Goal: Communication & Community: Answer question/provide support

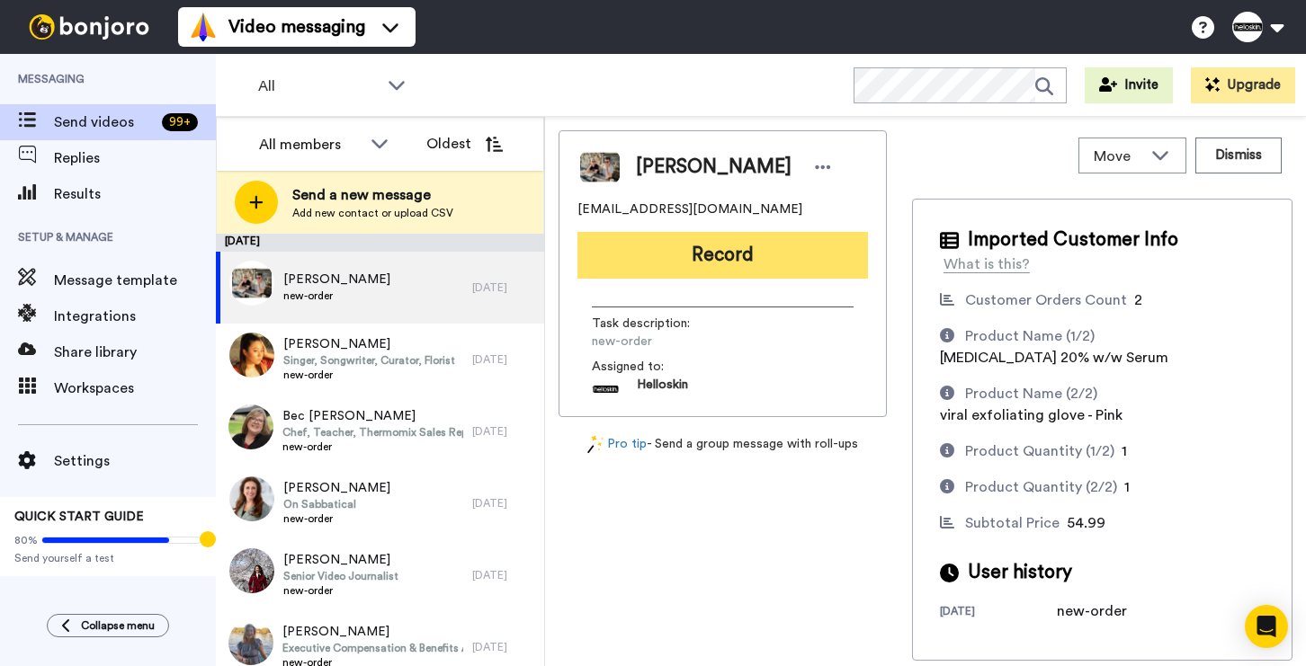
click at [616, 247] on button "Record" at bounding box center [722, 255] width 290 height 47
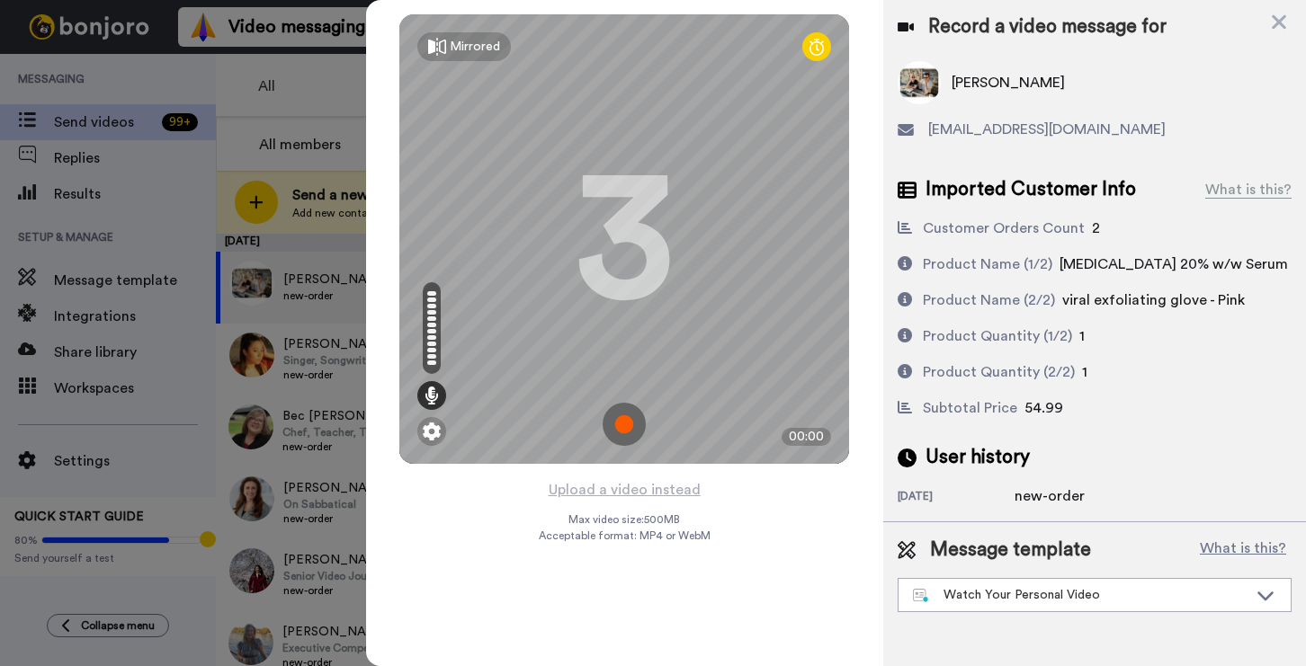
click at [617, 415] on img at bounding box center [623, 424] width 43 height 43
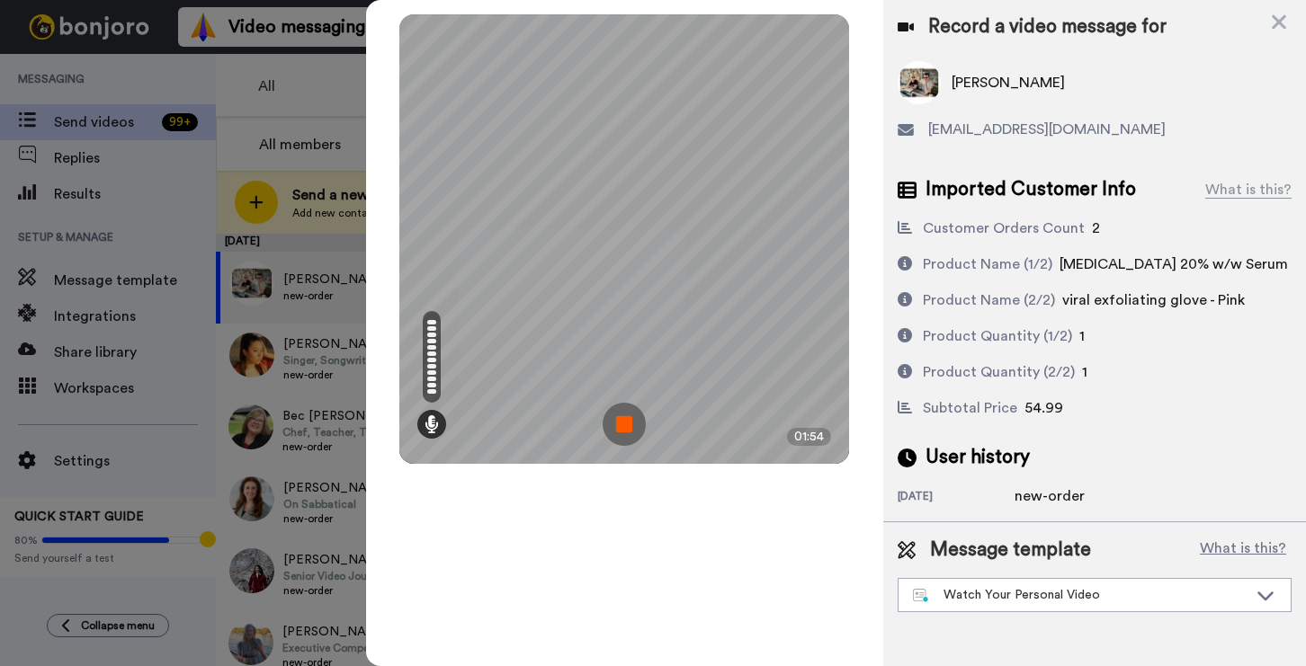
click at [621, 425] on img at bounding box center [623, 424] width 43 height 43
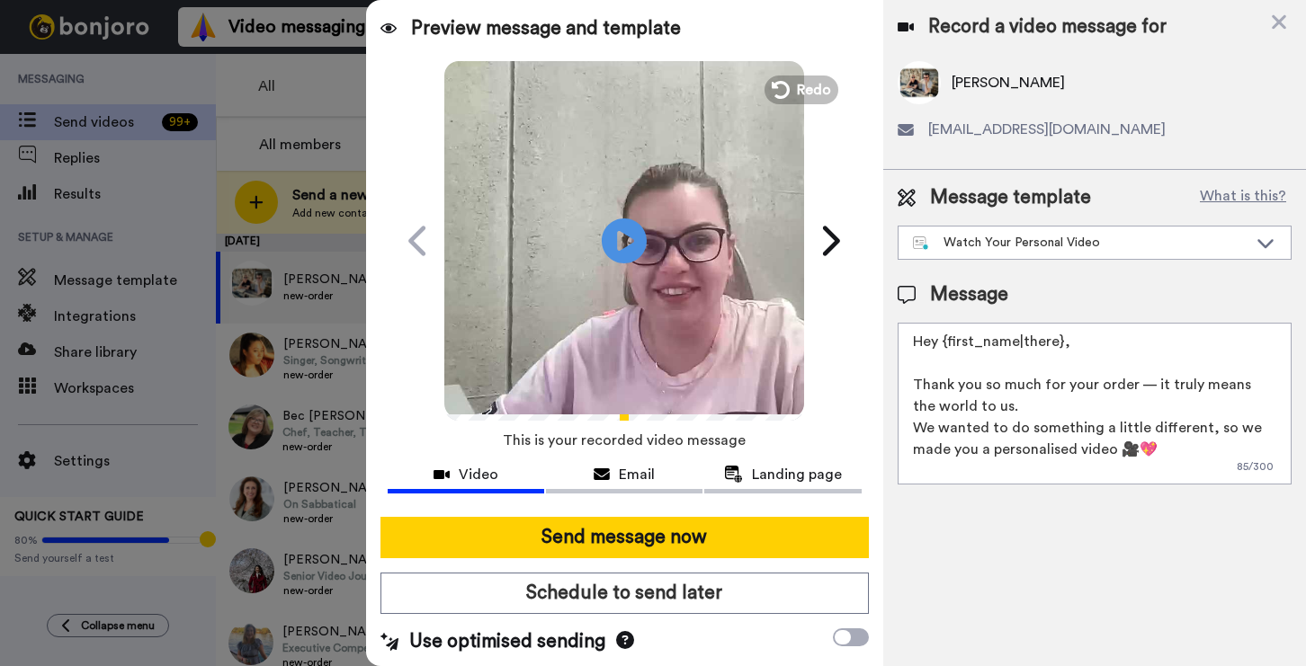
click at [1017, 386] on textarea "Hey {first_name|there}, Thank you so much for your order — it truly means the w…" at bounding box center [1094, 404] width 394 height 162
drag, startPoint x: 1079, startPoint y: 344, endPoint x: 947, endPoint y: 344, distance: 132.2
click at [947, 344] on textarea "Hey {first_name|there}, Thank you so much for your order — it truly means the w…" at bounding box center [1094, 404] width 394 height 162
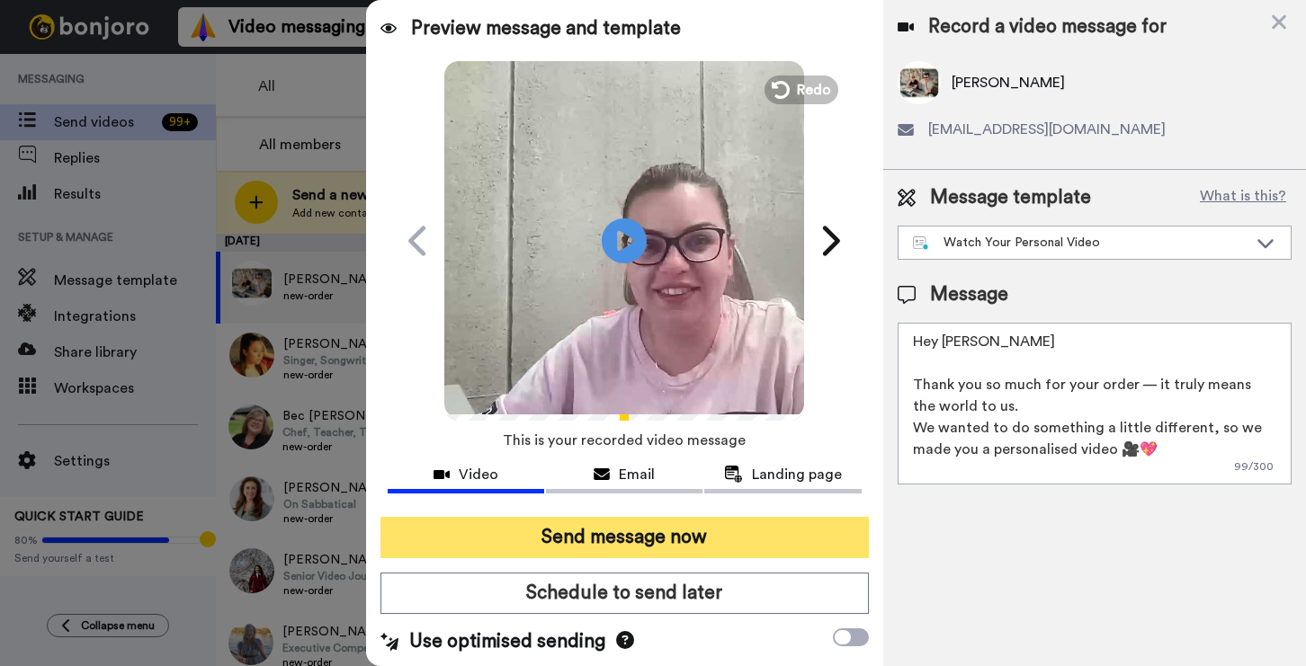
type textarea "Hey Tyson Thank you so much for your order — it truly means the world to us. We…"
click at [741, 540] on button "Send message now" at bounding box center [624, 537] width 488 height 41
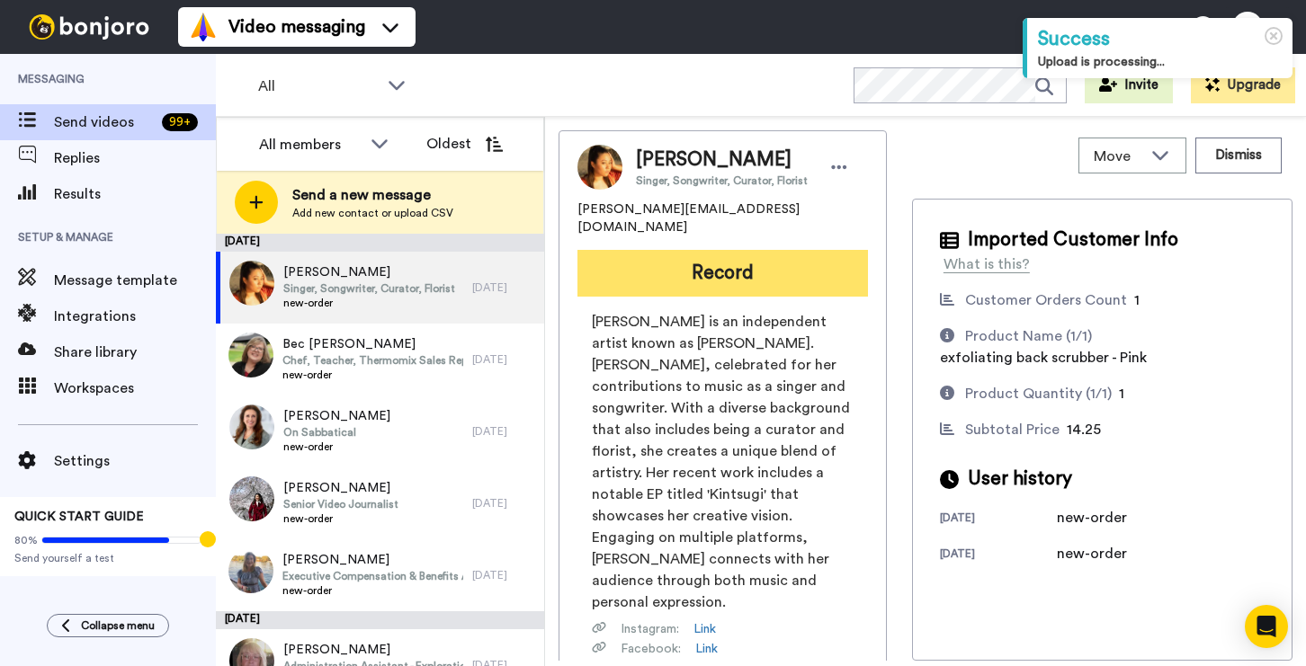
click at [805, 263] on button "Record" at bounding box center [722, 273] width 290 height 47
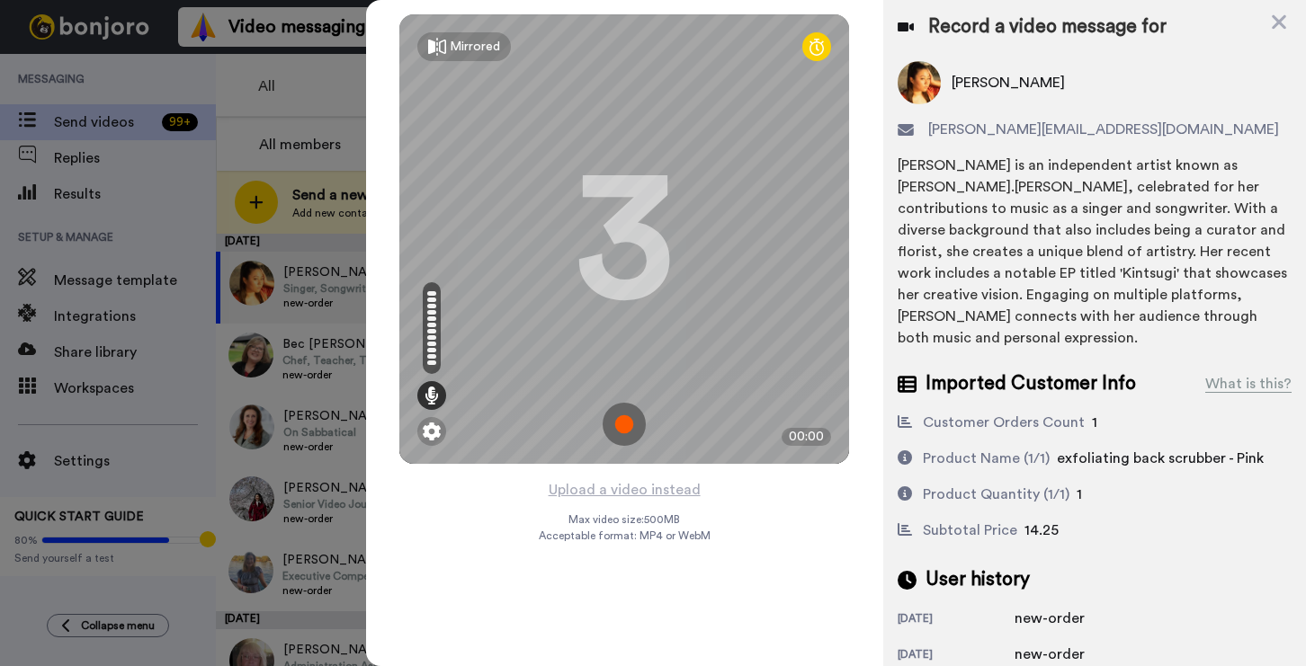
click at [610, 418] on img at bounding box center [623, 424] width 43 height 43
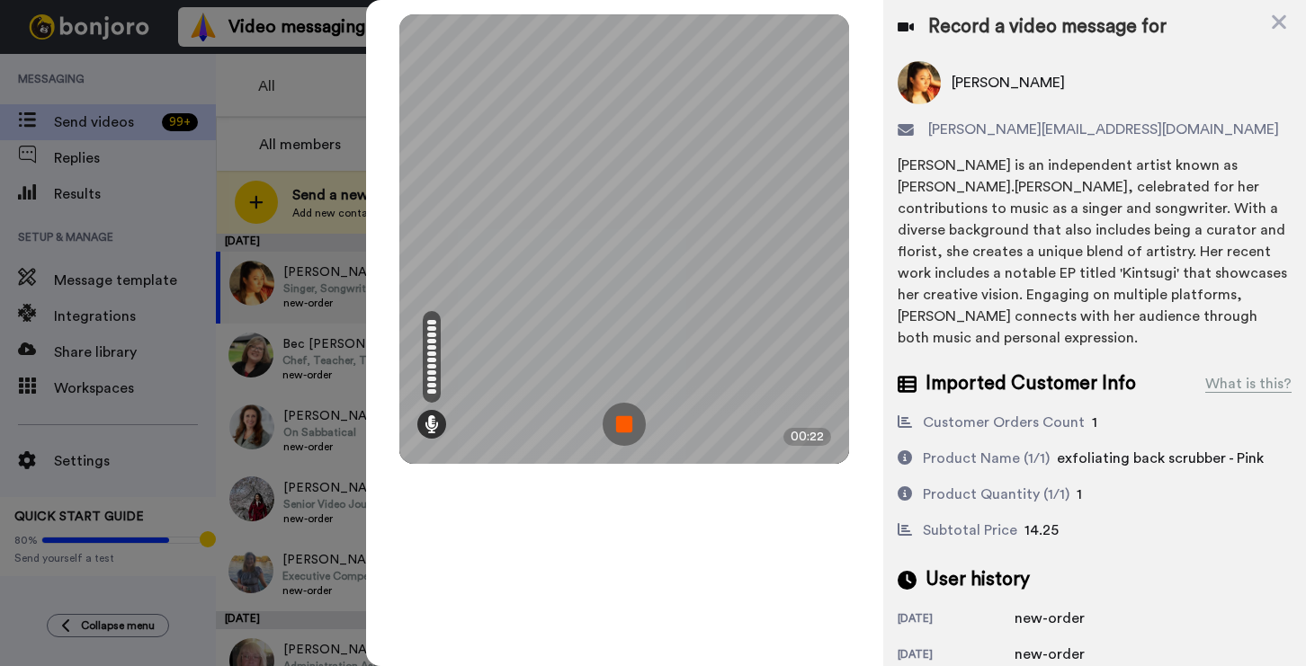
click at [627, 413] on img at bounding box center [623, 424] width 43 height 43
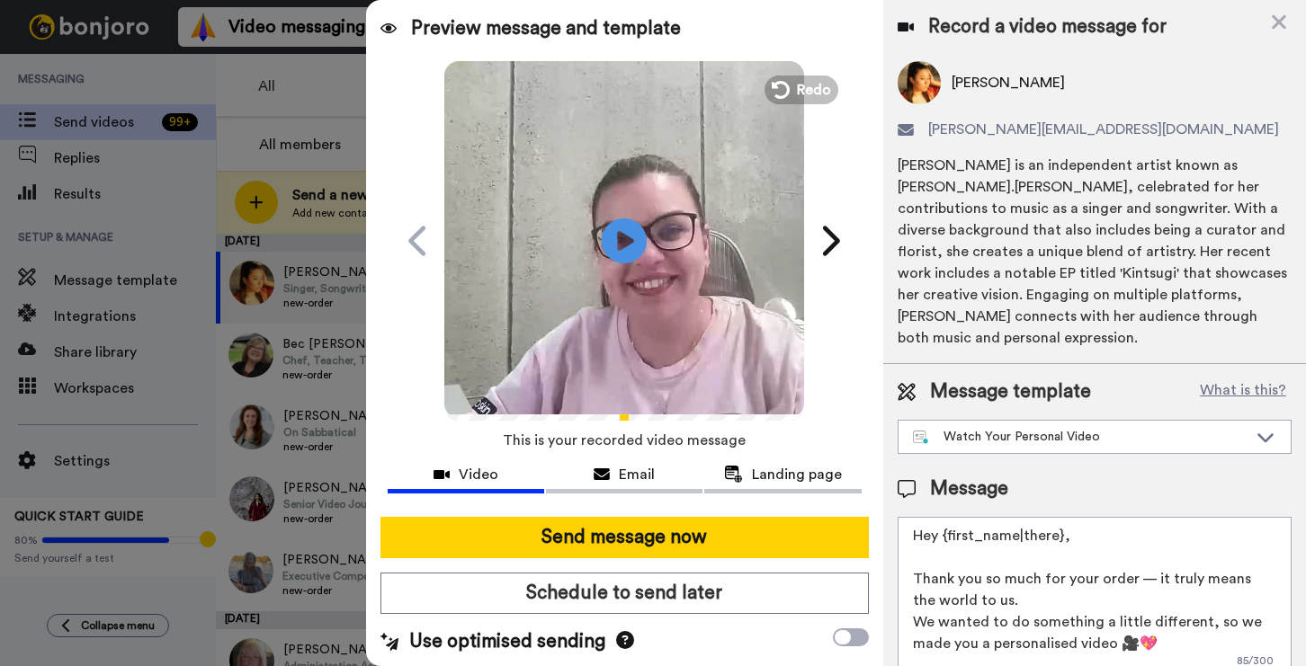
click at [1064, 532] on textarea "Hey {first_name|there}, Thank you so much for your order — it truly means the w…" at bounding box center [1094, 598] width 394 height 162
drag, startPoint x: 1043, startPoint y: 526, endPoint x: 944, endPoint y: 518, distance: 99.2
click at [944, 518] on textarea "Hey {first_name|there}, Thank you so much for your order — it truly means the w…" at bounding box center [1094, 598] width 394 height 162
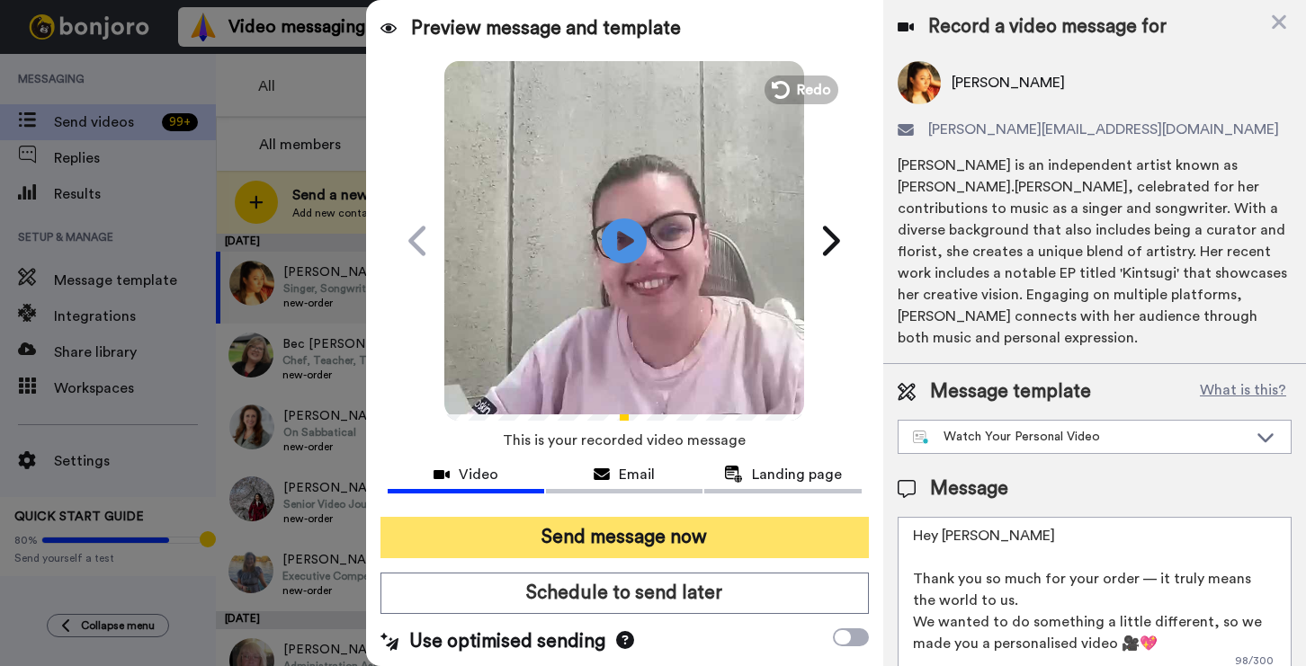
type textarea "Hey Olivia Thank you so much for your order — it truly means the world to us. W…"
click at [754, 550] on button "Send message now" at bounding box center [624, 537] width 488 height 41
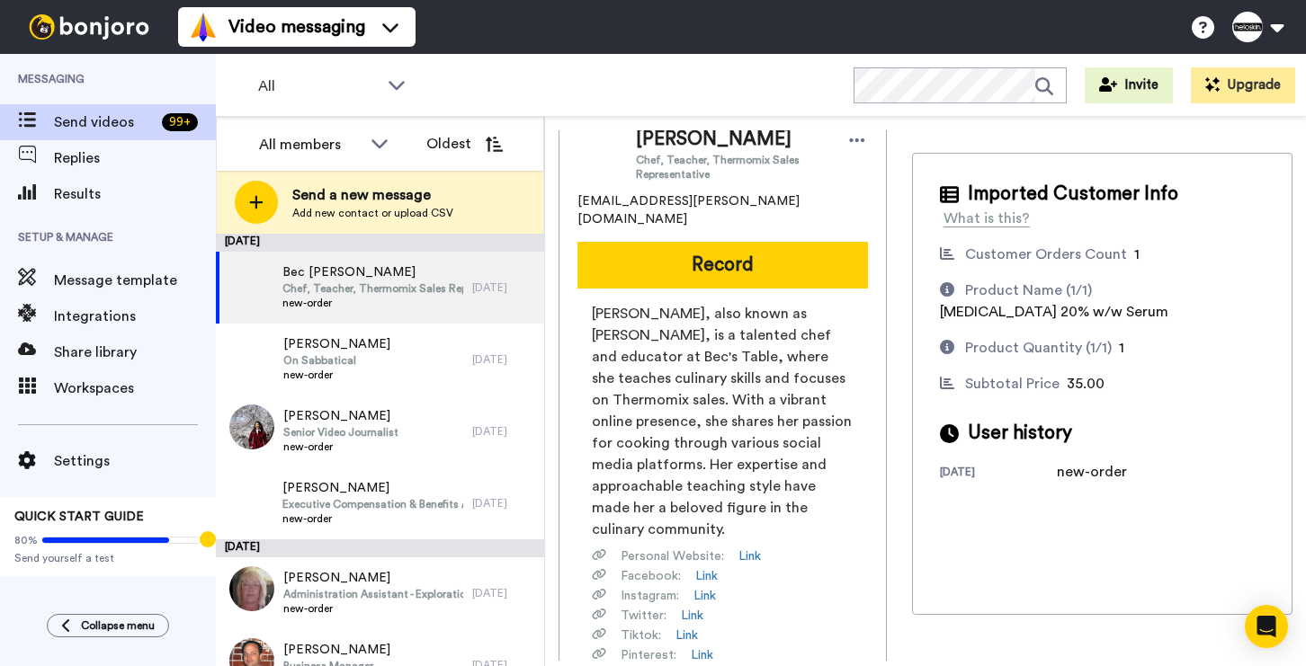
scroll to position [102, 0]
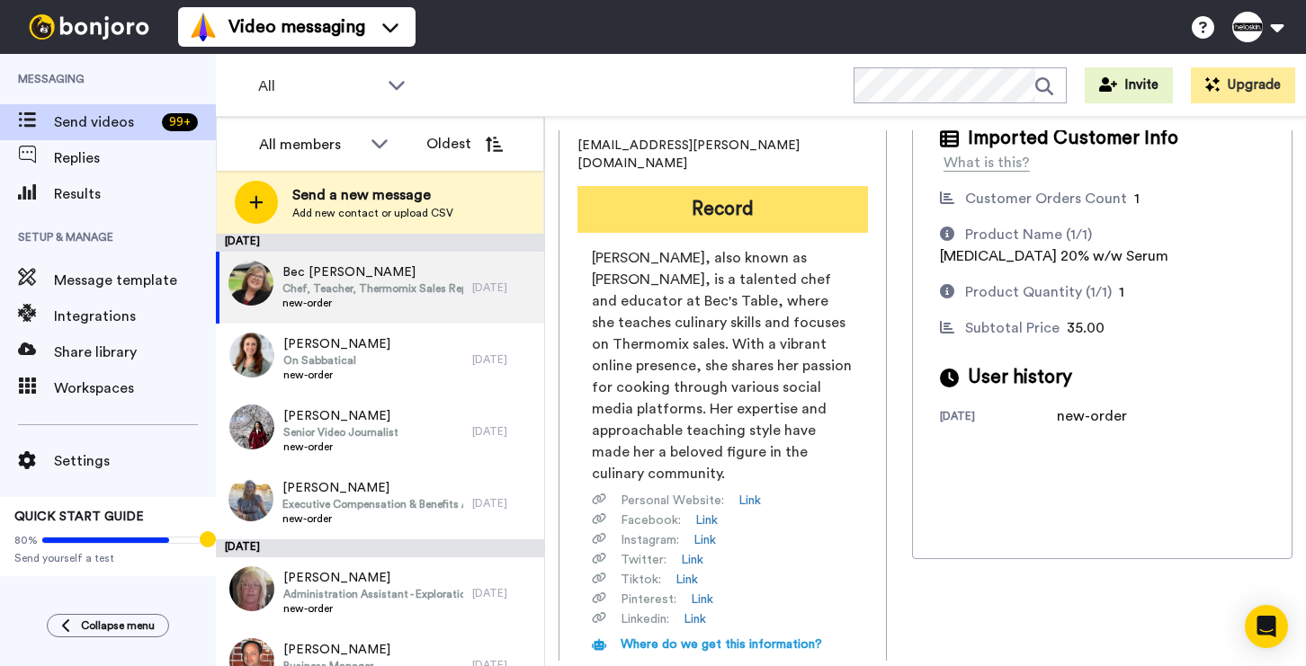
click at [826, 186] on button "Record" at bounding box center [722, 209] width 290 height 47
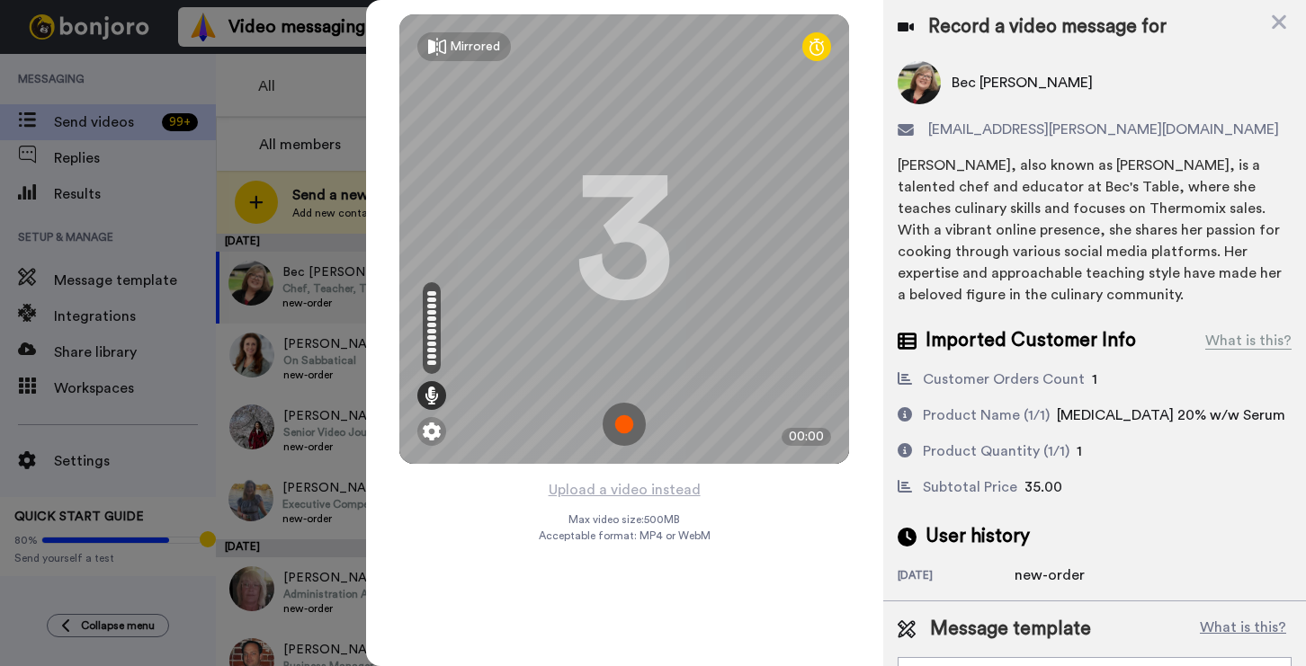
click at [638, 420] on img at bounding box center [623, 424] width 43 height 43
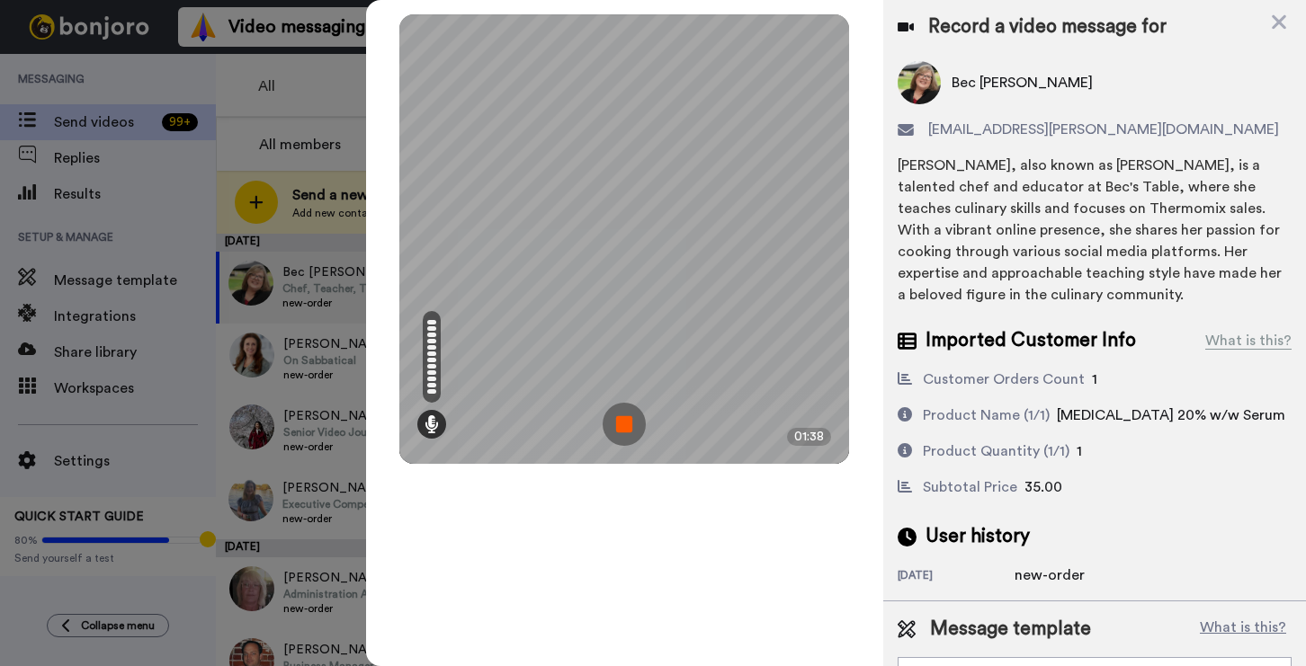
click at [611, 412] on img at bounding box center [623, 424] width 43 height 43
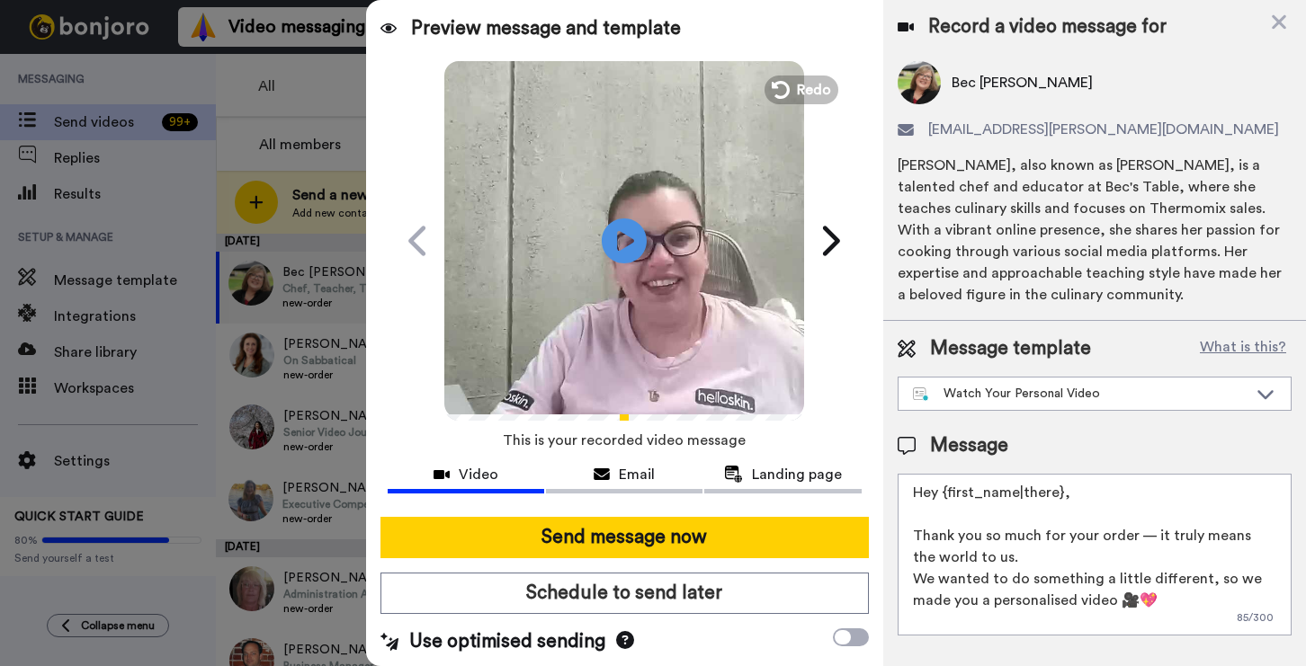
drag, startPoint x: 1087, startPoint y: 502, endPoint x: 942, endPoint y: 497, distance: 144.8
click at [942, 497] on textarea "Hey {first_name|there}, Thank you so much for your order — it truly means the w…" at bounding box center [1094, 555] width 394 height 162
type textarea "Hey Bec Thank you so much for your order — it truly means the world to us. We w…"
click at [589, 235] on video at bounding box center [624, 238] width 360 height 360
click at [627, 237] on icon at bounding box center [625, 241] width 48 height 48
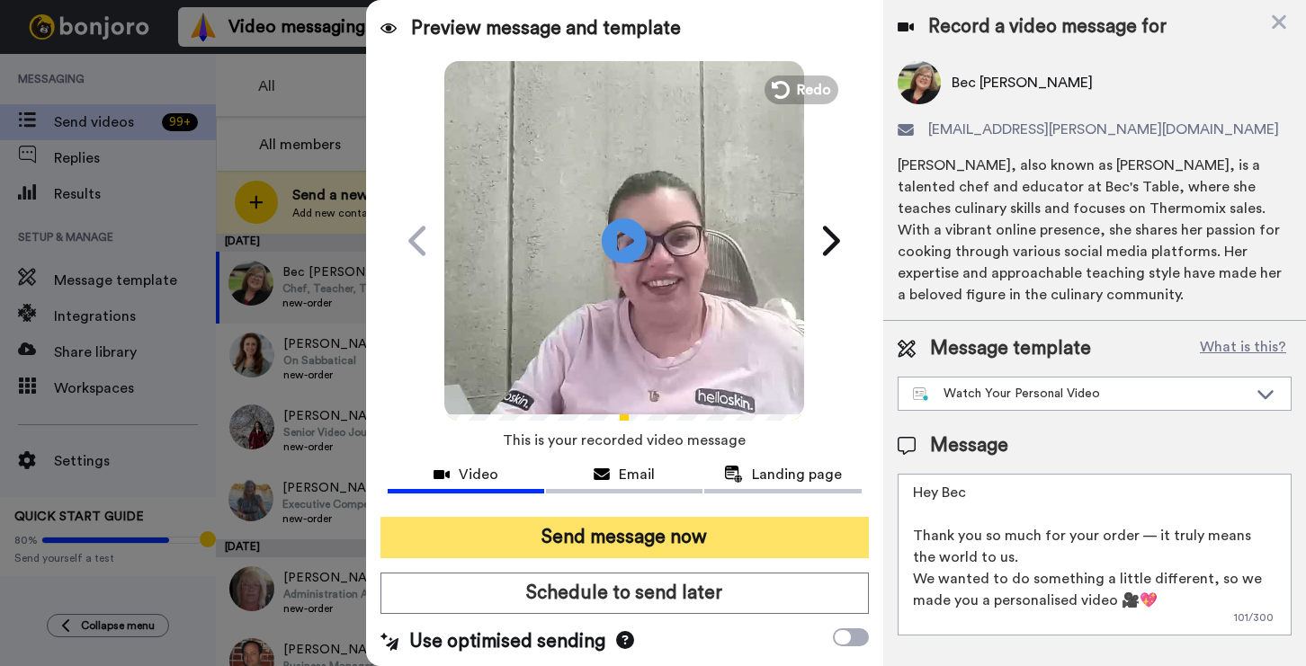
click at [789, 533] on button "Send message now" at bounding box center [624, 537] width 488 height 41
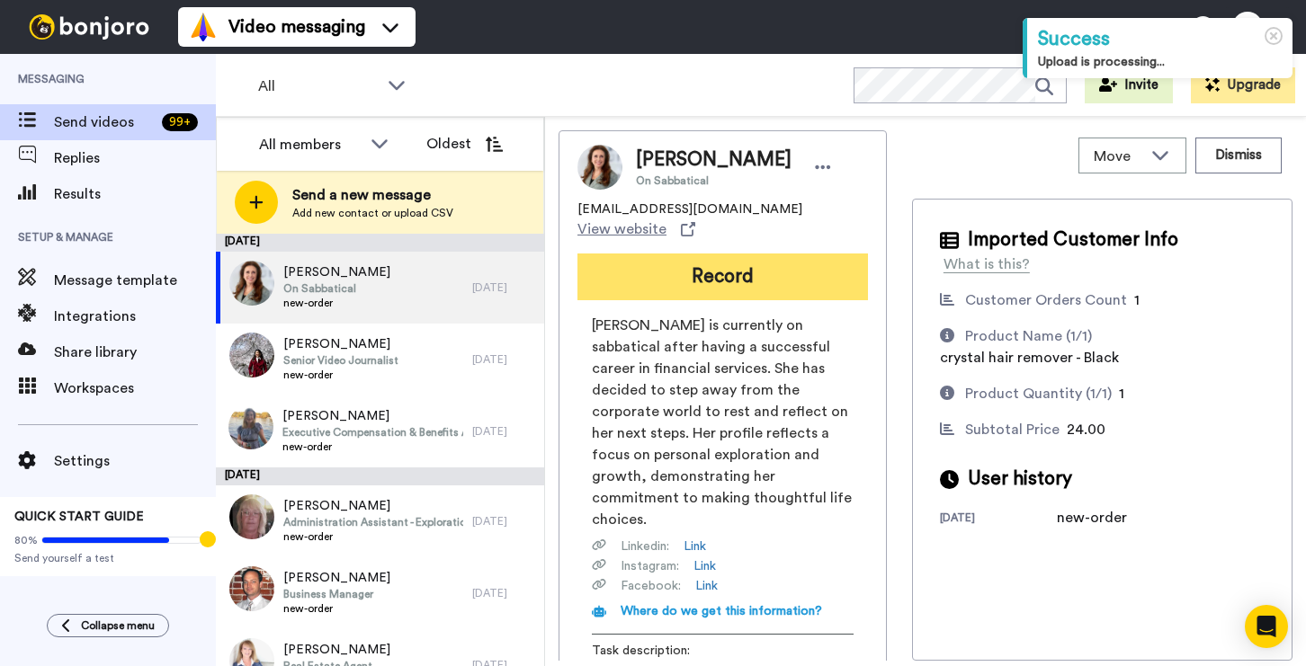
click at [748, 281] on button "Record" at bounding box center [722, 277] width 290 height 47
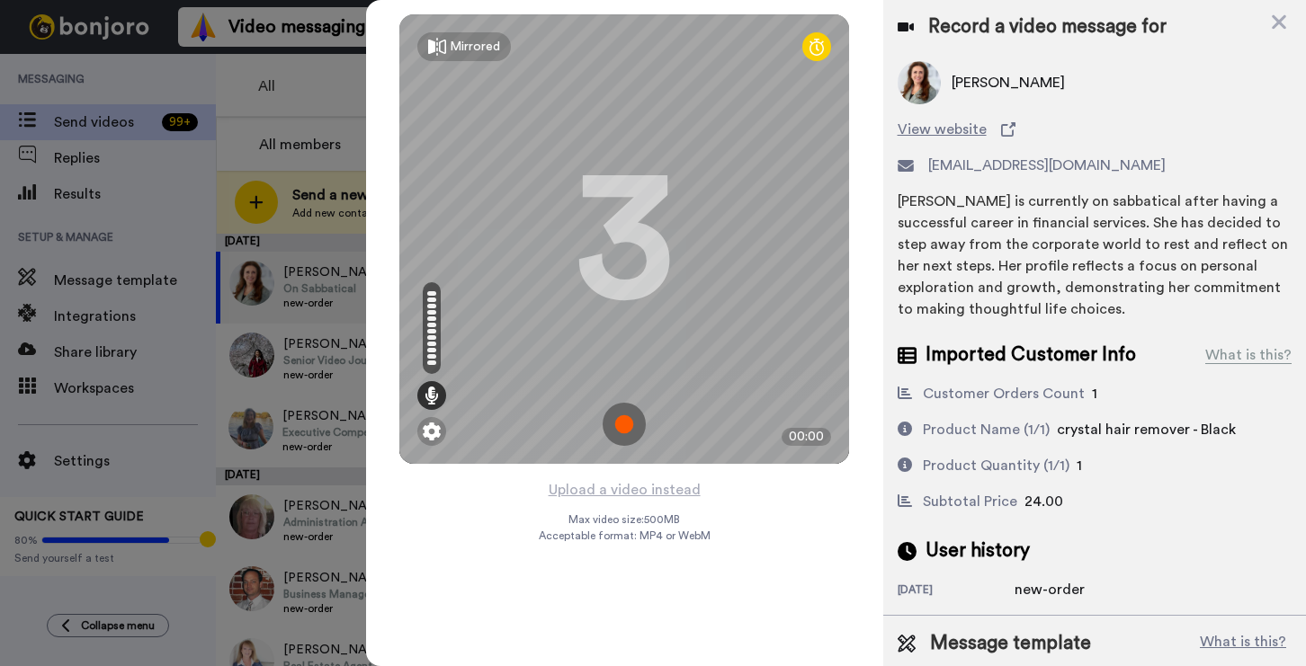
click at [611, 424] on img at bounding box center [623, 424] width 43 height 43
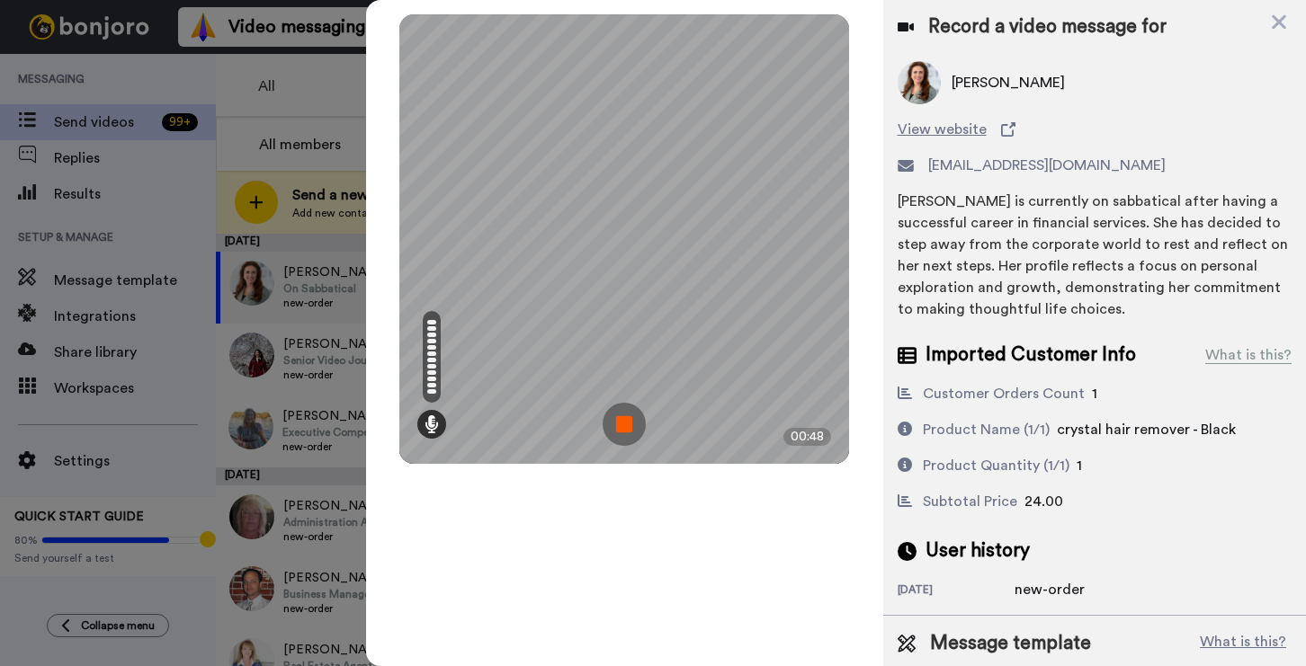
click at [632, 420] on img at bounding box center [623, 424] width 43 height 43
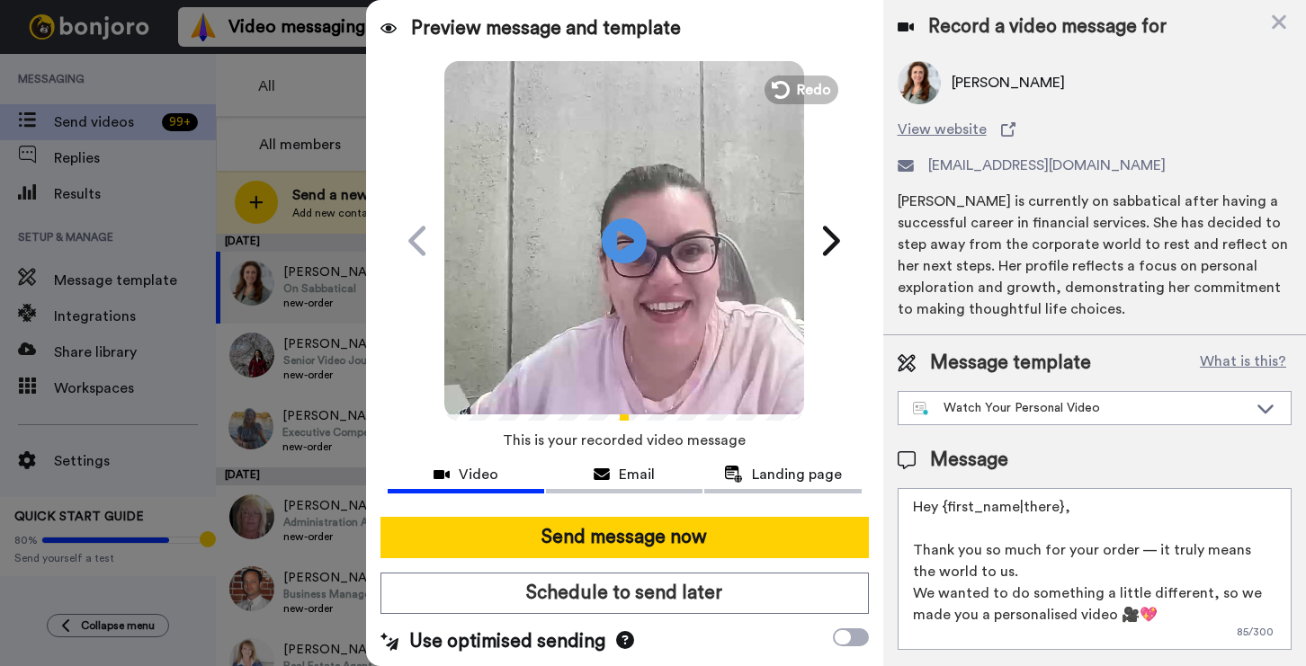
click at [1086, 498] on textarea "Hey {first_name|there}, Thank you so much for your order — it truly means the w…" at bounding box center [1094, 569] width 394 height 162
drag, startPoint x: 1065, startPoint y: 510, endPoint x: 942, endPoint y: 515, distance: 122.4
click at [942, 515] on textarea "Hey {first_name|there}, Thank you so much for your order — it truly means the w…" at bounding box center [1094, 569] width 394 height 162
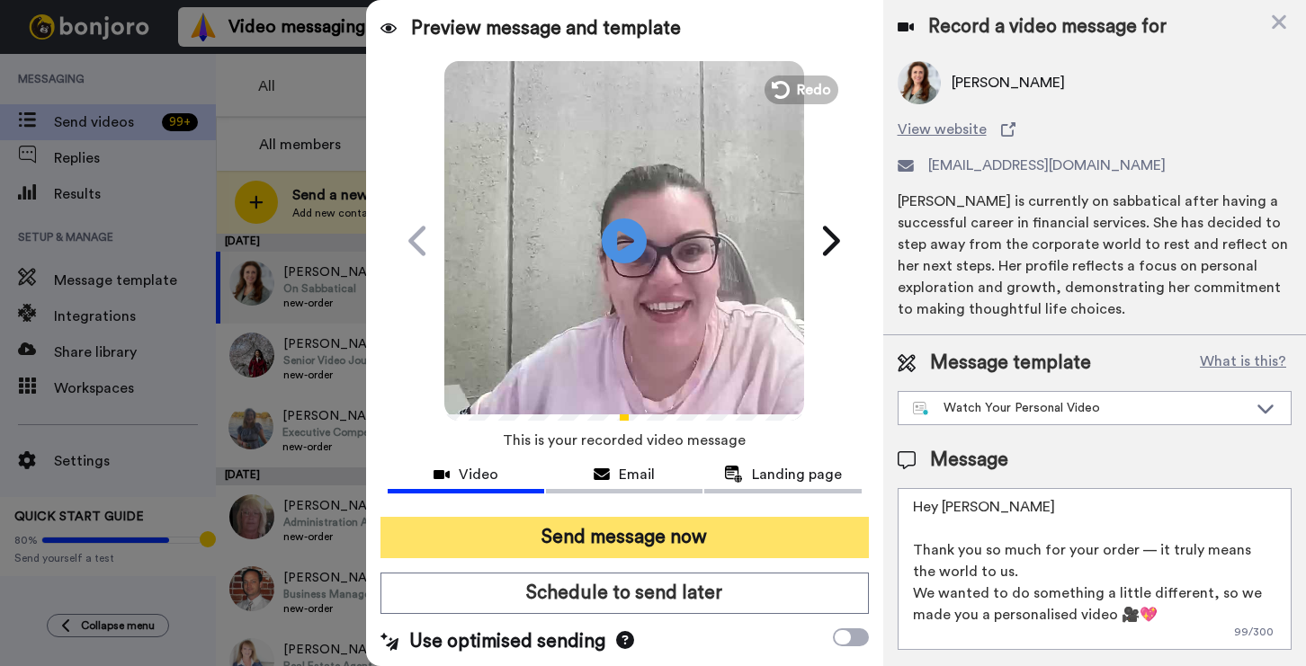
type textarea "Hey Kacey Thank you so much for your order — it truly means the world to us. We…"
click at [793, 544] on button "Send message now" at bounding box center [624, 537] width 488 height 41
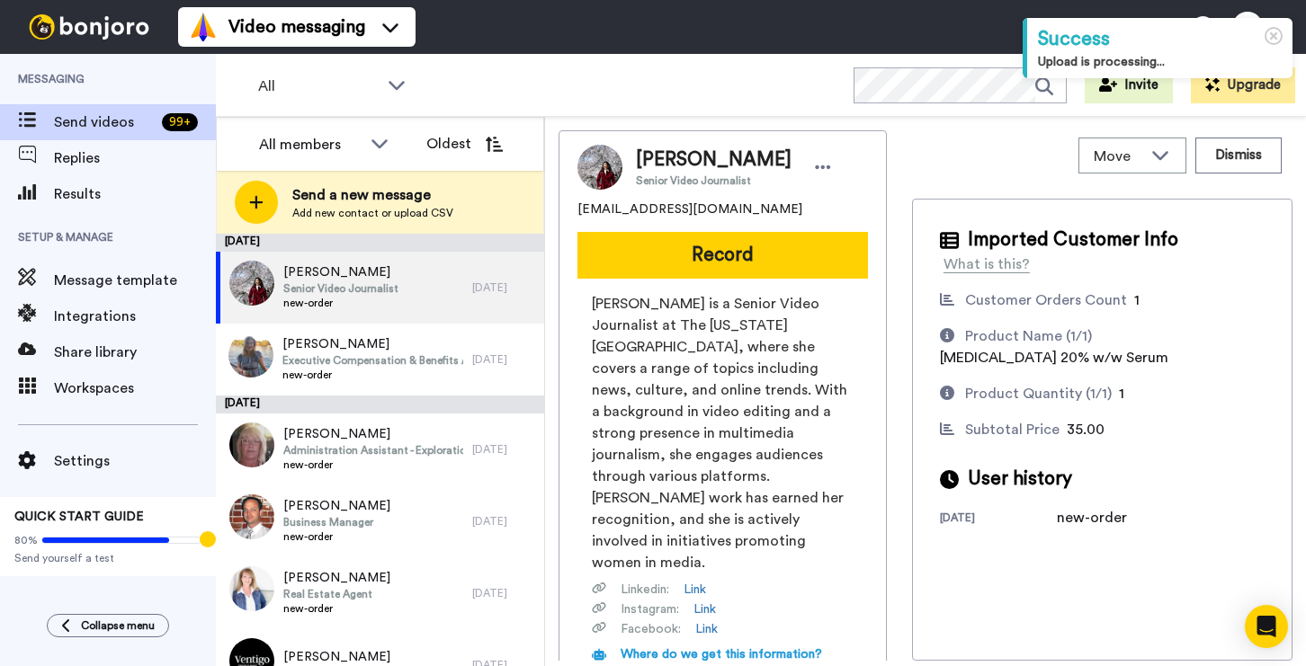
click at [665, 259] on button "Record" at bounding box center [722, 255] width 290 height 47
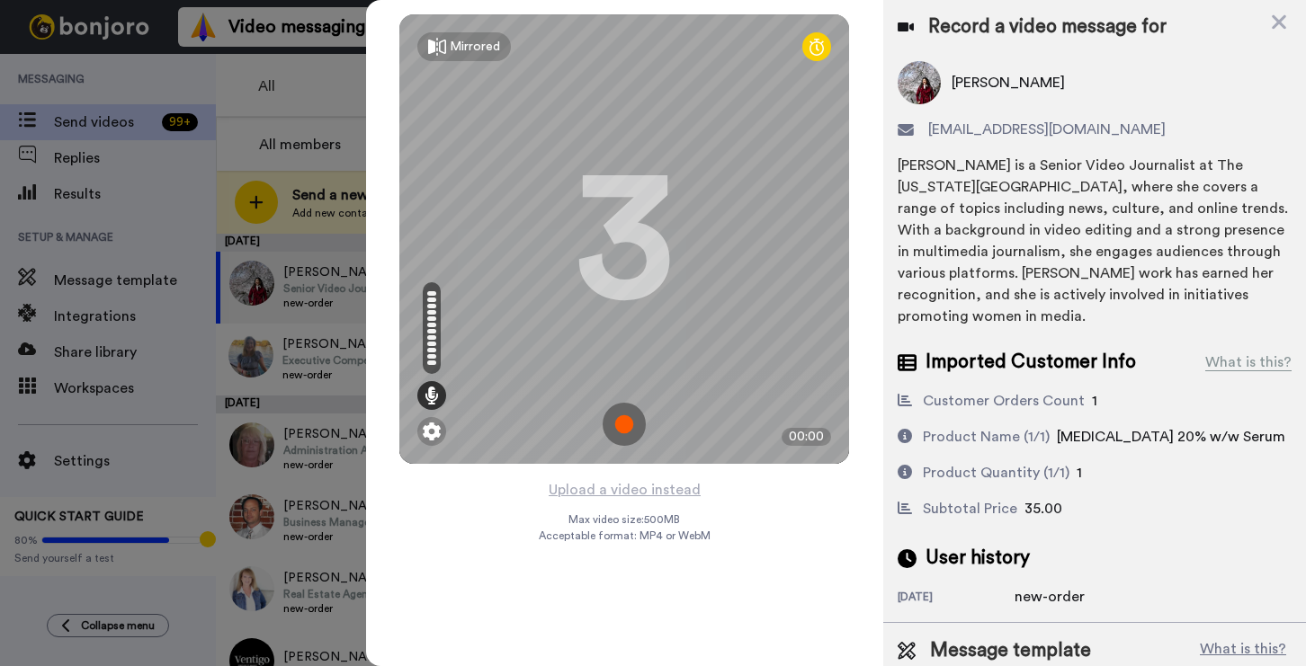
click at [620, 418] on img at bounding box center [623, 424] width 43 height 43
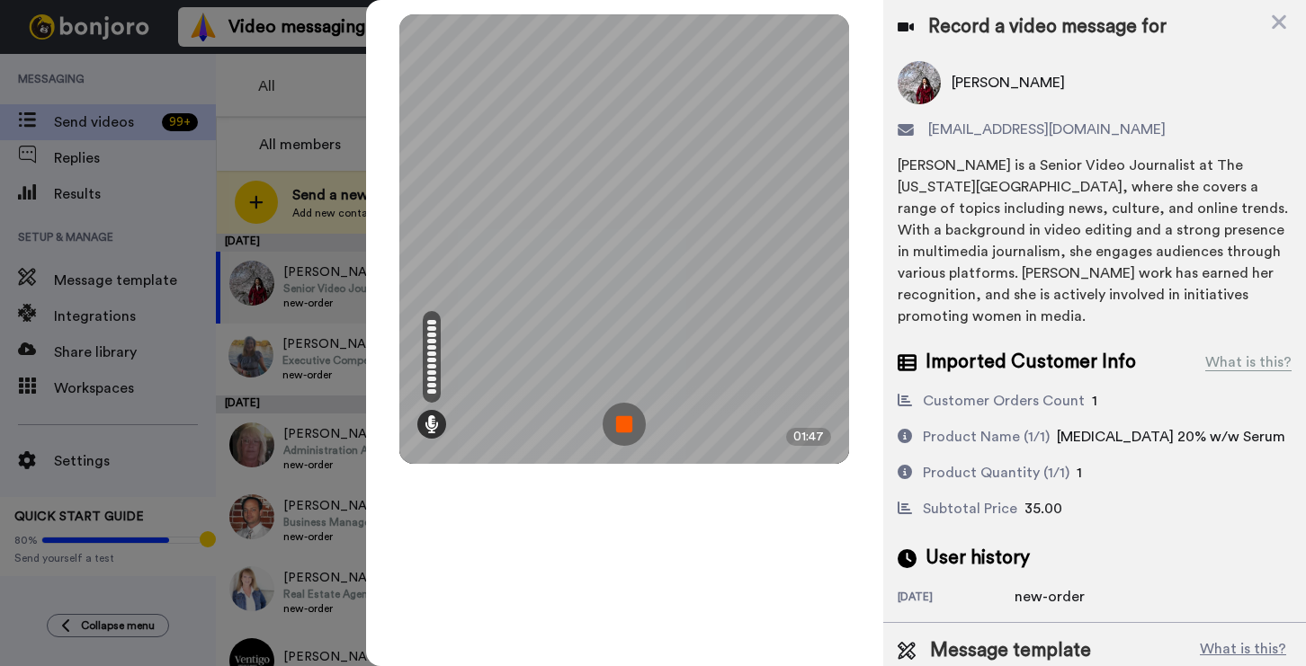
click at [629, 417] on img at bounding box center [623, 424] width 43 height 43
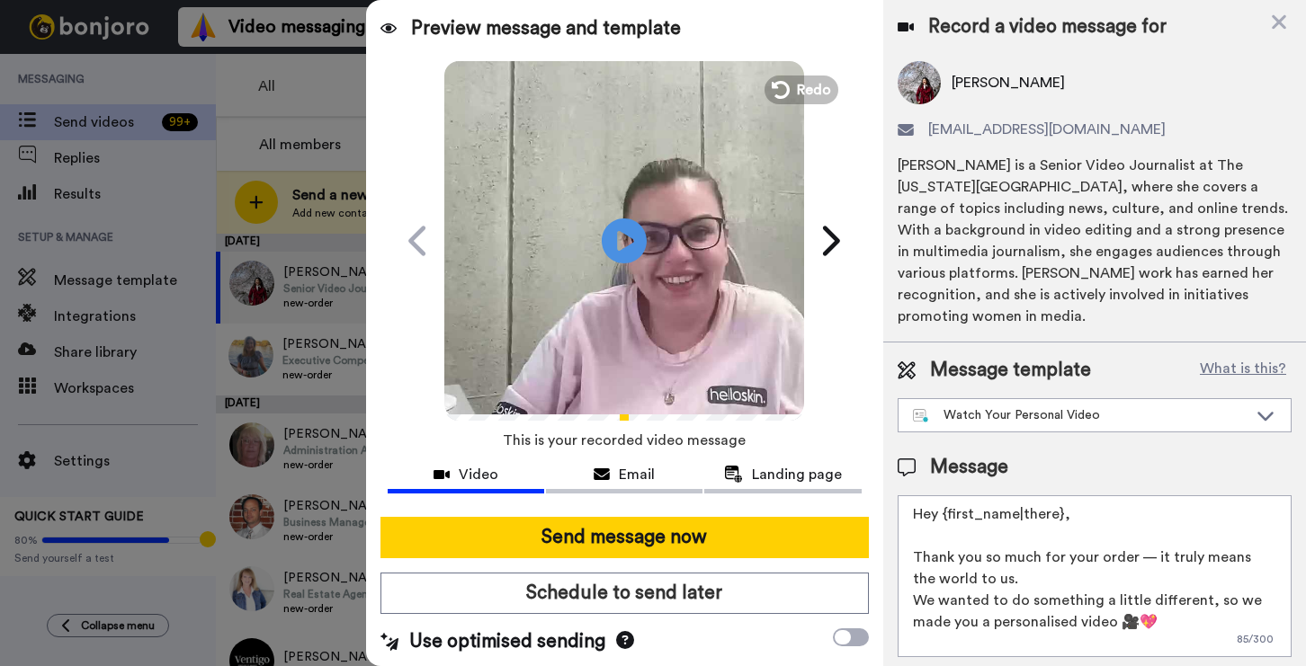
drag, startPoint x: 1056, startPoint y: 507, endPoint x: 944, endPoint y: 513, distance: 111.7
click at [944, 513] on textarea "Hey {first_name|there}, Thank you so much for your order — it truly means the w…" at bounding box center [1094, 576] width 394 height 162
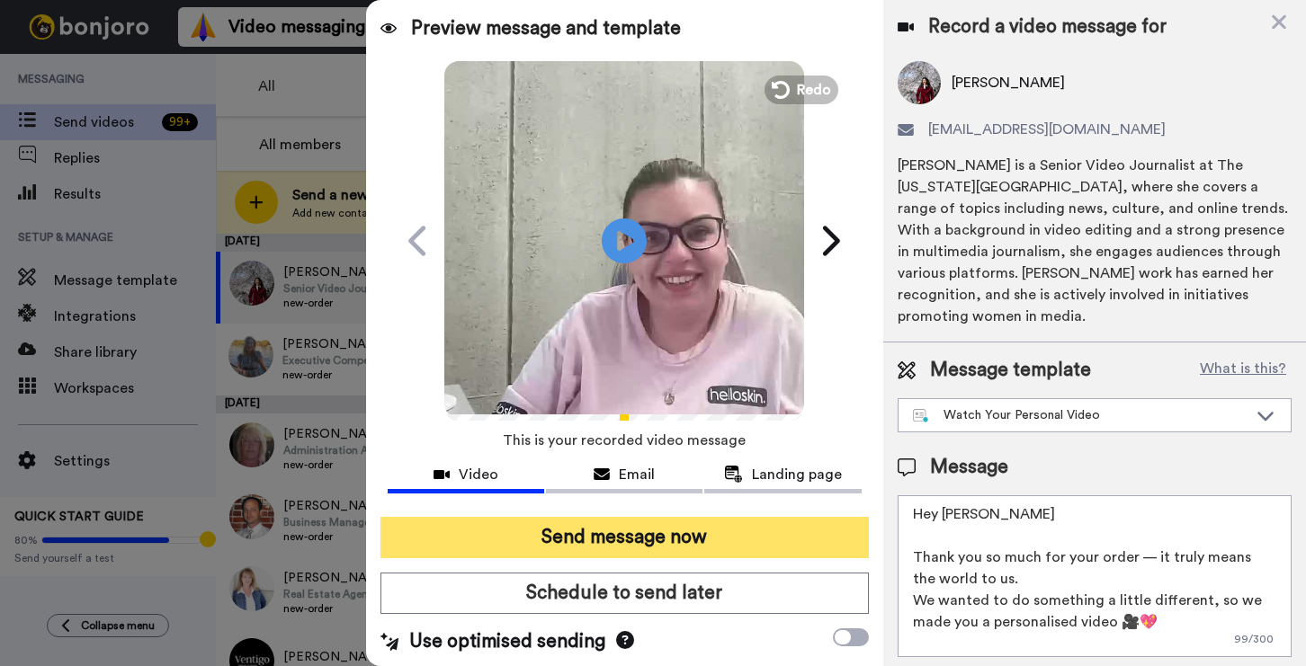
type textarea "Hey Amber Thank you so much for your order — it truly means the world to us. We…"
click at [558, 522] on button "Send message now" at bounding box center [624, 537] width 488 height 41
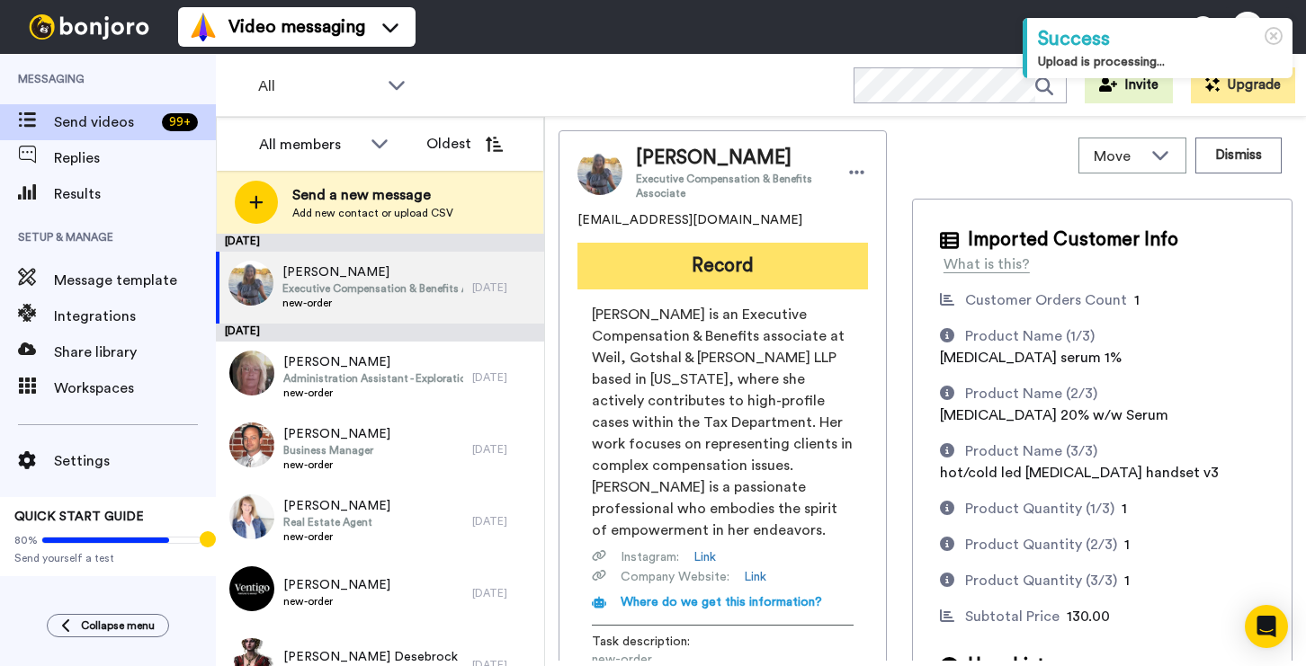
click at [795, 273] on button "Record" at bounding box center [722, 266] width 290 height 47
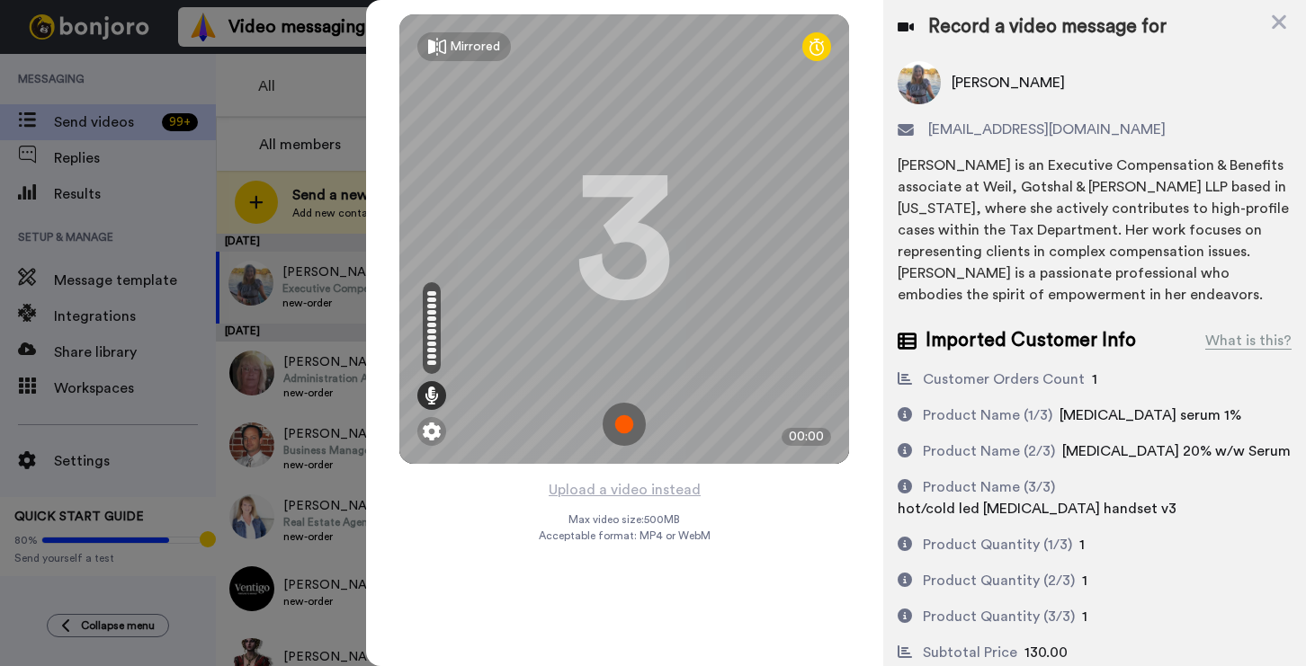
click at [619, 431] on img at bounding box center [623, 424] width 43 height 43
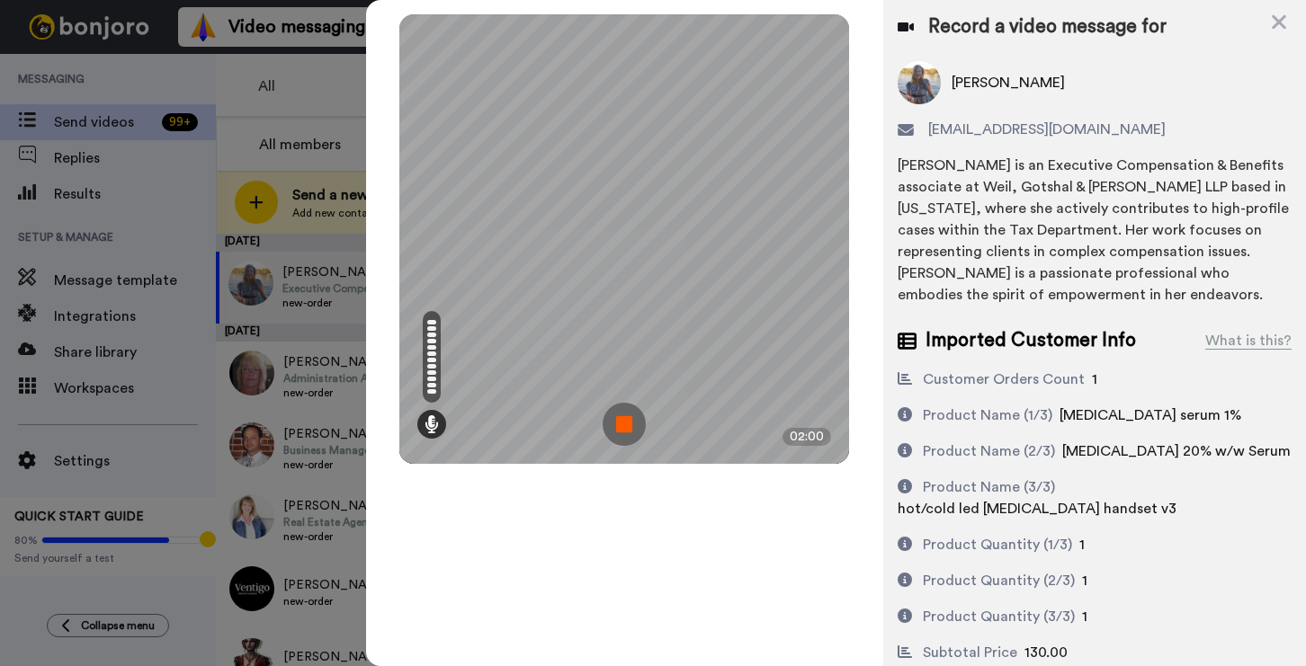
click at [623, 415] on img at bounding box center [623, 424] width 43 height 43
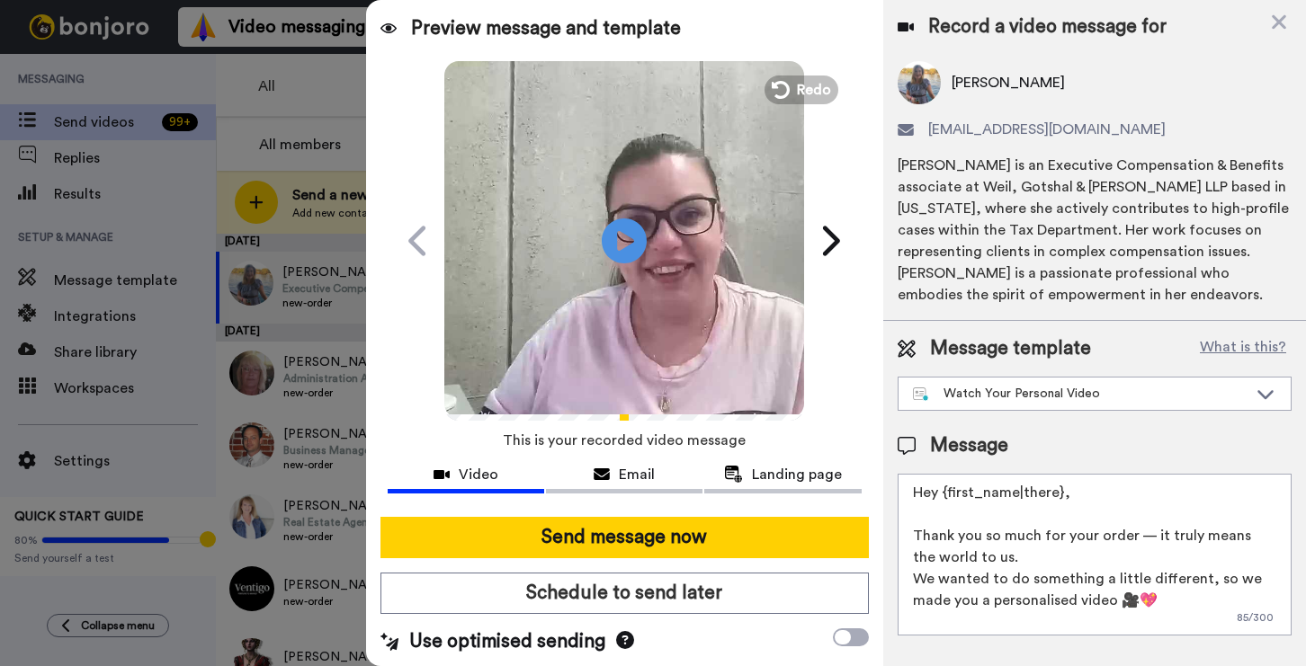
drag, startPoint x: 1099, startPoint y: 494, endPoint x: 945, endPoint y: 499, distance: 153.9
click at [945, 499] on textarea "Hey {first_name|there}, Thank you so much for your order — it truly means the w…" at bounding box center [1094, 555] width 394 height 162
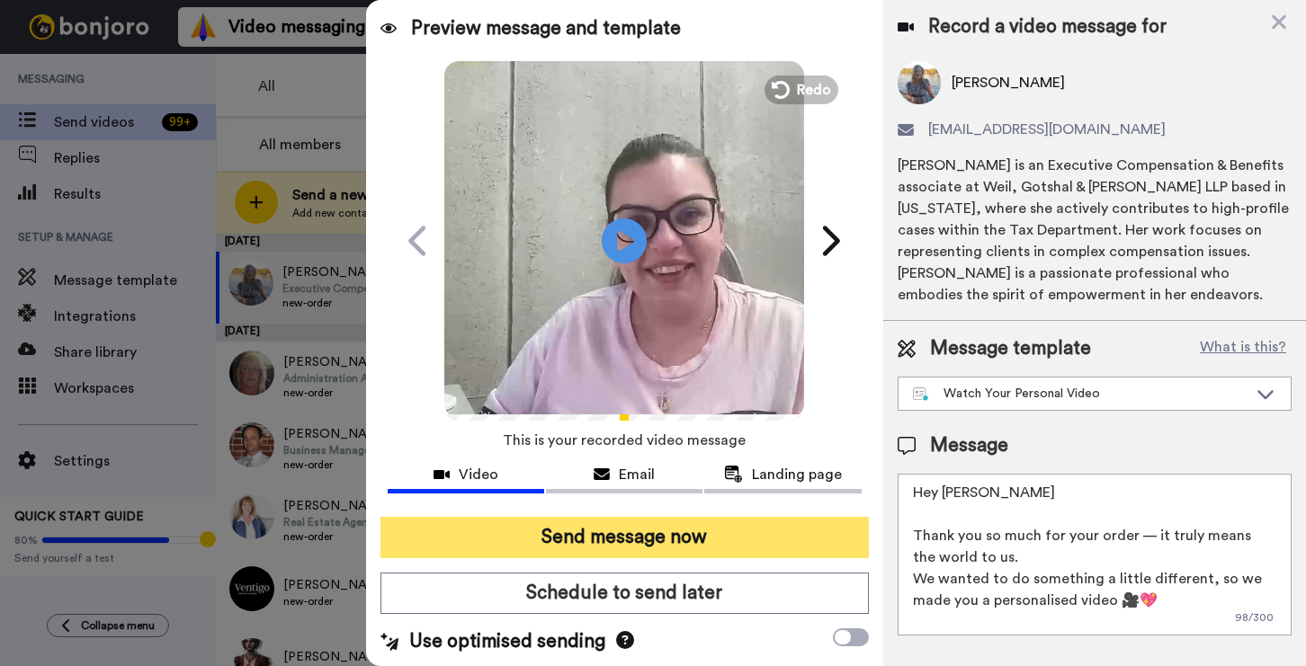
type textarea "Hey [PERSON_NAME] Thank you so much for your order — it truly means the world t…"
click at [736, 542] on button "Send message now" at bounding box center [624, 537] width 488 height 41
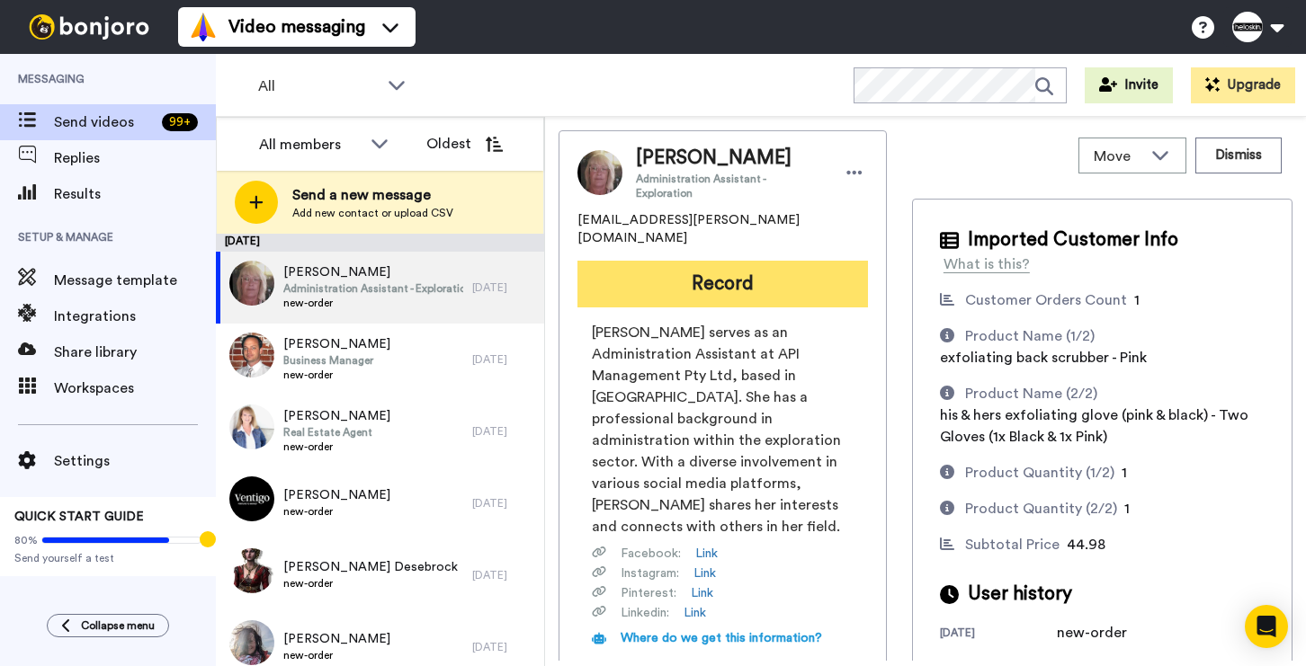
click at [756, 262] on button "Record" at bounding box center [722, 284] width 290 height 47
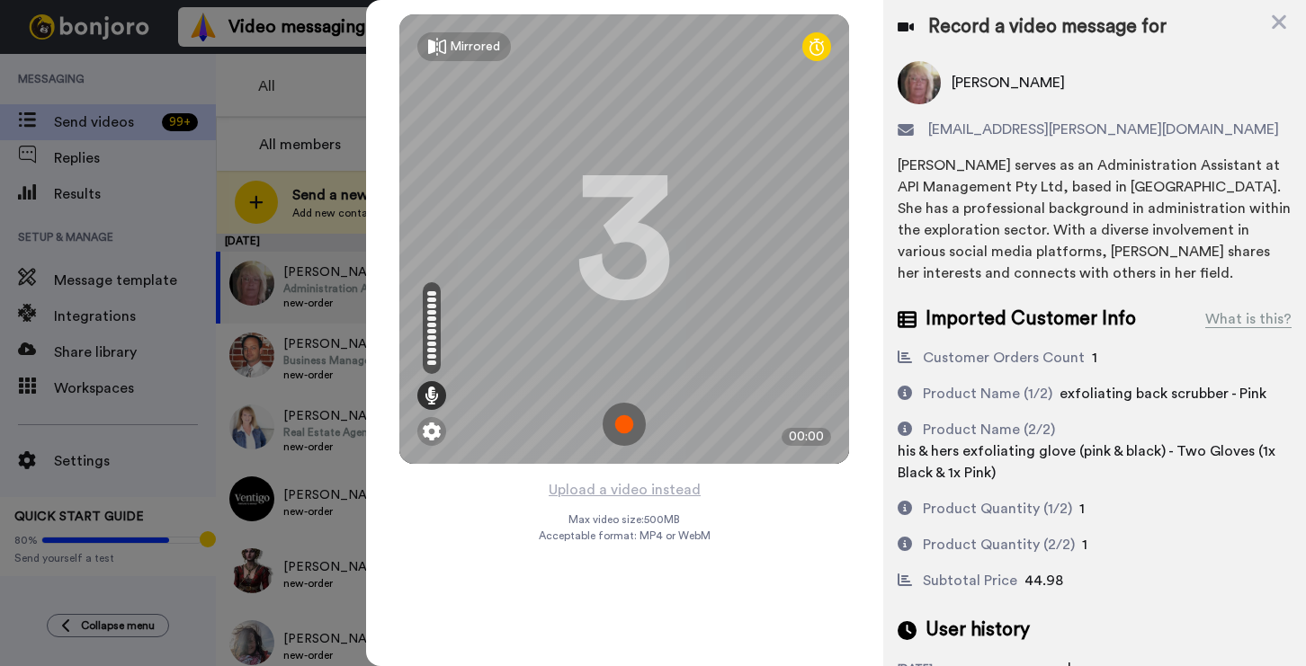
click at [629, 433] on img at bounding box center [623, 424] width 43 height 43
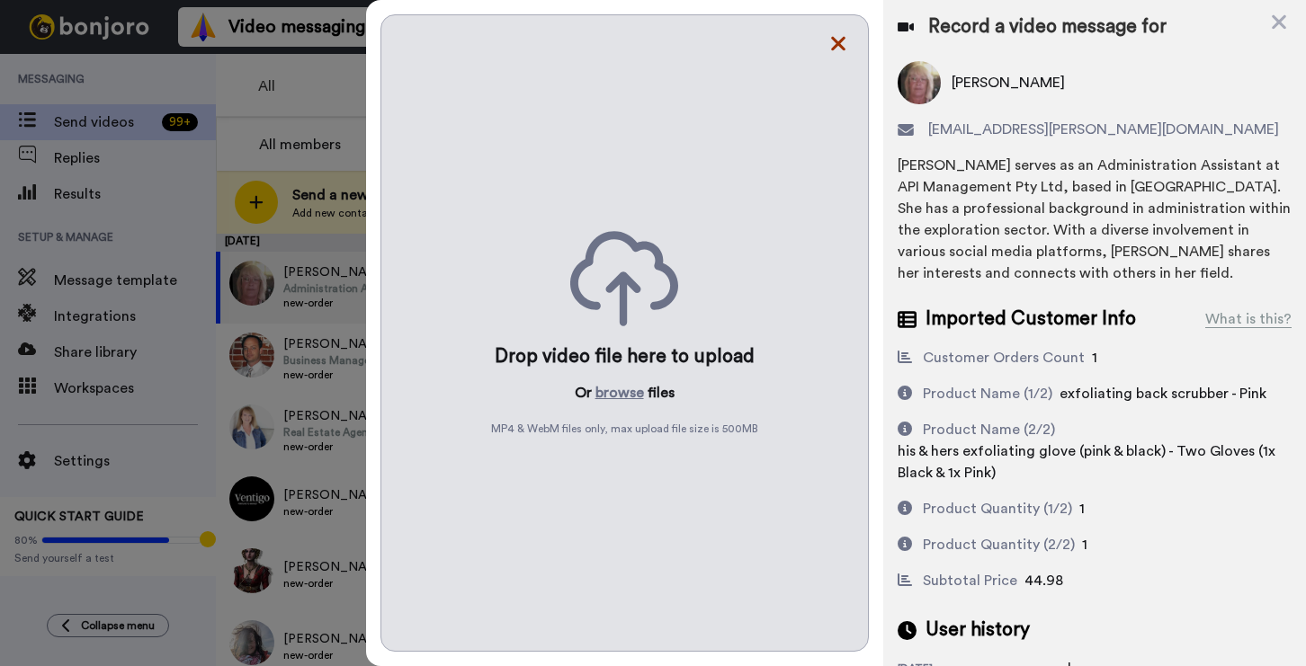
click at [843, 49] on icon at bounding box center [838, 44] width 14 height 14
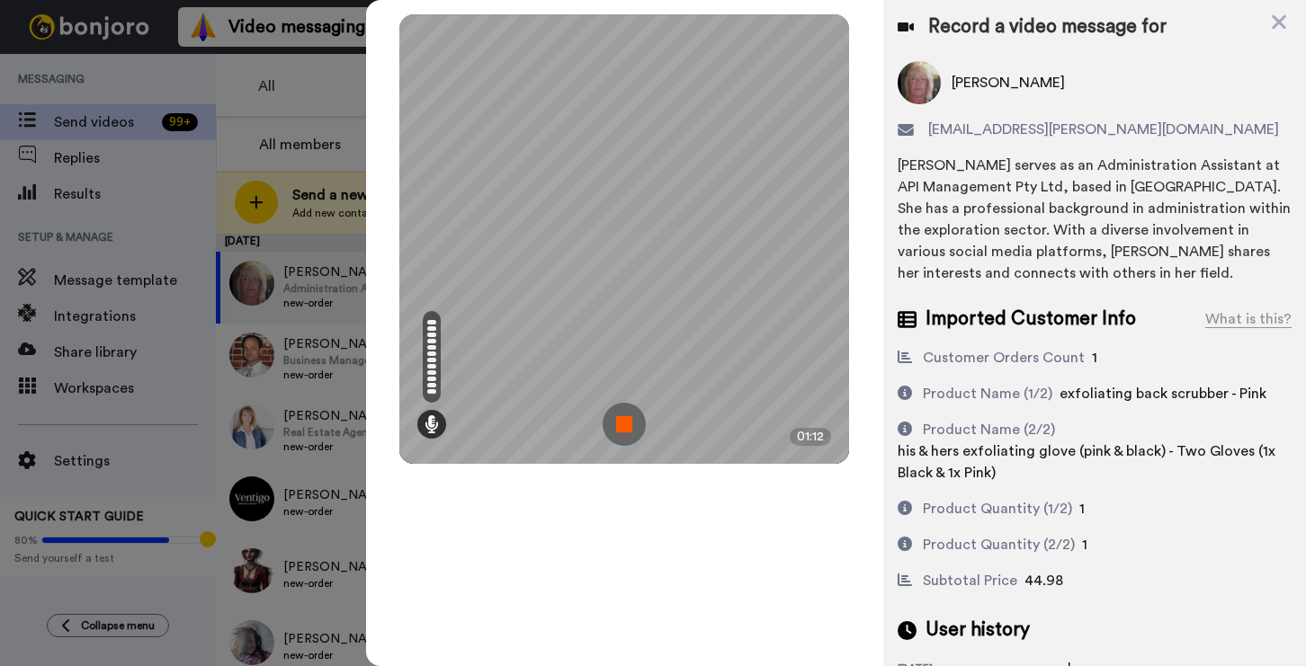
click at [621, 421] on img at bounding box center [623, 424] width 43 height 43
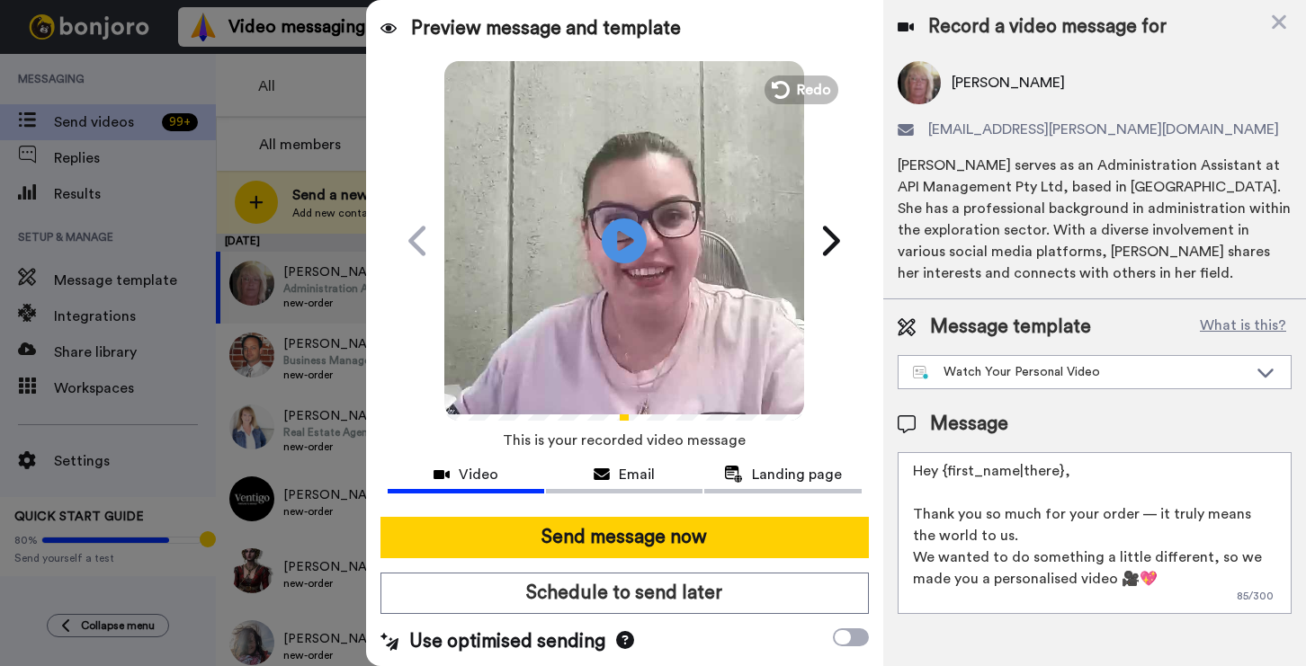
drag, startPoint x: 1068, startPoint y: 477, endPoint x: 943, endPoint y: 480, distance: 125.0
click at [943, 480] on textarea "Hey {first_name|there}, Thank you so much for your order — it truly means the w…" at bounding box center [1094, 533] width 394 height 162
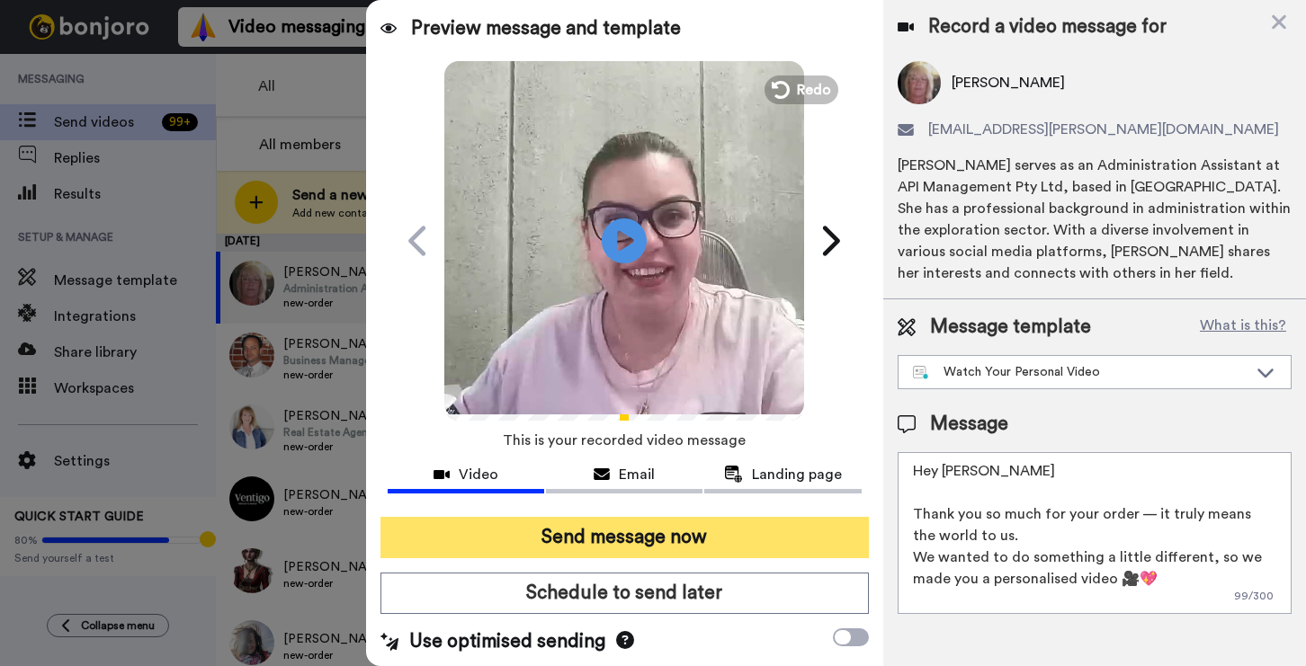
type textarea "Hey Fiona Thank you so much for your order — it truly means the world to us. We…"
click at [718, 517] on button "Send message now" at bounding box center [624, 537] width 488 height 41
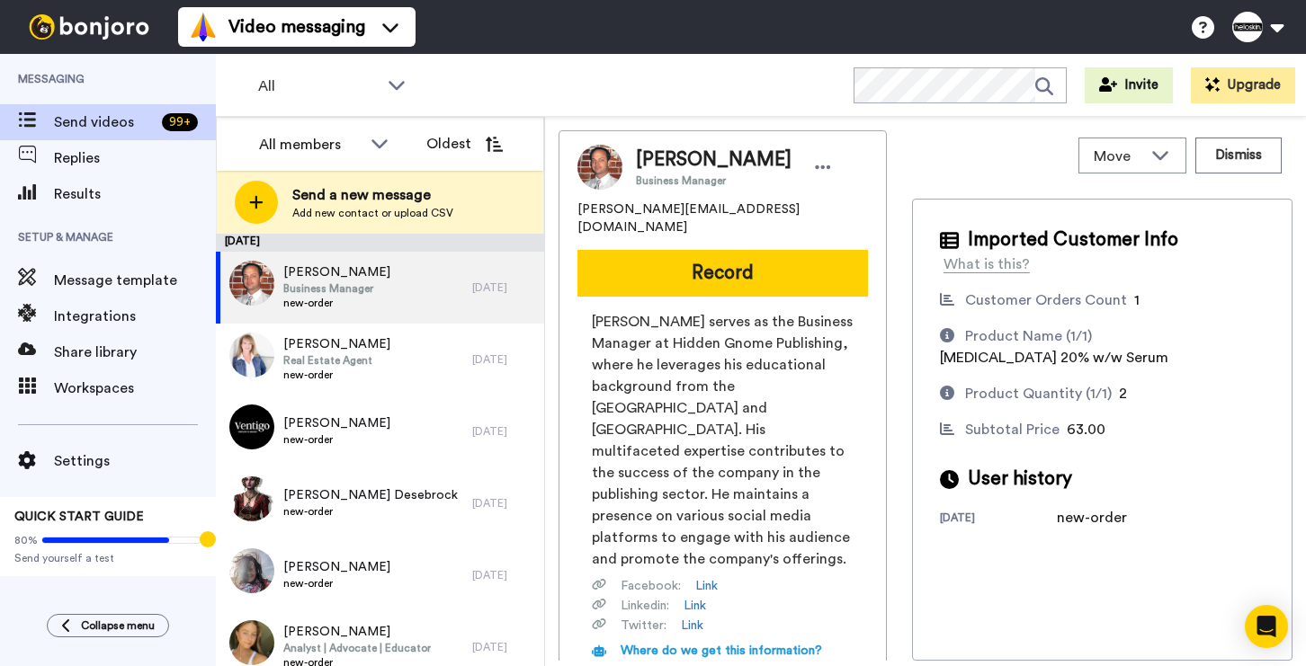
click at [741, 255] on button "Record" at bounding box center [722, 273] width 290 height 47
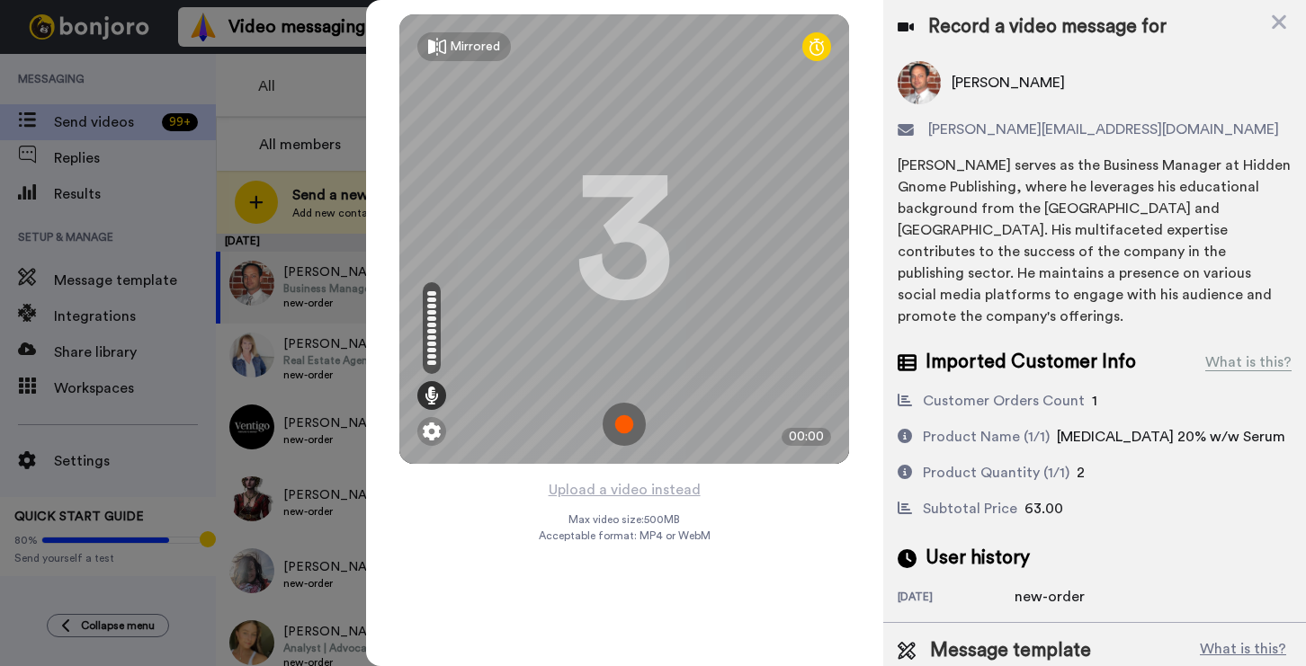
click at [629, 429] on img at bounding box center [623, 424] width 43 height 43
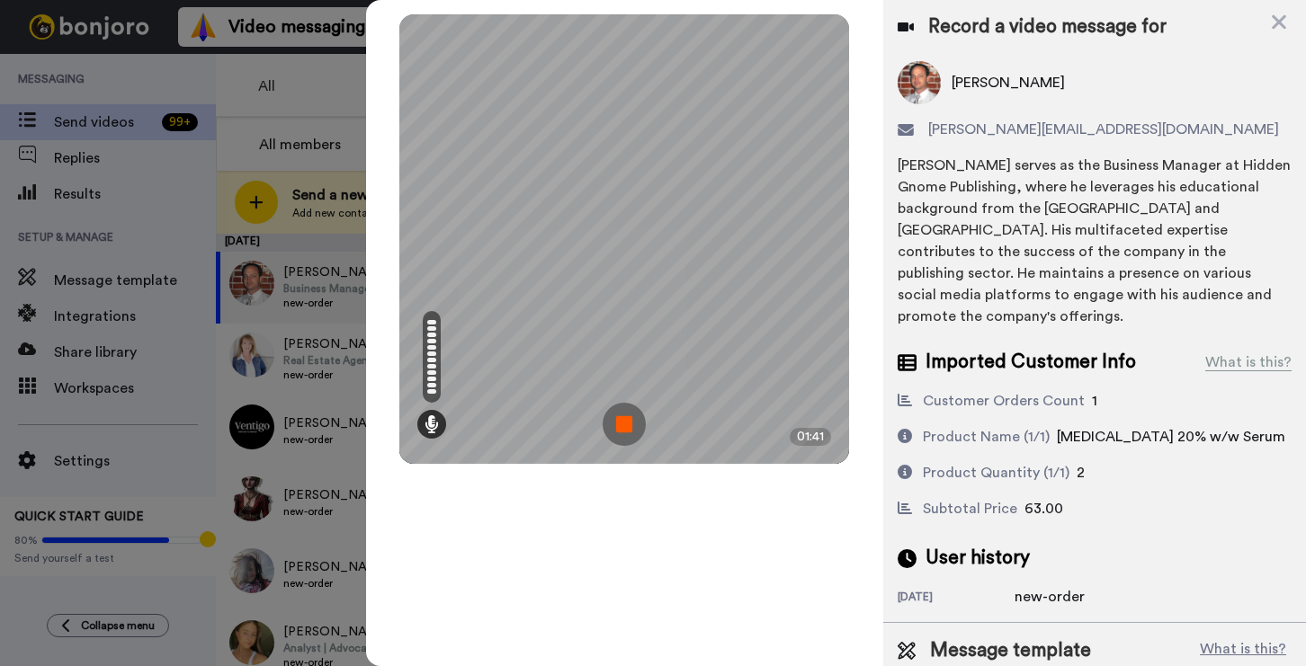
click at [626, 424] on img at bounding box center [623, 424] width 43 height 43
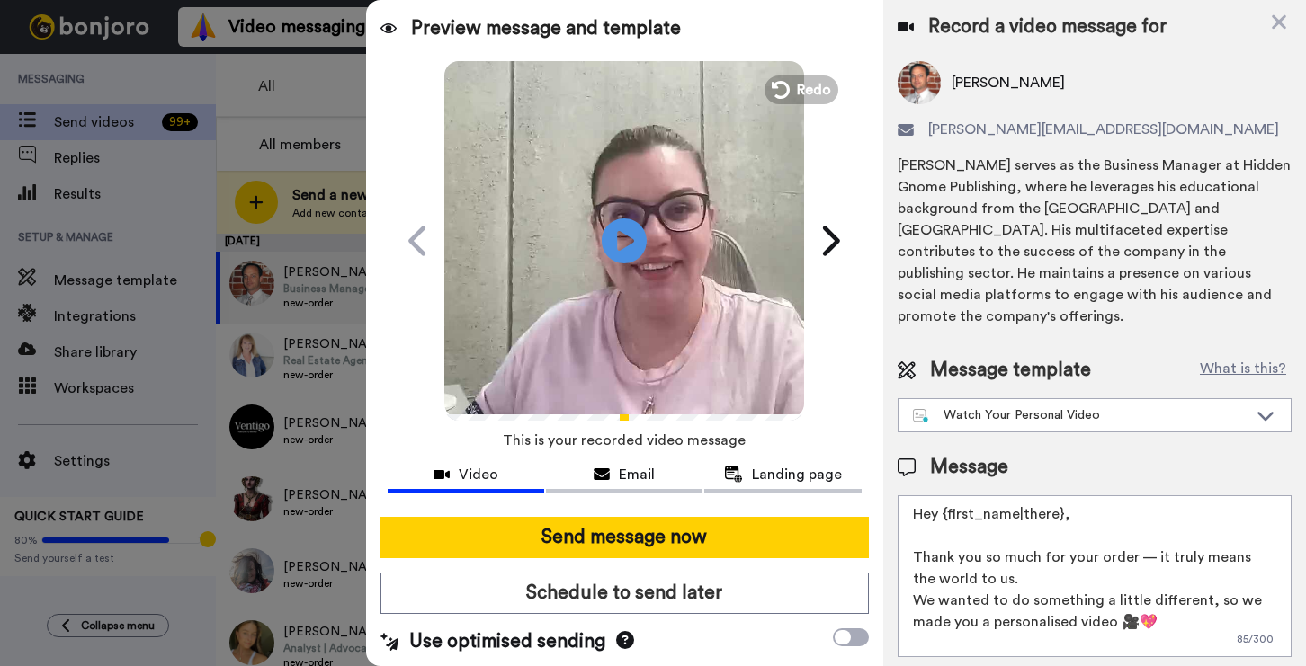
drag, startPoint x: 1103, startPoint y: 517, endPoint x: 949, endPoint y: 513, distance: 154.7
click at [949, 514] on textarea "Hey {first_name|there}, Thank you so much for your order — it truly means the w…" at bounding box center [1094, 576] width 394 height 162
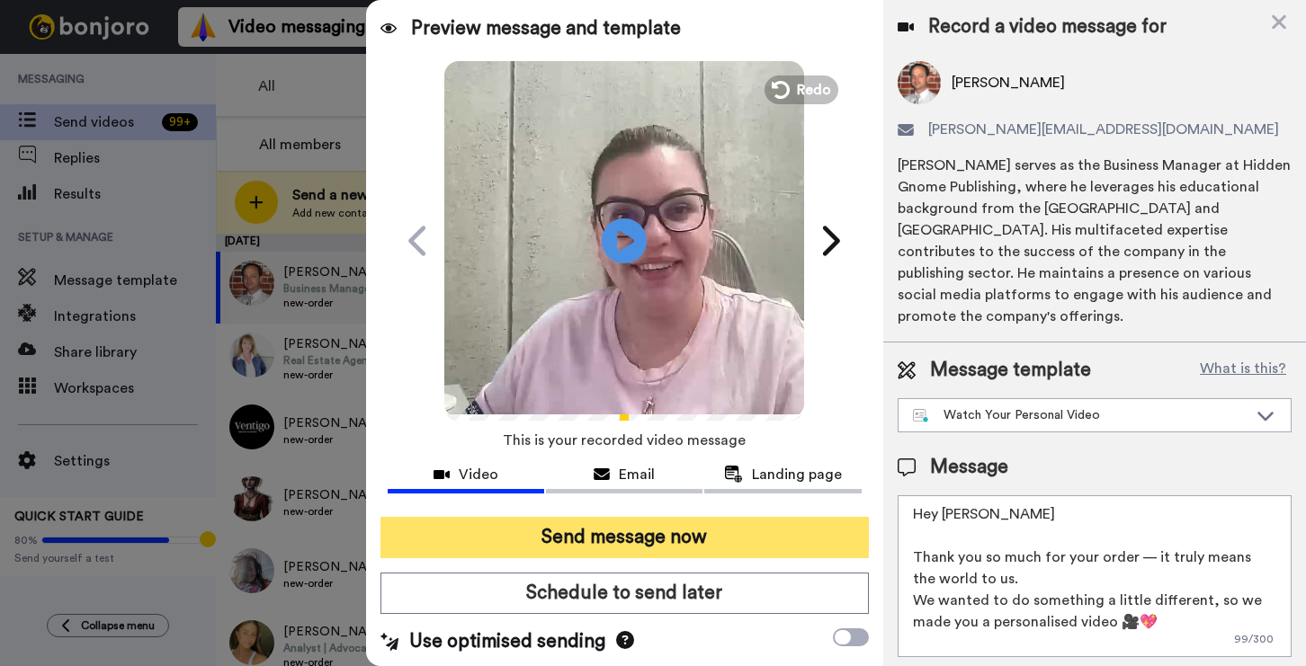
type textarea "Hey Billy Thank you so much for your order — it truly means the world to us. We…"
click at [489, 531] on button "Send message now" at bounding box center [624, 537] width 488 height 41
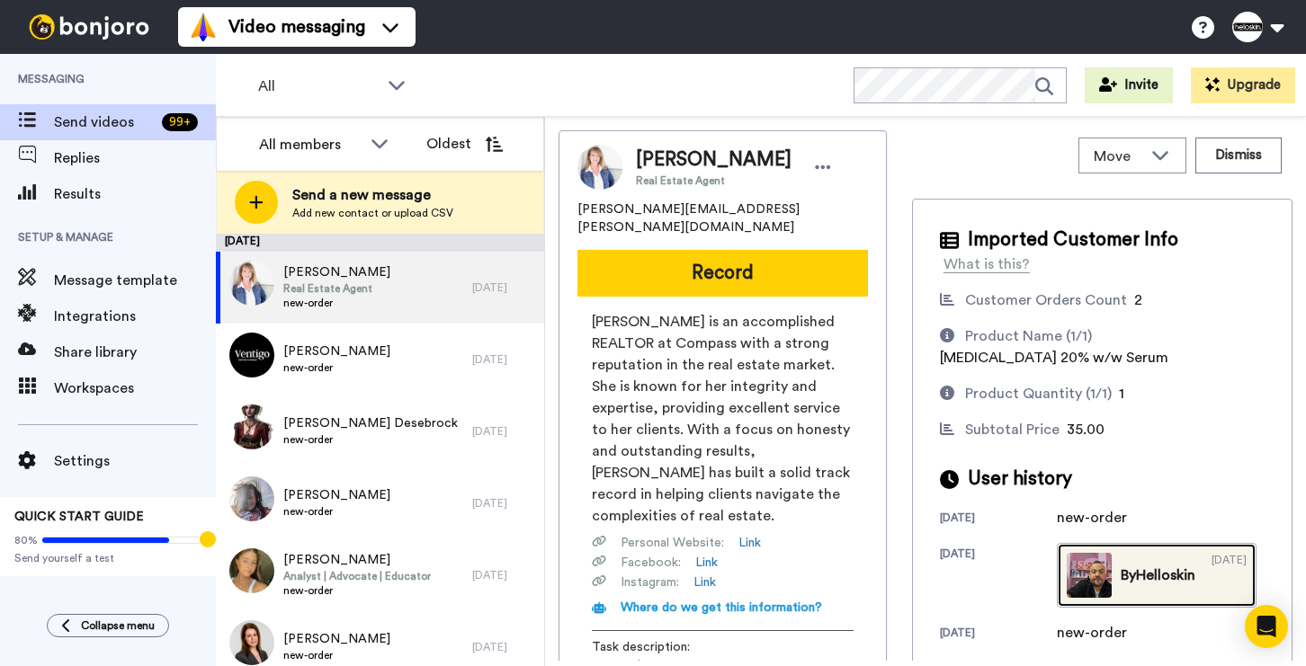
click at [1066, 598] on img at bounding box center [1088, 575] width 45 height 45
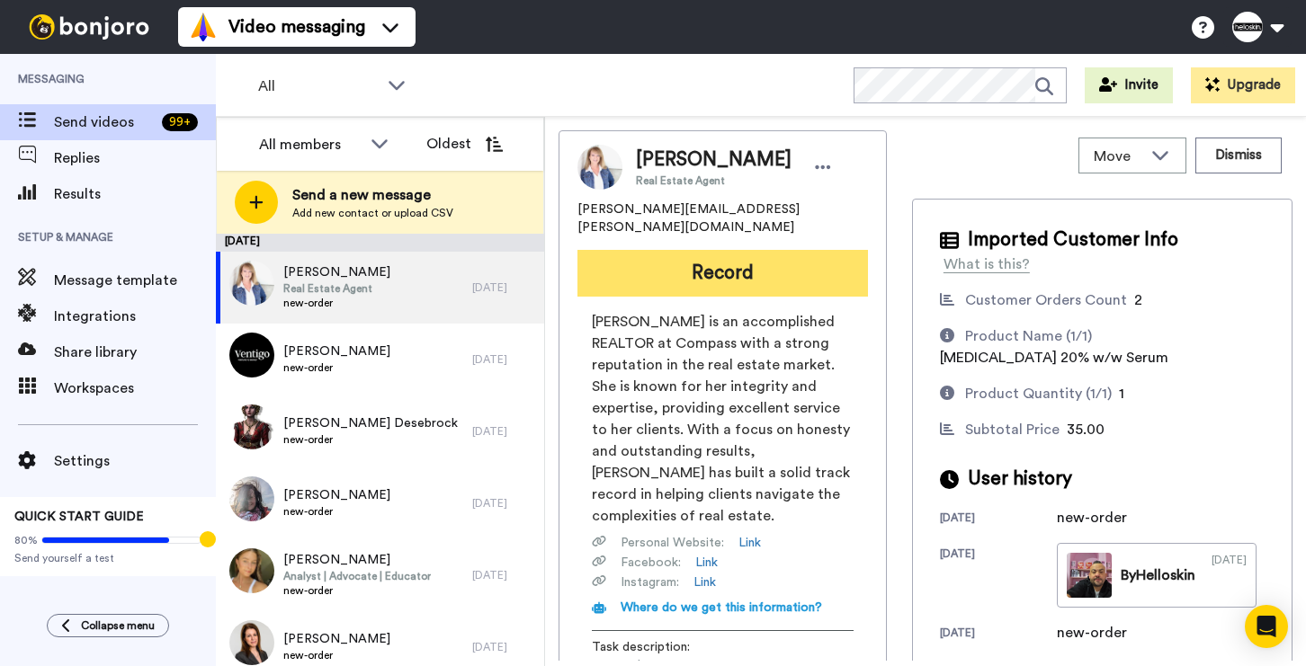
click at [790, 250] on button "Record" at bounding box center [722, 273] width 290 height 47
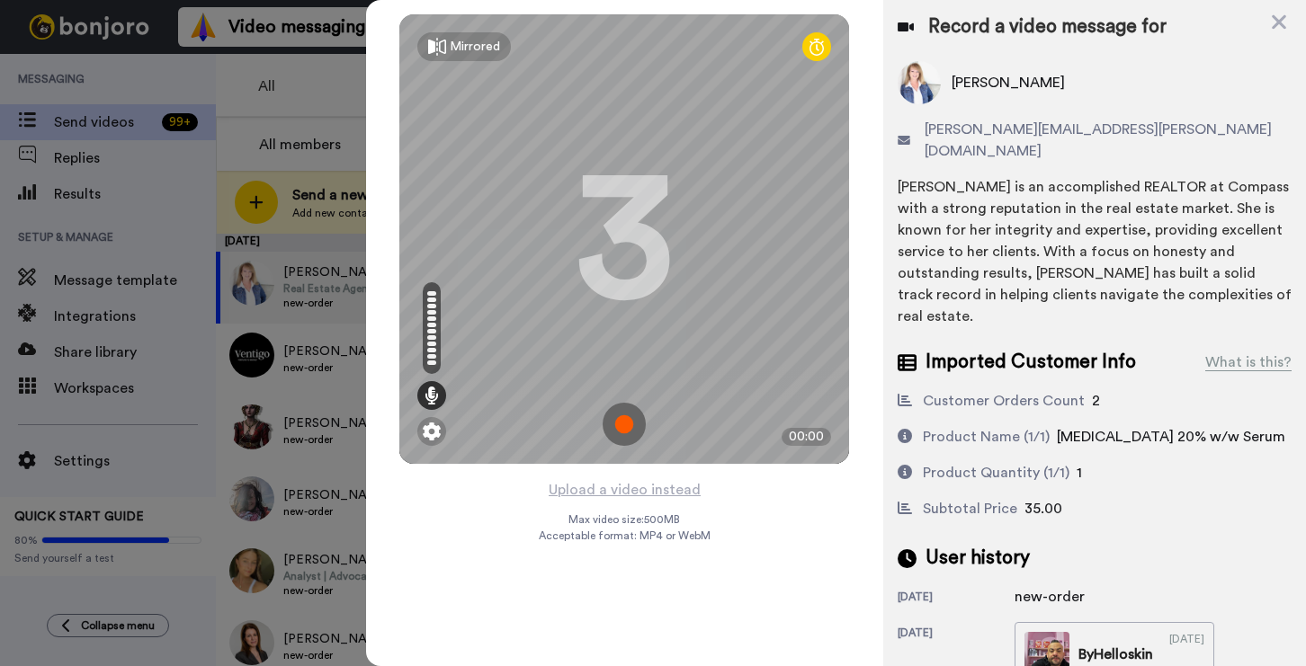
click at [624, 425] on img at bounding box center [623, 424] width 43 height 43
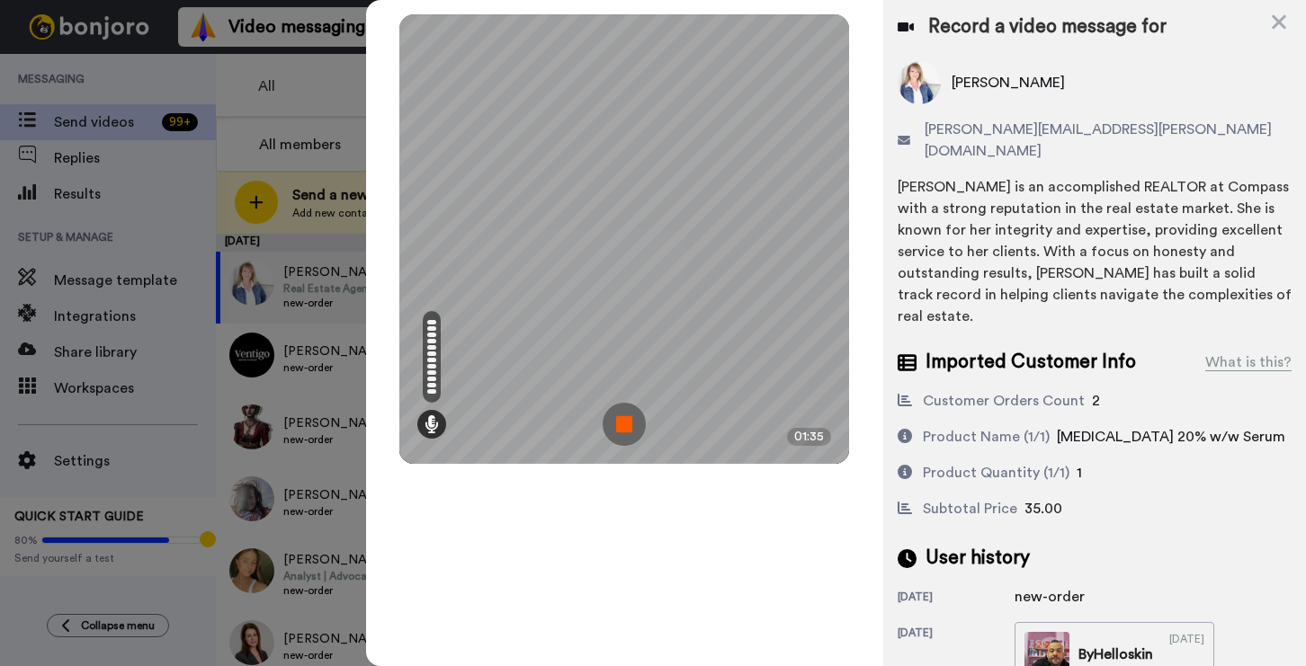
click at [626, 426] on img at bounding box center [623, 424] width 43 height 43
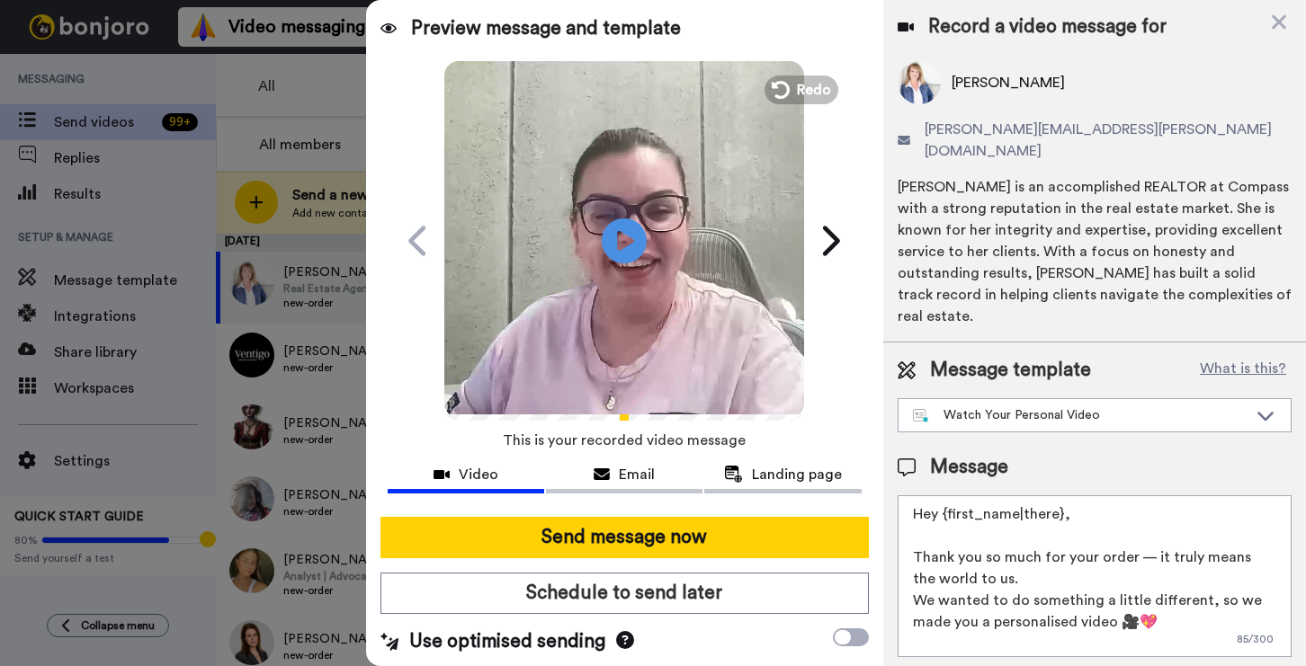
drag, startPoint x: 1074, startPoint y: 475, endPoint x: 950, endPoint y: 468, distance: 123.4
click at [950, 495] on textarea "Hey {first_name|there}, Thank you so much for your order — it truly means the w…" at bounding box center [1094, 576] width 394 height 162
type textarea "Hey [PERSON_NAME] Thank you so much for your order — it truly means the world t…"
click at [647, 558] on div "Send message now Schedule to send later Use optimised sending" at bounding box center [624, 586] width 517 height 167
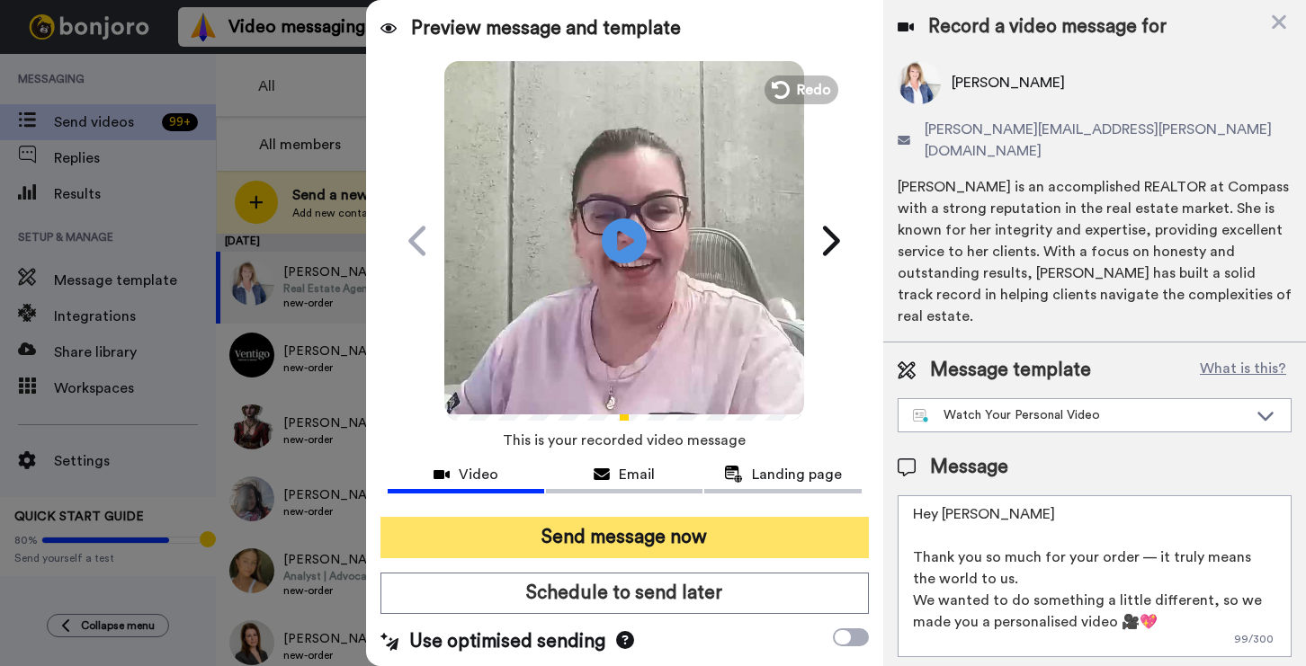
click at [652, 548] on button "Send message now" at bounding box center [624, 537] width 488 height 41
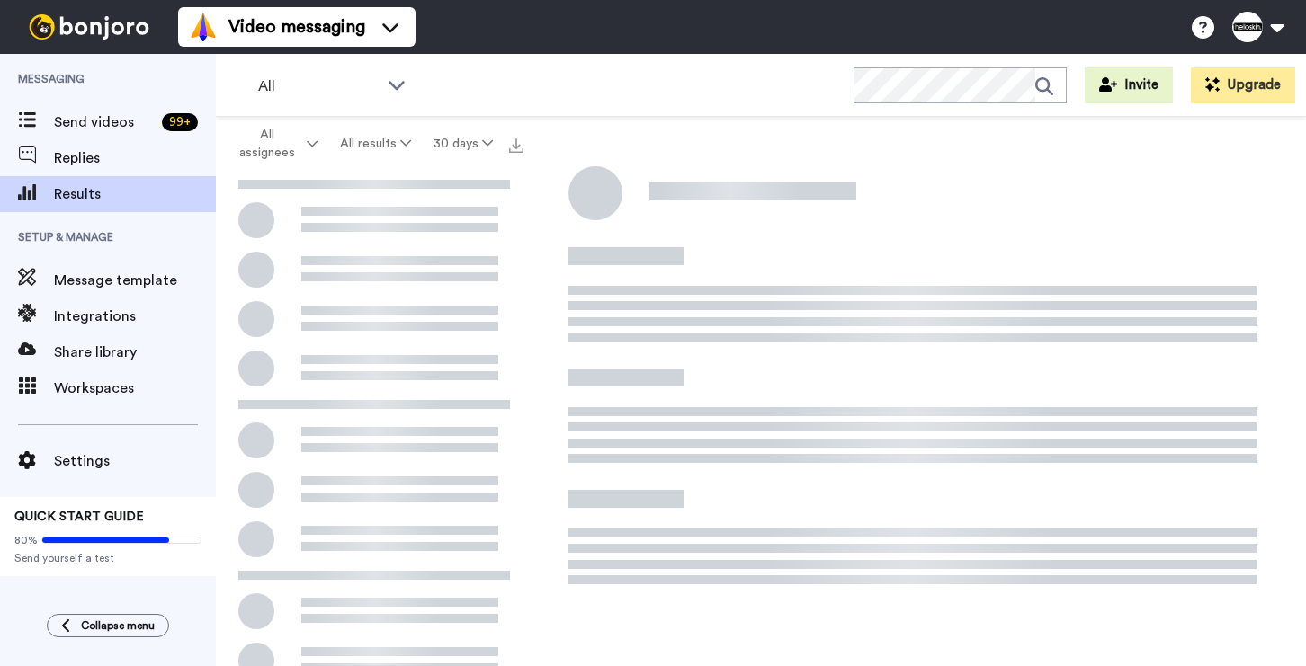
scroll to position [3, 0]
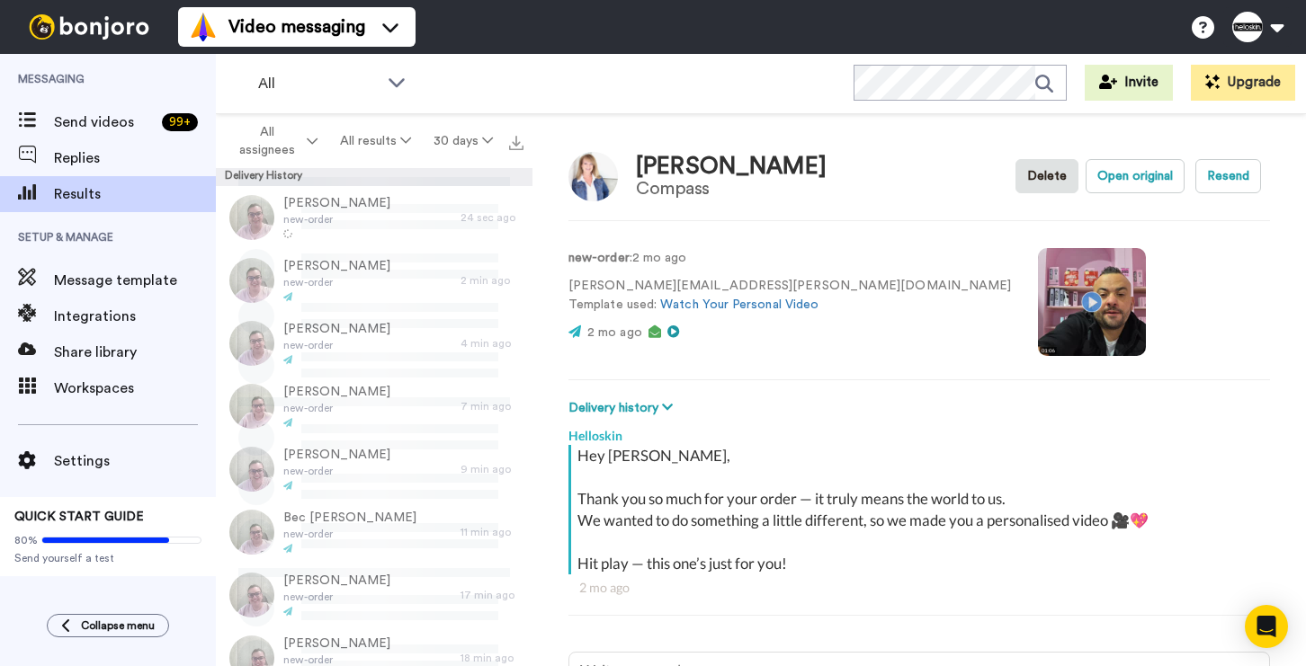
click at [1038, 307] on video at bounding box center [1092, 302] width 108 height 108
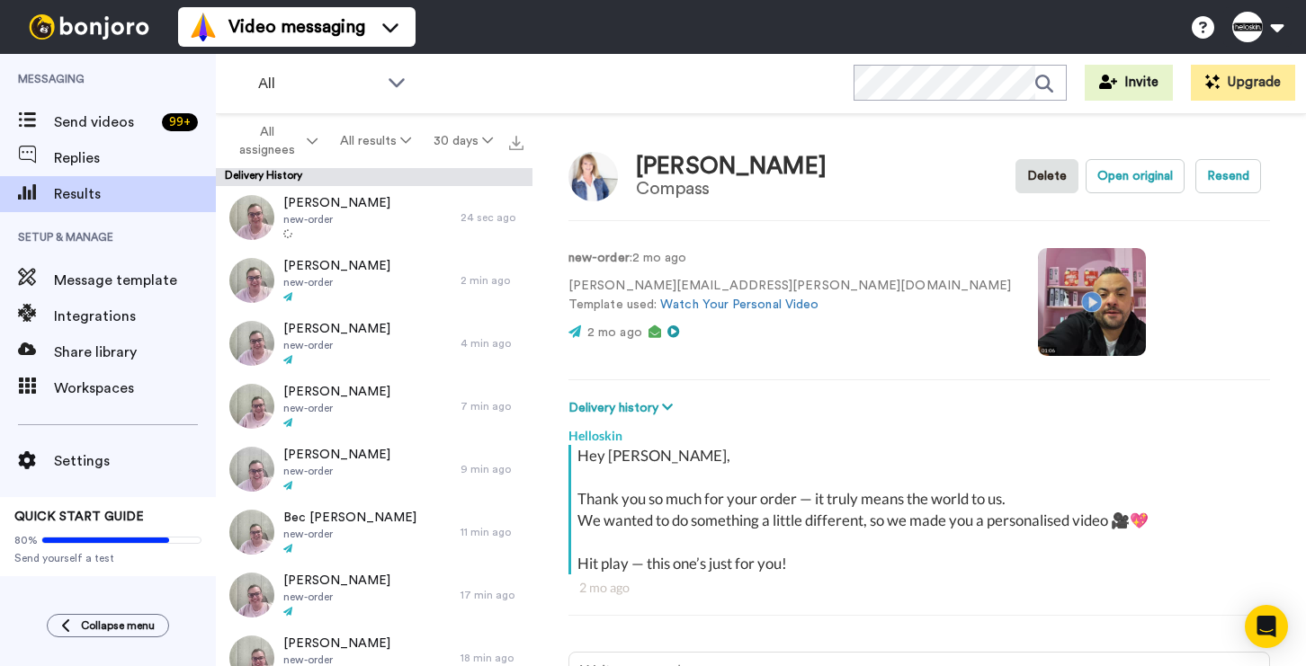
click at [961, 283] on div "new-order : 2 mo ago [PERSON_NAME][EMAIL_ADDRESS][PERSON_NAME][DOMAIN_NAME] Tem…" at bounding box center [918, 300] width 701 height 122
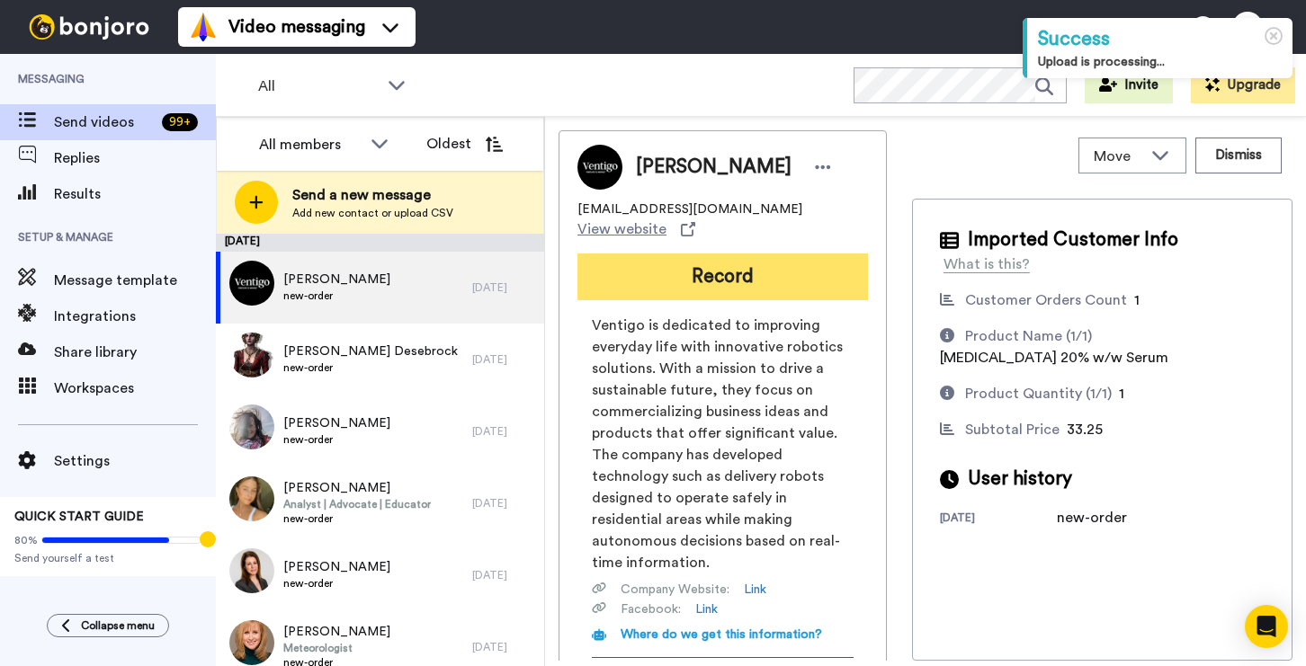
click at [706, 266] on button "Record" at bounding box center [722, 277] width 290 height 47
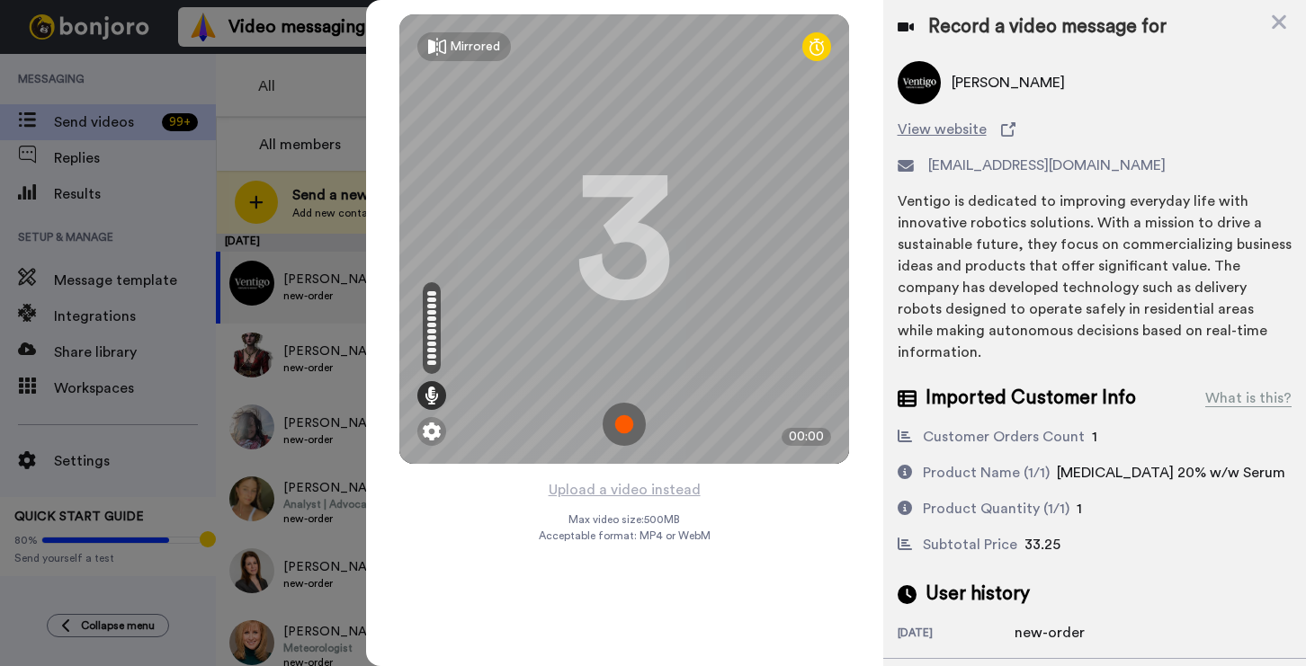
click at [636, 423] on img at bounding box center [623, 424] width 43 height 43
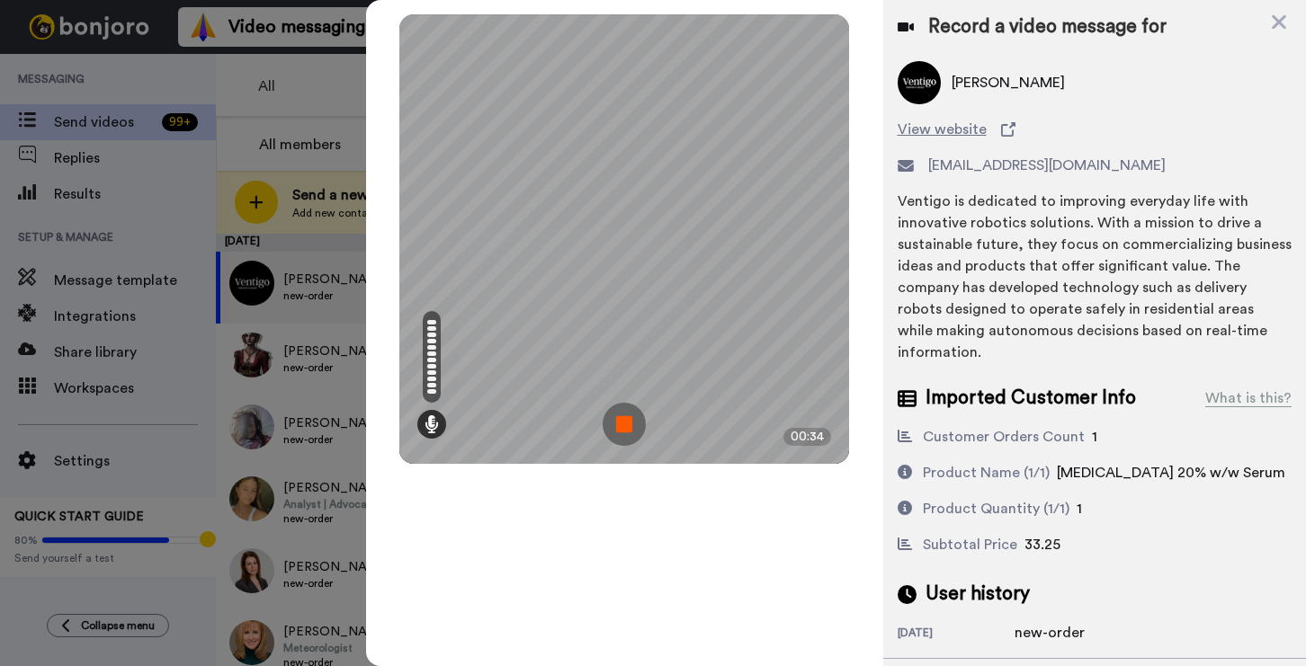
click at [617, 419] on img at bounding box center [623, 424] width 43 height 43
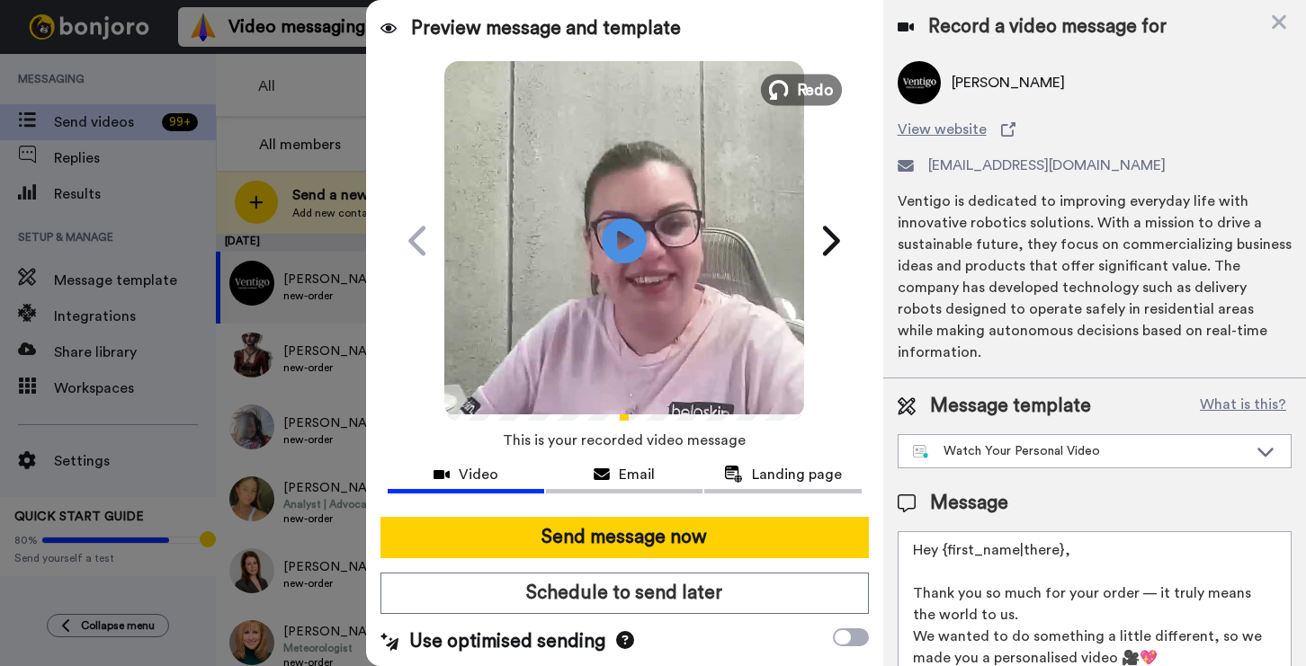
click at [808, 98] on span "Redo" at bounding box center [816, 88] width 38 height 23
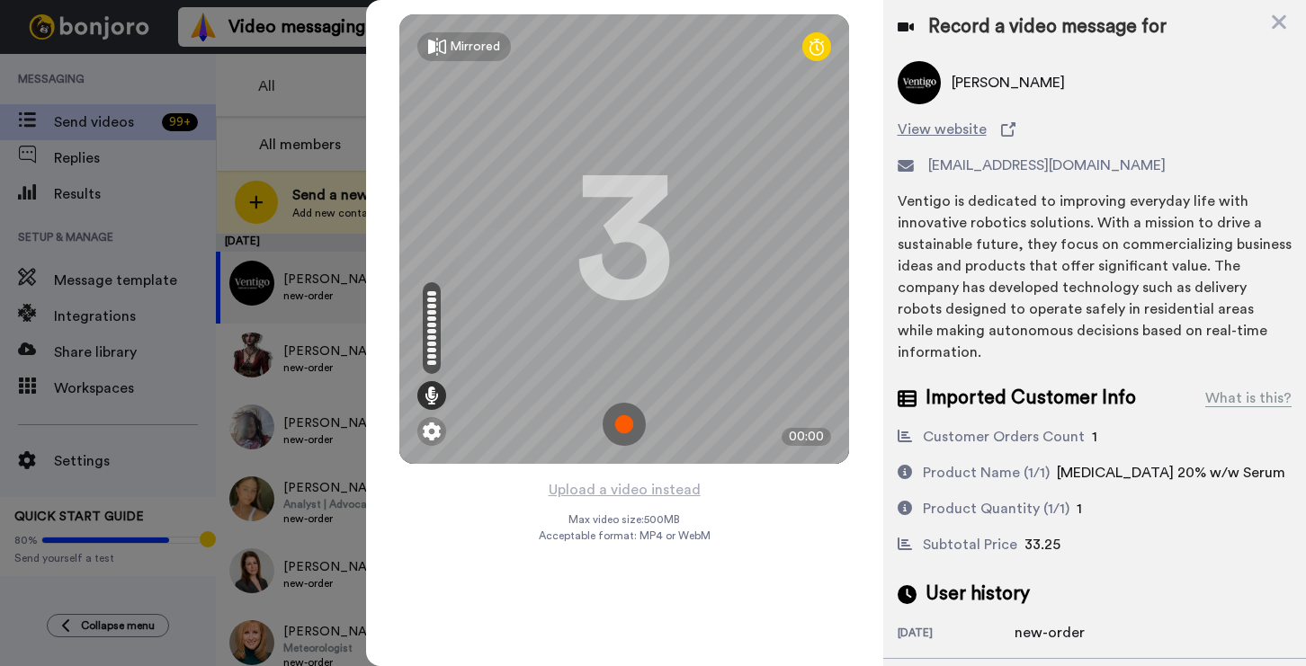
click at [622, 430] on img at bounding box center [623, 424] width 43 height 43
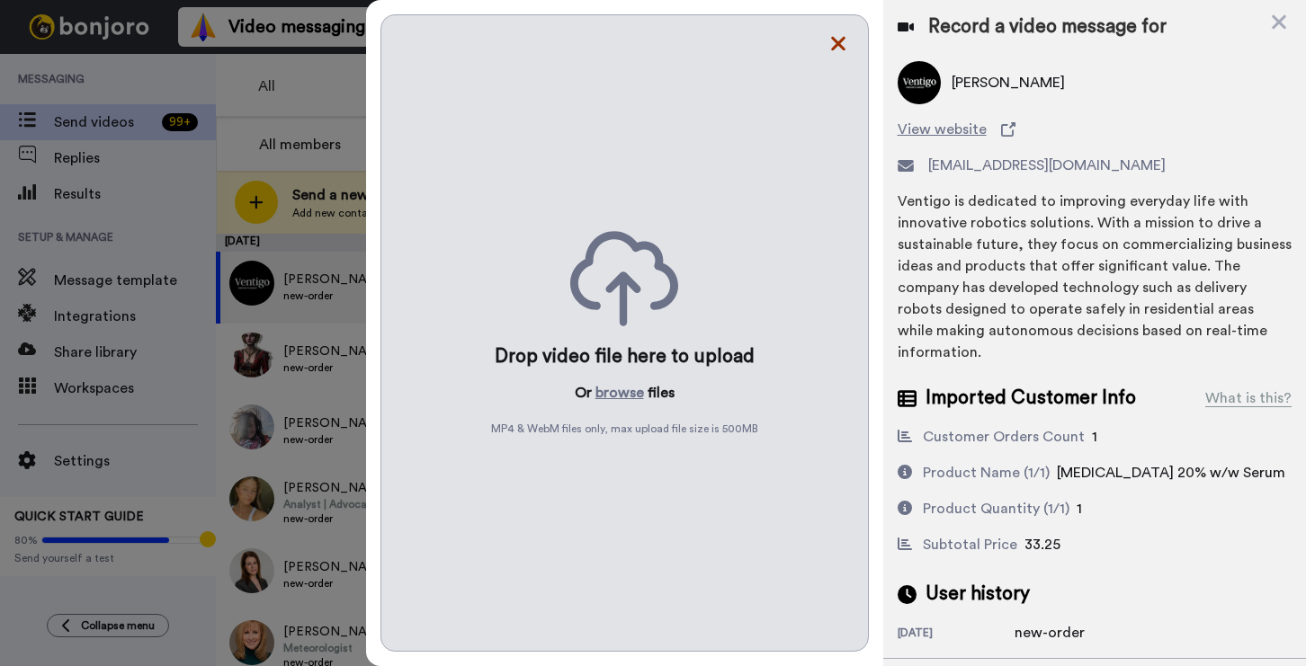
click at [841, 40] on icon at bounding box center [838, 44] width 14 height 14
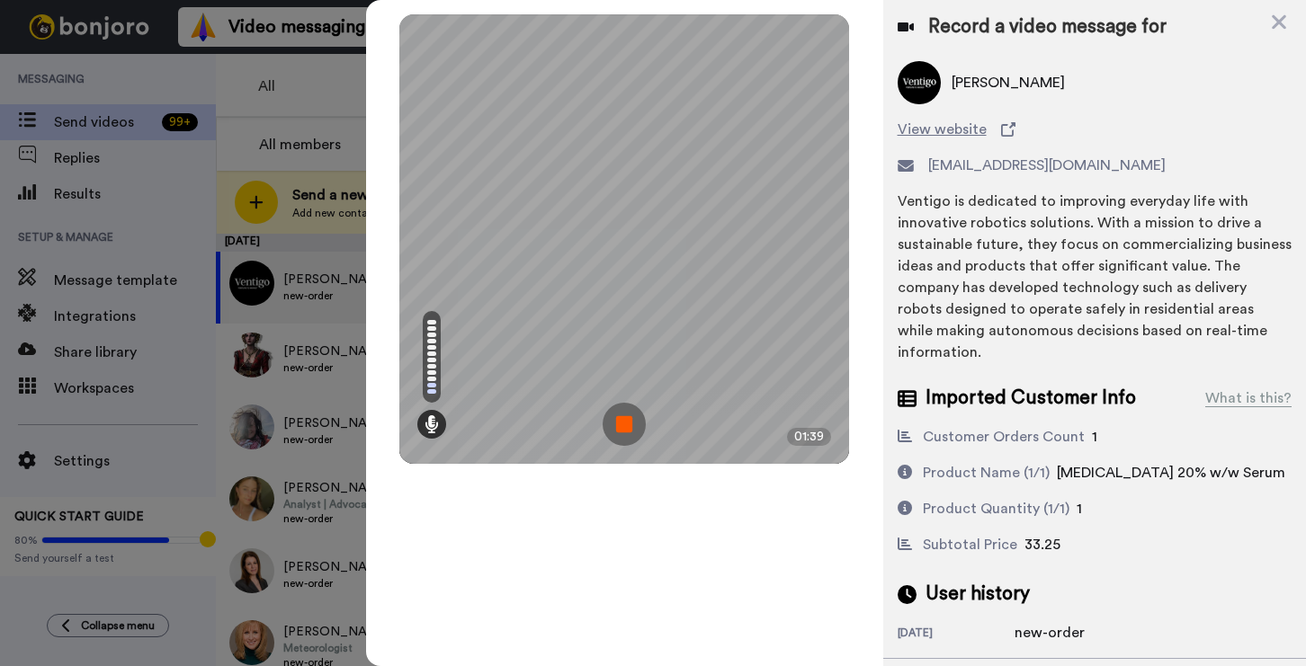
click at [621, 435] on img at bounding box center [623, 424] width 43 height 43
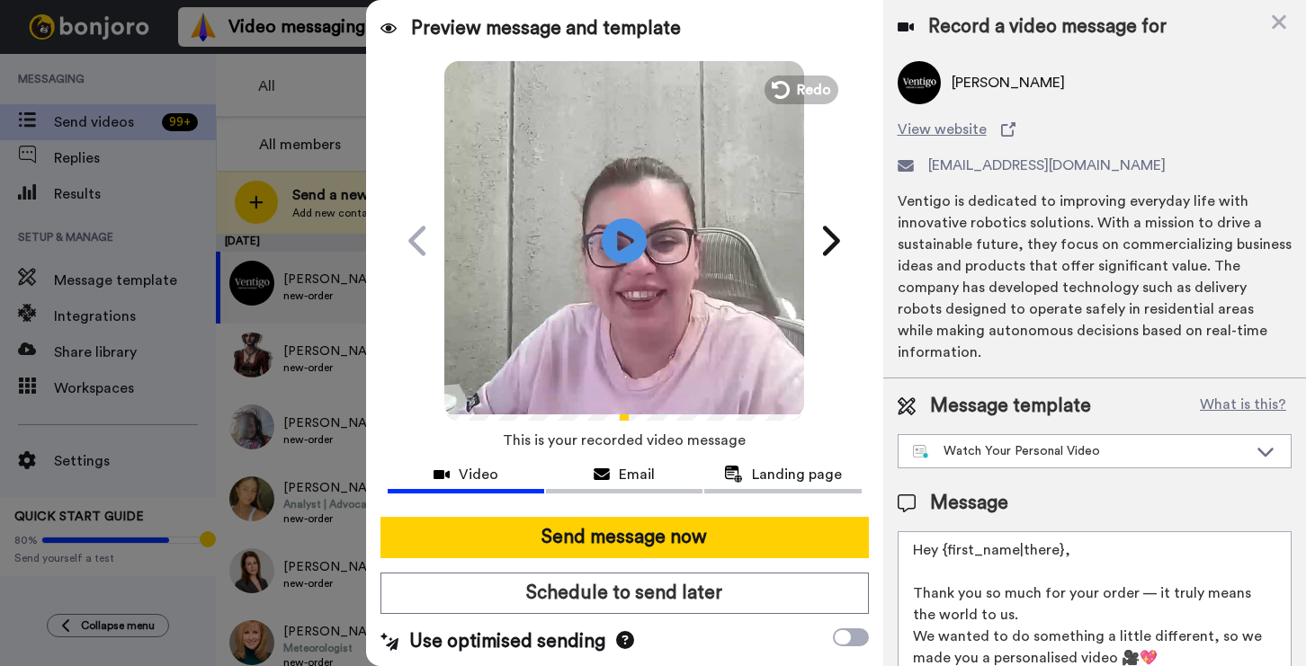
drag, startPoint x: 1077, startPoint y: 547, endPoint x: 955, endPoint y: 558, distance: 122.8
click at [955, 558] on textarea "Hey {first_name|there}, Thank you so much for your order — it truly means the w…" at bounding box center [1094, 612] width 394 height 162
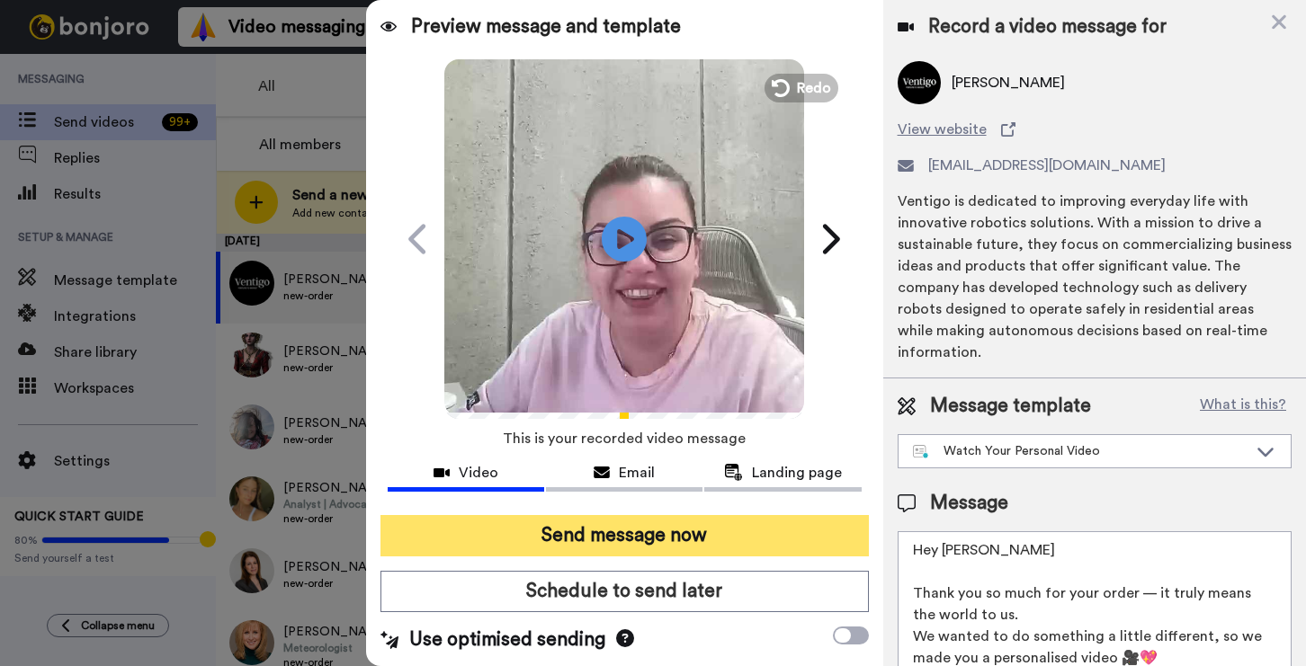
type textarea "Hey Ainsley Thank you so much for your order — it truly means the world to us. …"
click at [718, 519] on button "Send message now" at bounding box center [624, 535] width 488 height 41
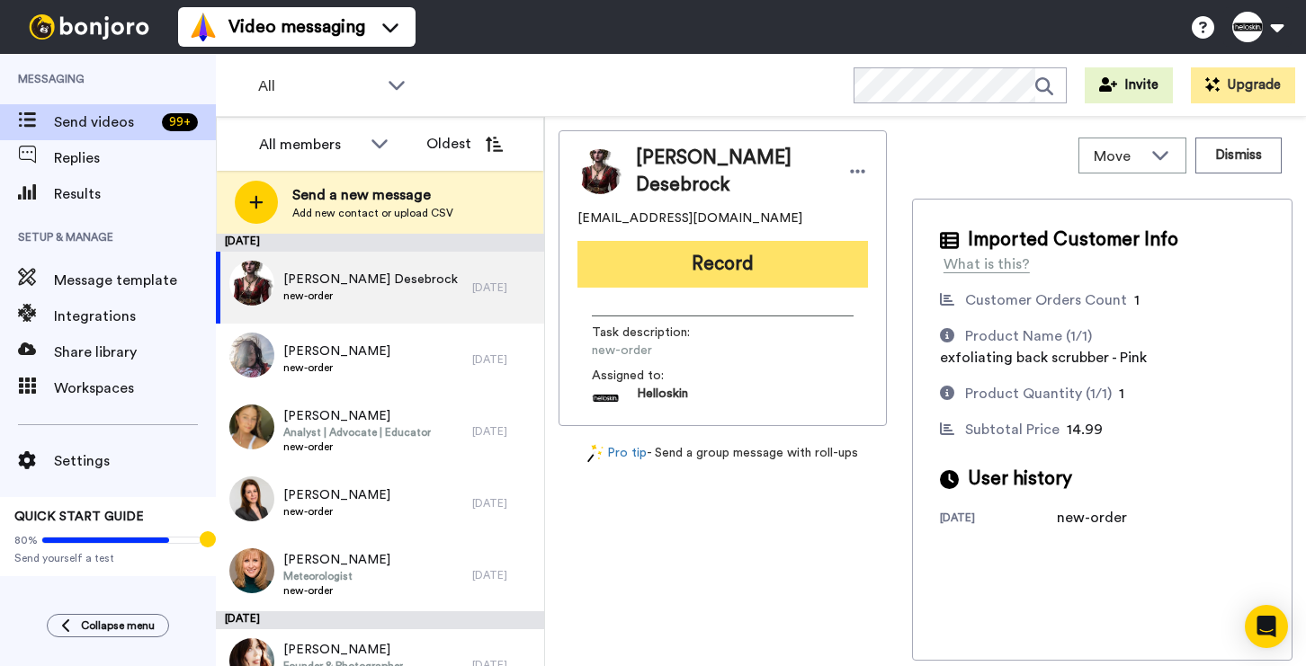
click at [745, 256] on button "Record" at bounding box center [722, 264] width 290 height 47
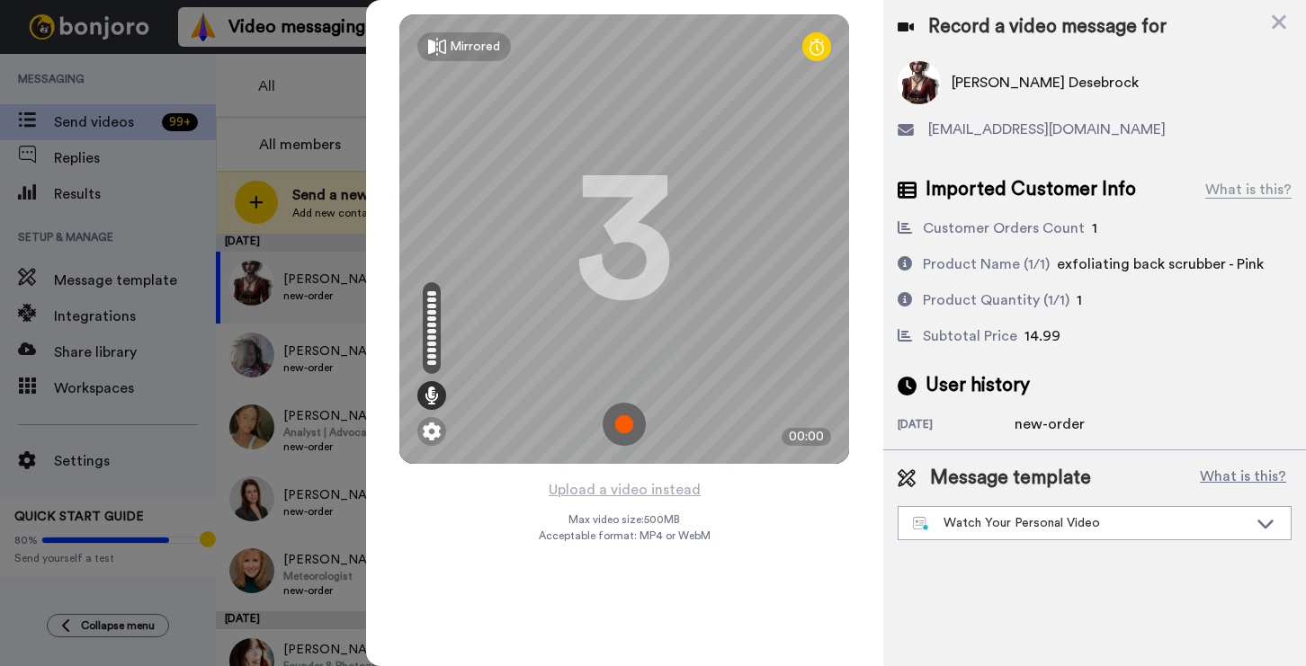
click at [630, 413] on img at bounding box center [623, 424] width 43 height 43
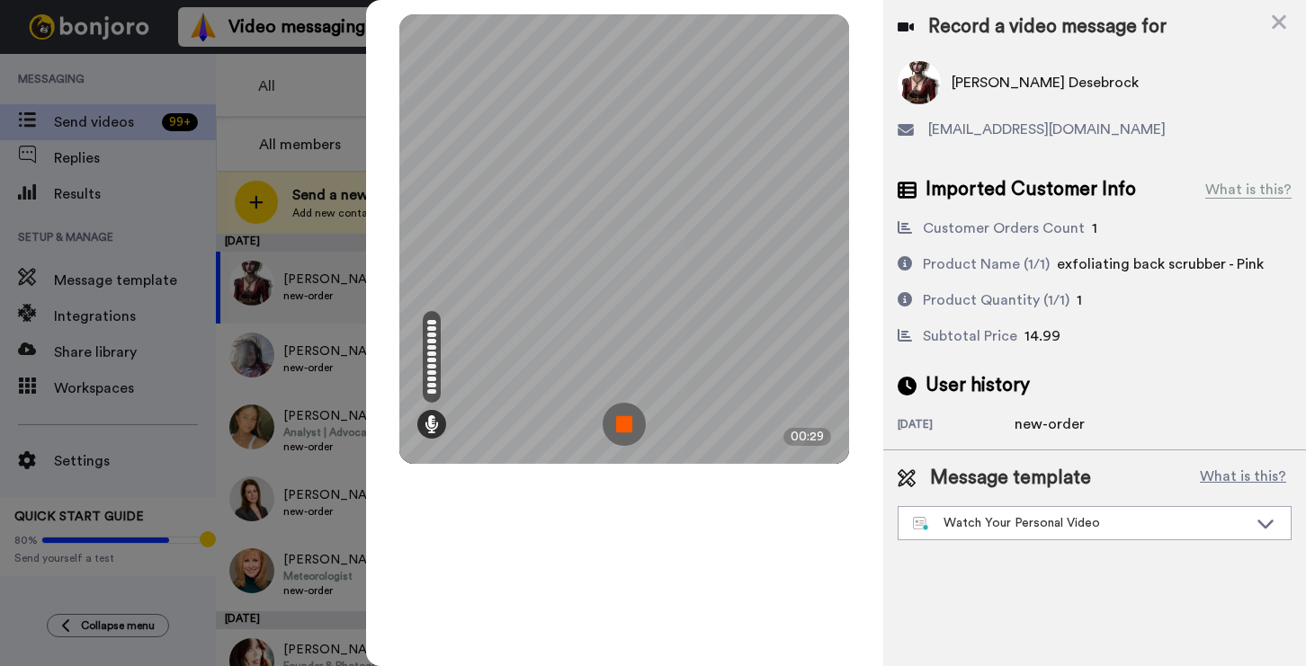
click at [625, 431] on img at bounding box center [623, 424] width 43 height 43
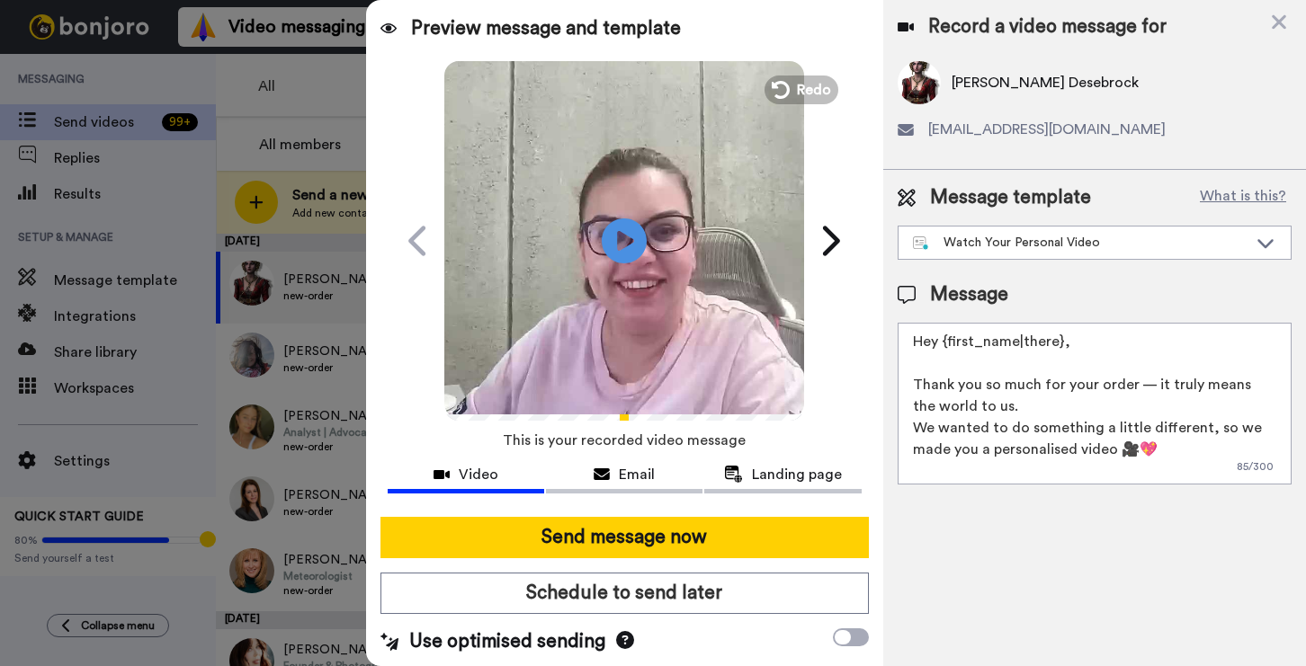
drag, startPoint x: 1120, startPoint y: 336, endPoint x: 949, endPoint y: 345, distance: 171.1
click at [949, 345] on textarea "Hey {first_name|there}, Thank you so much for your order — it truly means the w…" at bounding box center [1094, 404] width 394 height 162
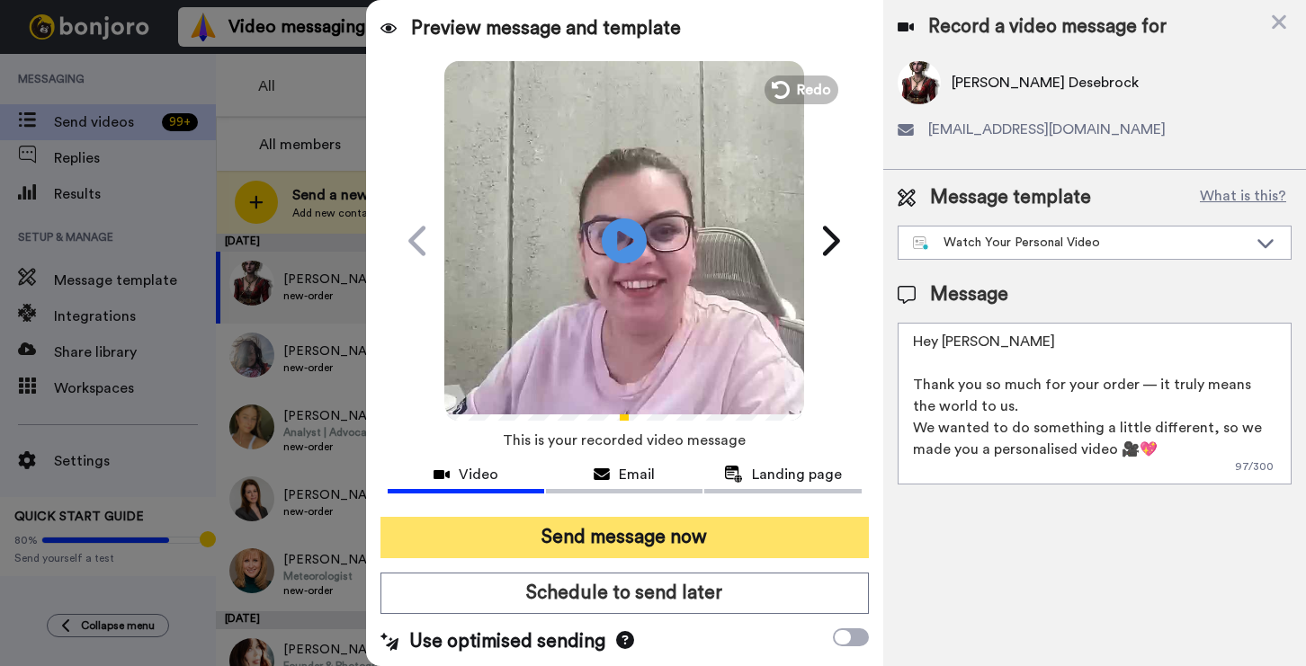
type textarea "Hey [PERSON_NAME] Thank you so much for your order — it truly means the world t…"
click at [703, 549] on button "Send message now" at bounding box center [624, 537] width 488 height 41
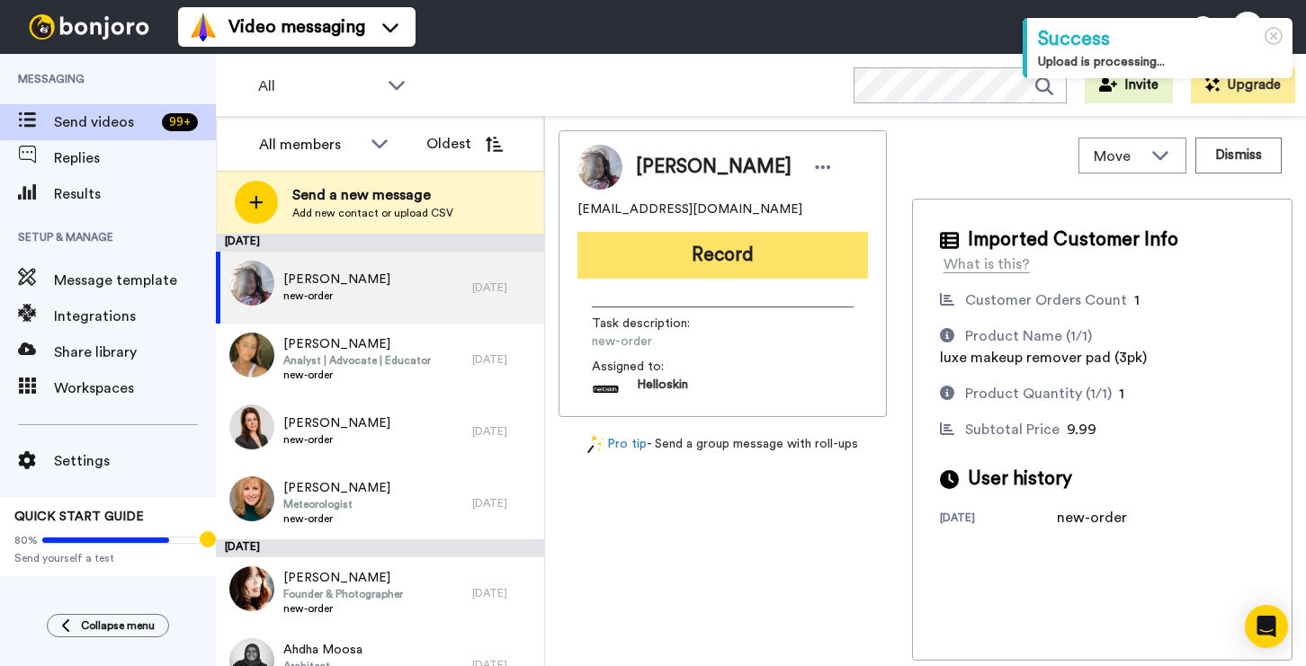
click at [808, 277] on button "Record" at bounding box center [722, 255] width 290 height 47
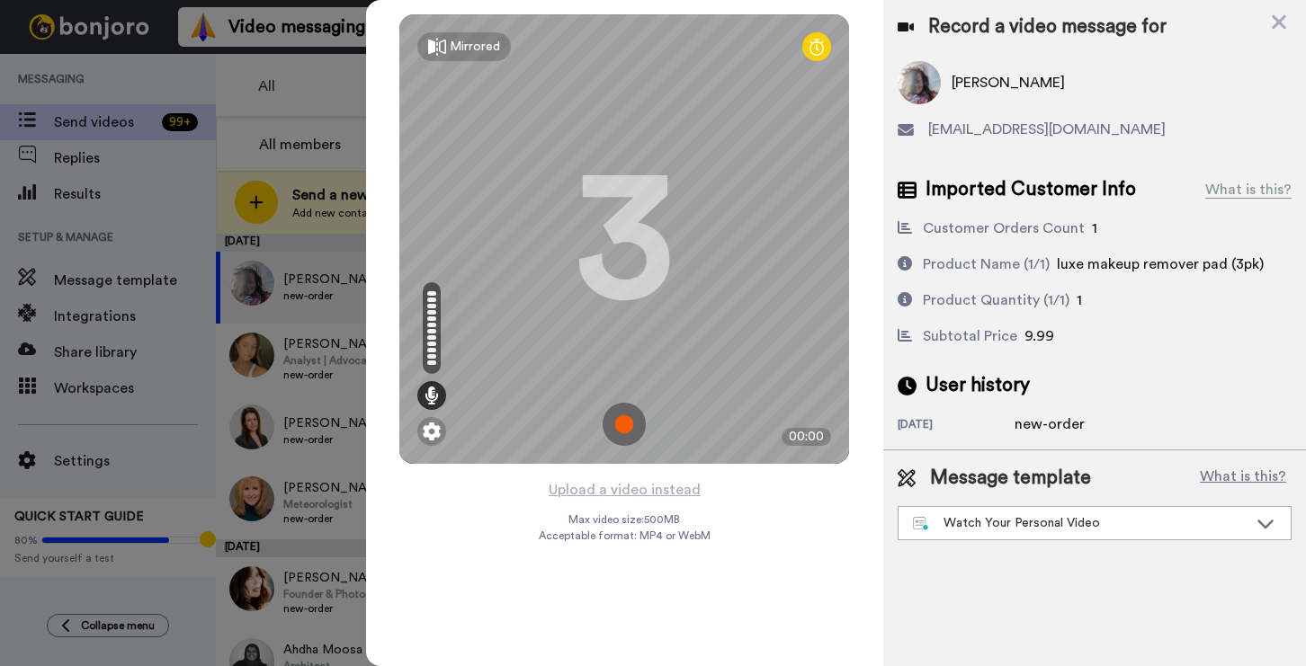
click at [638, 426] on img at bounding box center [623, 424] width 43 height 43
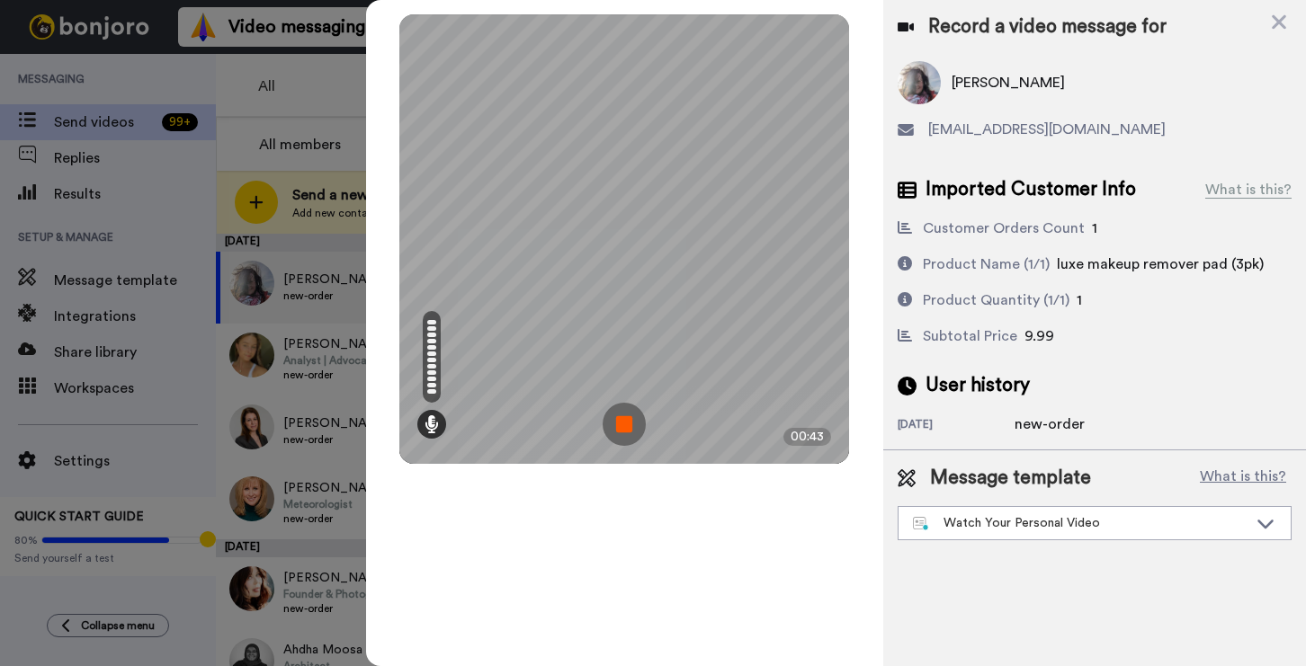
click at [637, 421] on img at bounding box center [623, 424] width 43 height 43
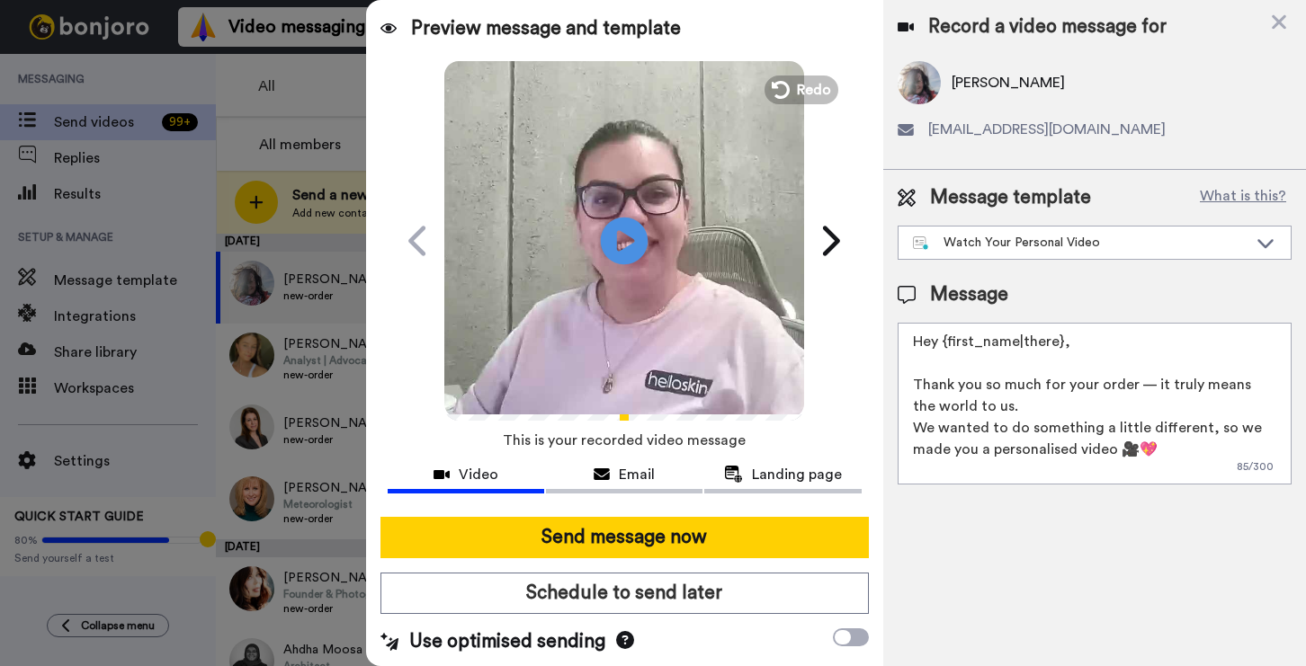
click at [602, 246] on icon at bounding box center [625, 241] width 48 height 48
drag, startPoint x: 1162, startPoint y: 352, endPoint x: 949, endPoint y: 346, distance: 213.2
click at [949, 346] on textarea "Hey {first_name|there}, Thank you so much for your order — it truly means the w…" at bounding box center [1094, 404] width 394 height 162
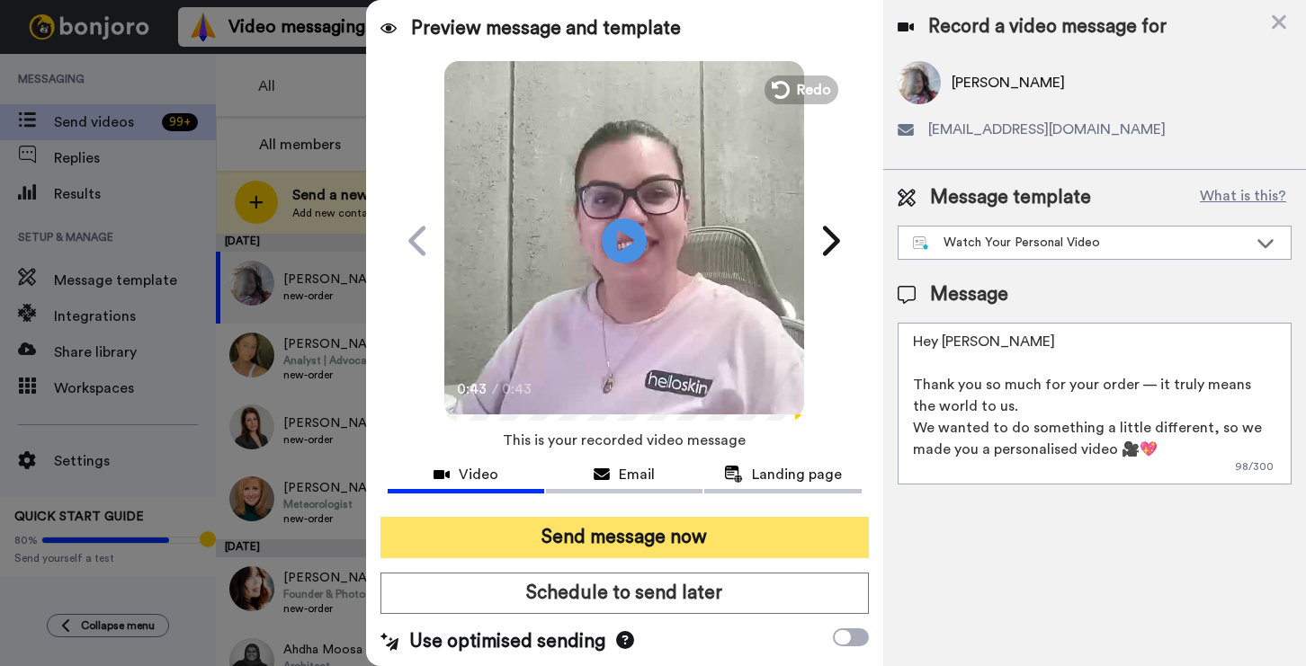
type textarea "Hey [PERSON_NAME] Thank you so much for your order — it truly means the world t…"
click at [616, 533] on button "Send message now" at bounding box center [624, 537] width 488 height 41
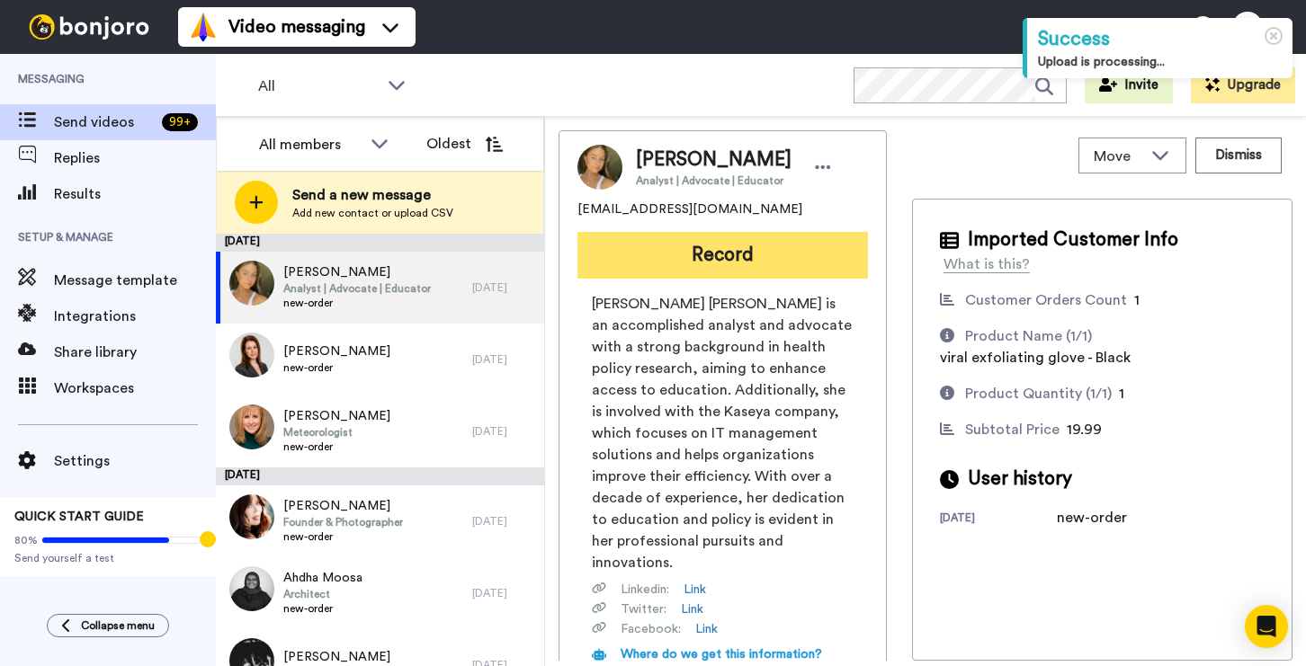
click at [793, 279] on button "Record" at bounding box center [722, 255] width 290 height 47
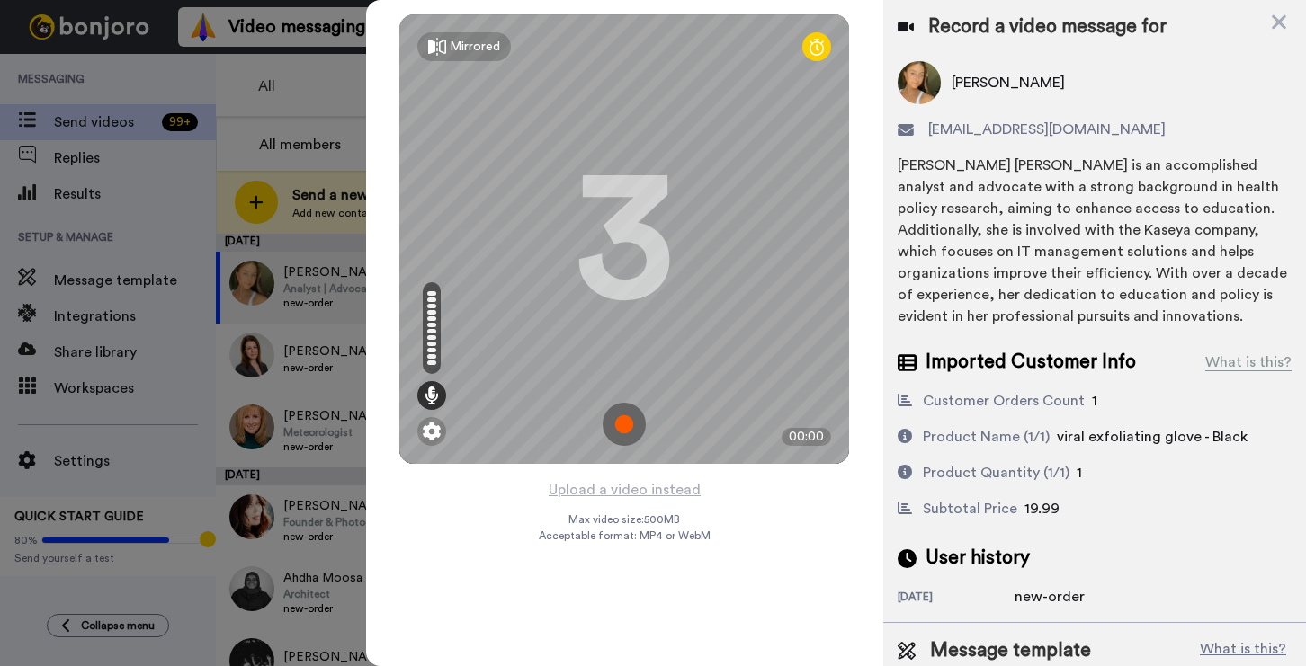
click at [631, 427] on img at bounding box center [623, 424] width 43 height 43
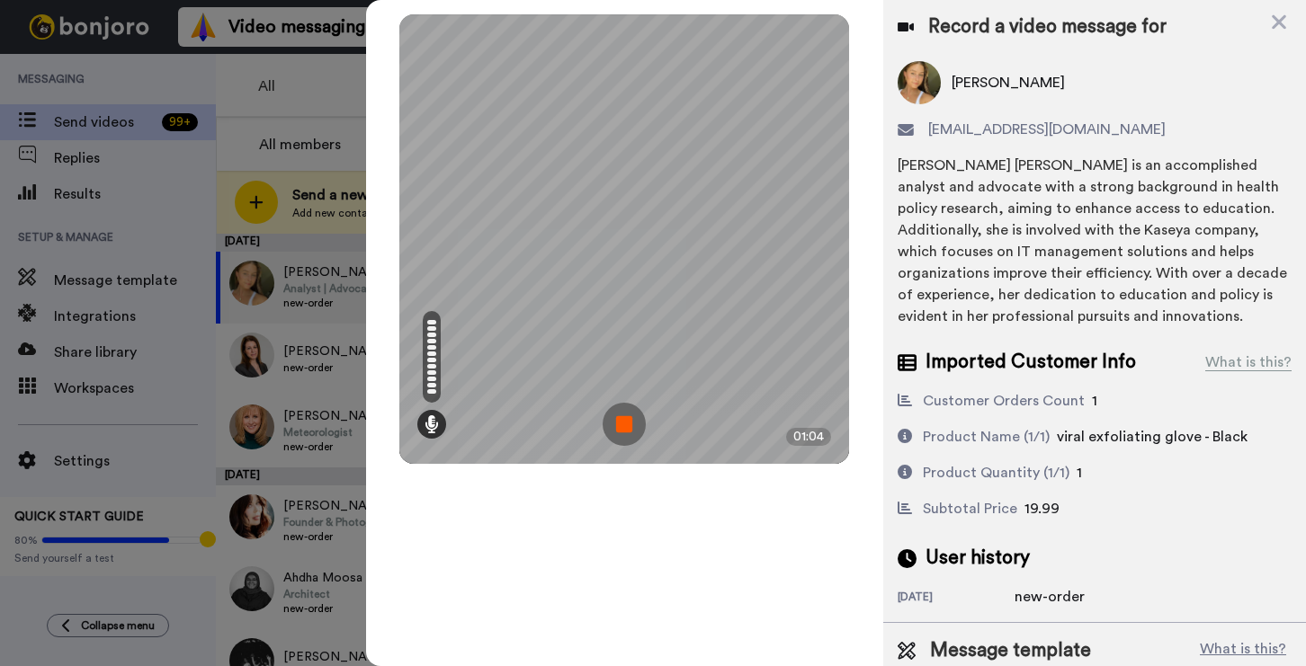
click at [626, 420] on img at bounding box center [623, 424] width 43 height 43
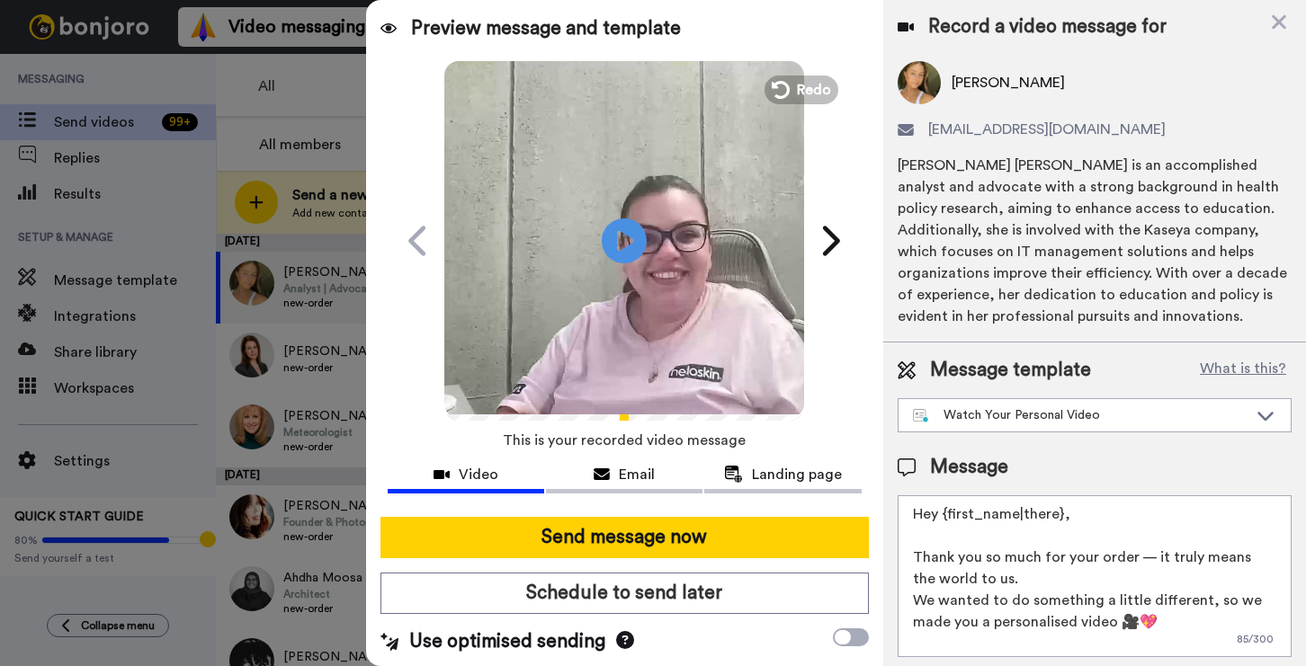
drag, startPoint x: 1090, startPoint y: 544, endPoint x: 948, endPoint y: 545, distance: 142.1
click at [948, 545] on textarea "Hey {first_name|there}, Thank you so much for your order — it truly means the w…" at bounding box center [1094, 576] width 394 height 162
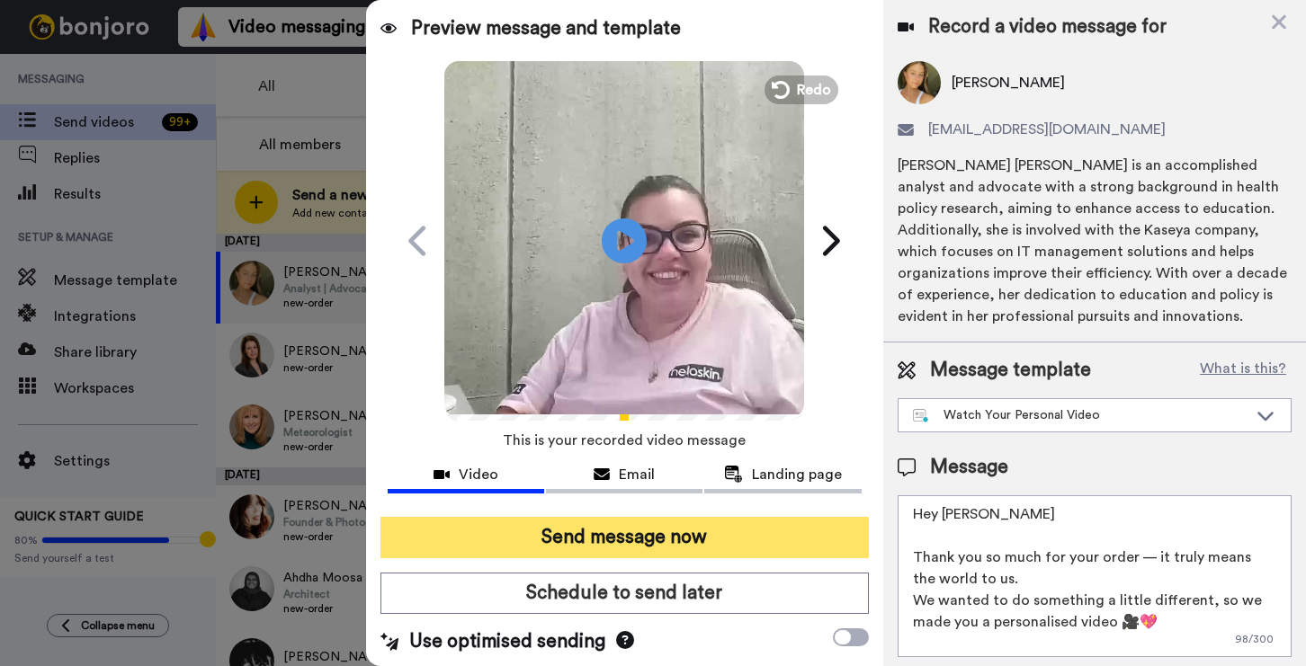
type textarea "Hey Kaysea Thank you so much for your order — it truly means the world to us. W…"
click at [540, 525] on button "Send message now" at bounding box center [624, 537] width 488 height 41
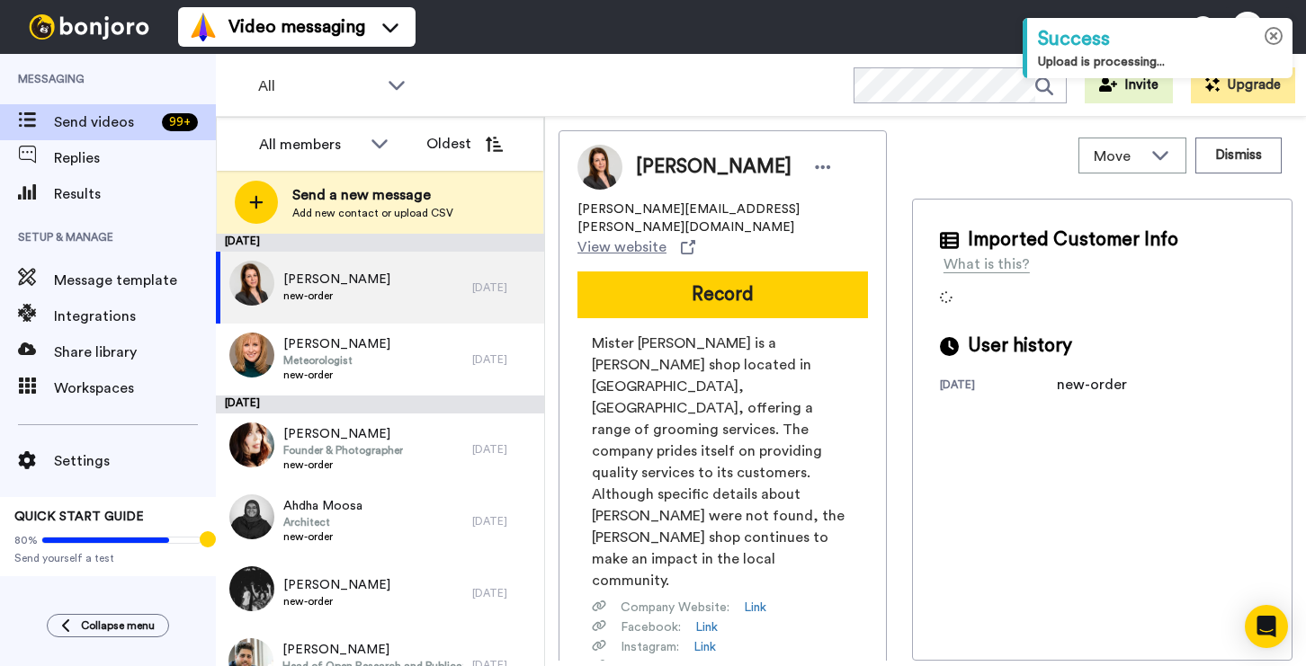
click at [1274, 34] on icon at bounding box center [1273, 36] width 19 height 19
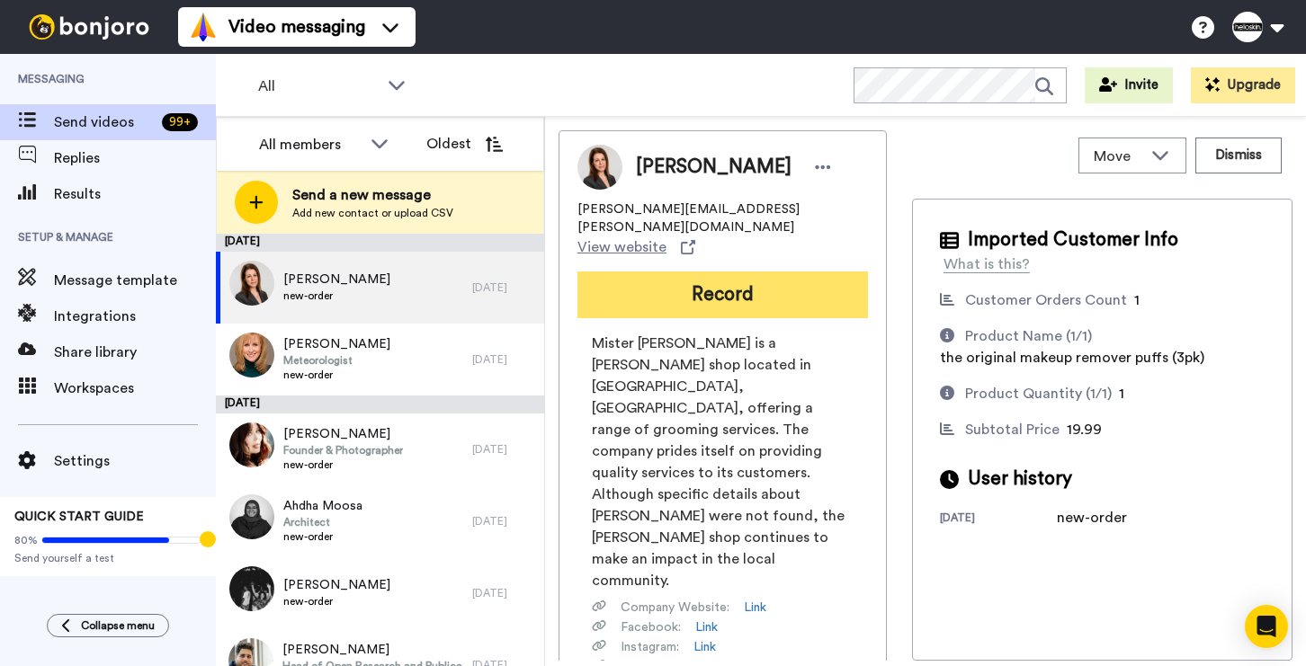
click at [798, 272] on button "Record" at bounding box center [722, 295] width 290 height 47
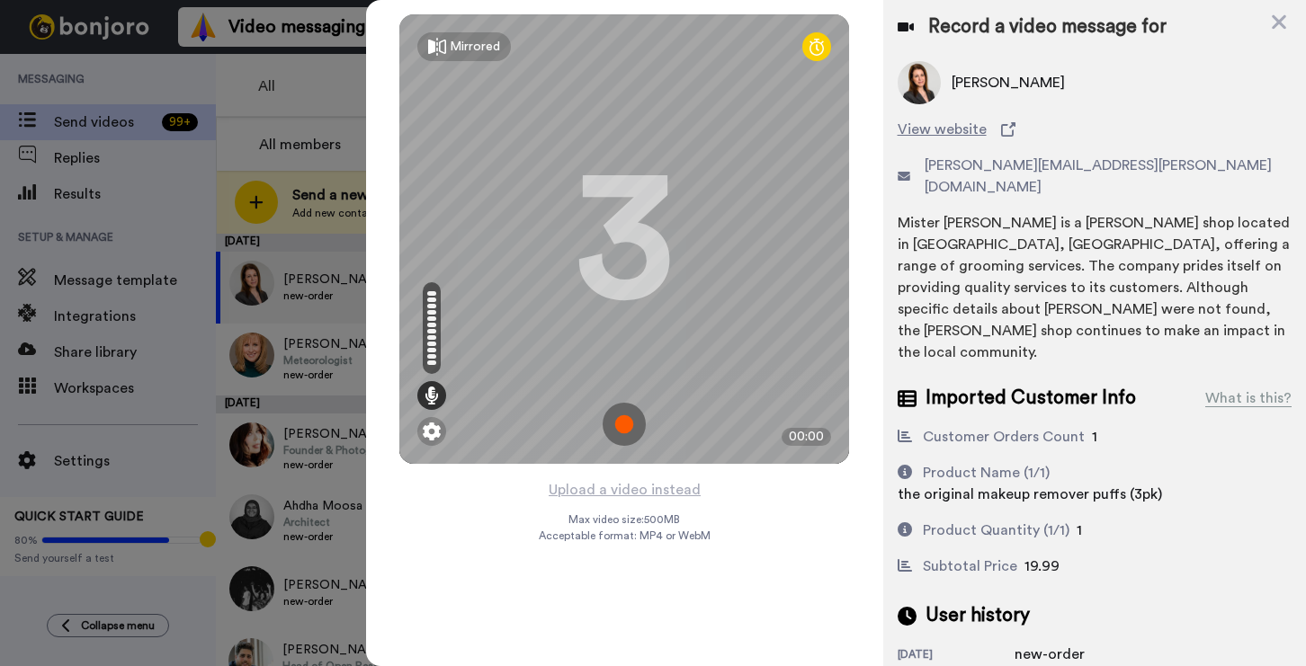
click at [617, 407] on img at bounding box center [623, 424] width 43 height 43
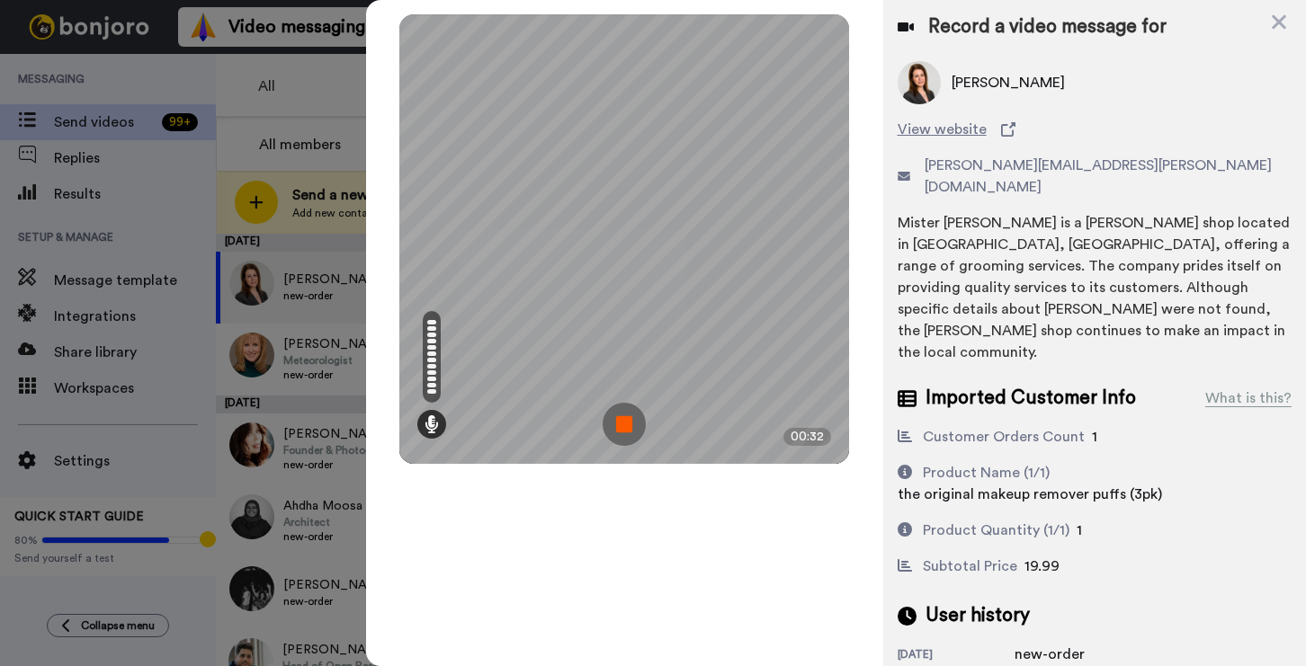
click at [624, 404] on img at bounding box center [623, 424] width 43 height 43
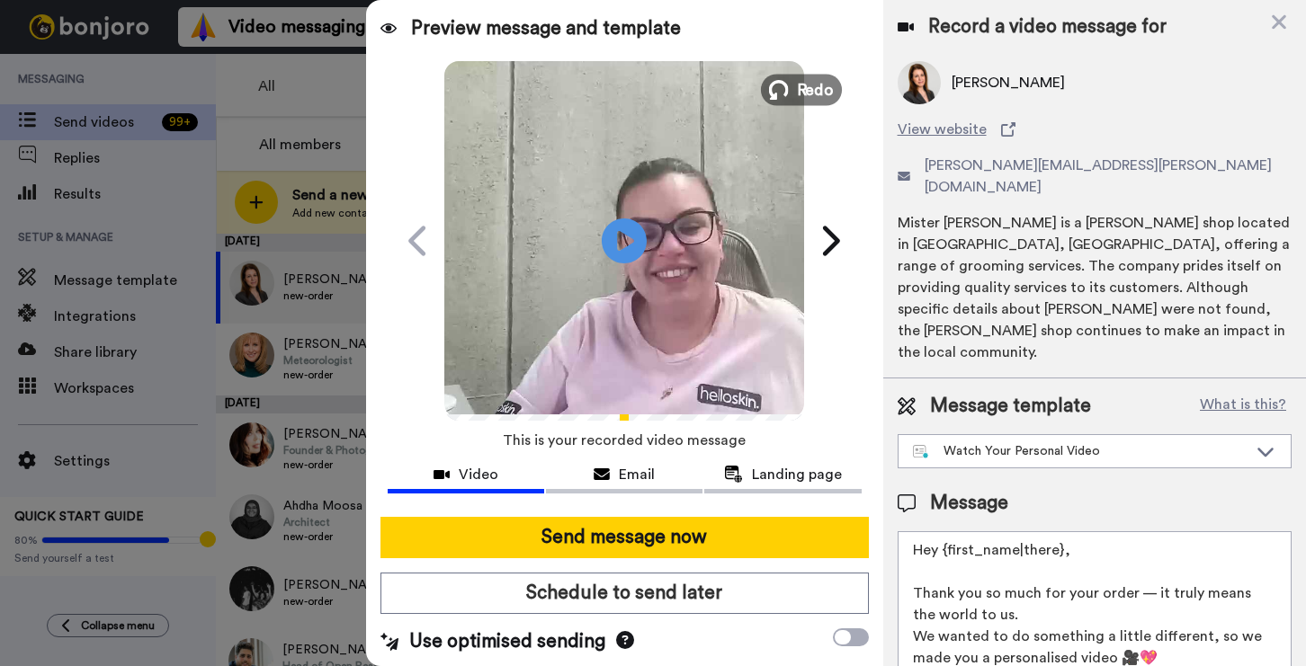
click at [797, 92] on span "Redo" at bounding box center [816, 88] width 38 height 23
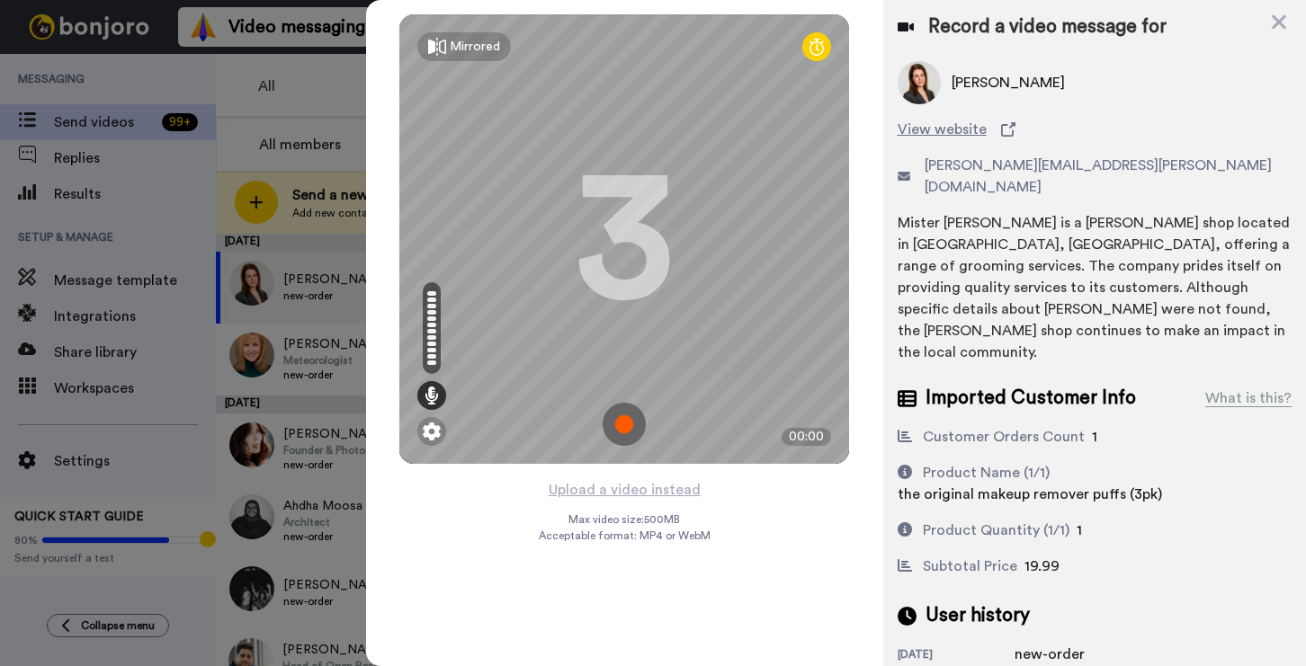
click at [617, 431] on img at bounding box center [623, 424] width 43 height 43
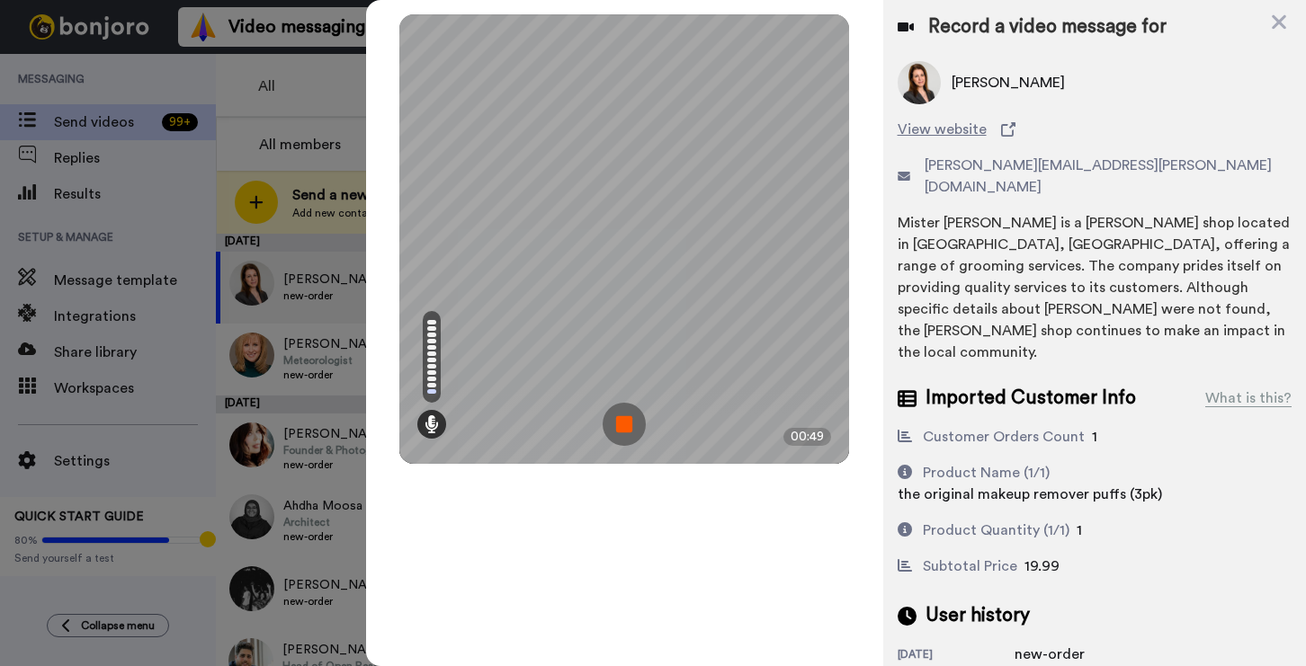
click at [626, 421] on img at bounding box center [623, 424] width 43 height 43
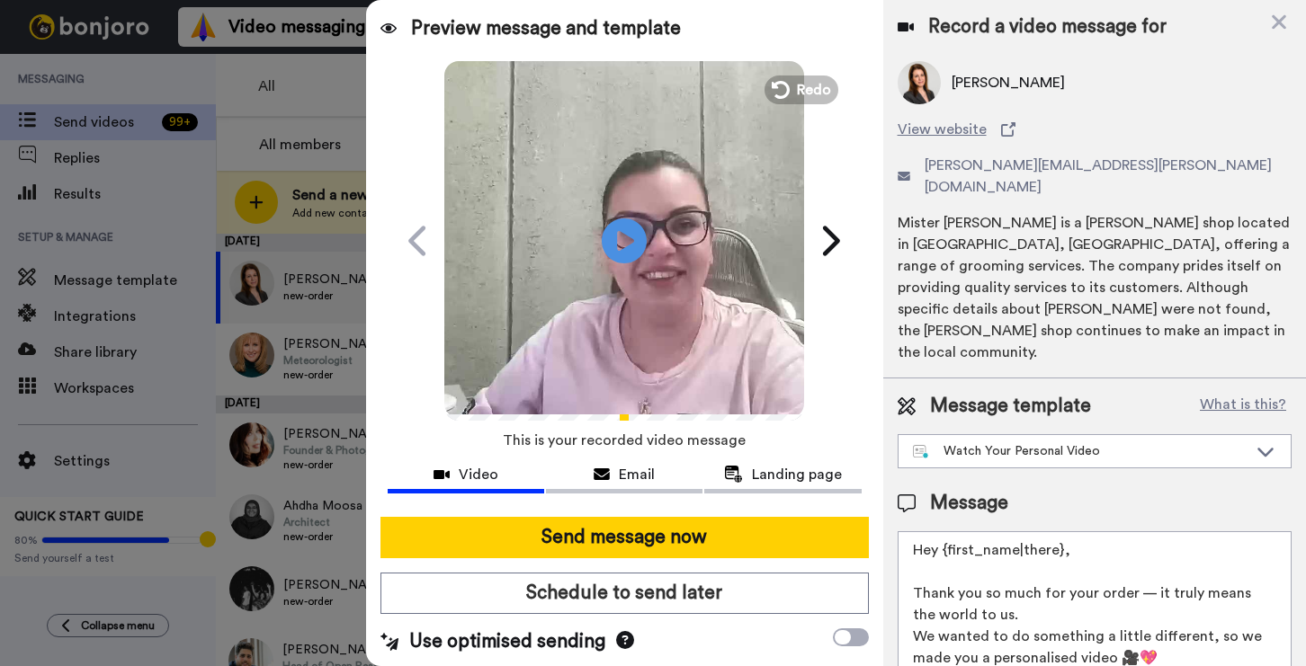
drag, startPoint x: 1075, startPoint y: 510, endPoint x: 941, endPoint y: 516, distance: 133.2
click at [941, 531] on textarea "Hey {first_name|there}, Thank you so much for your order — it truly means the w…" at bounding box center [1094, 612] width 394 height 162
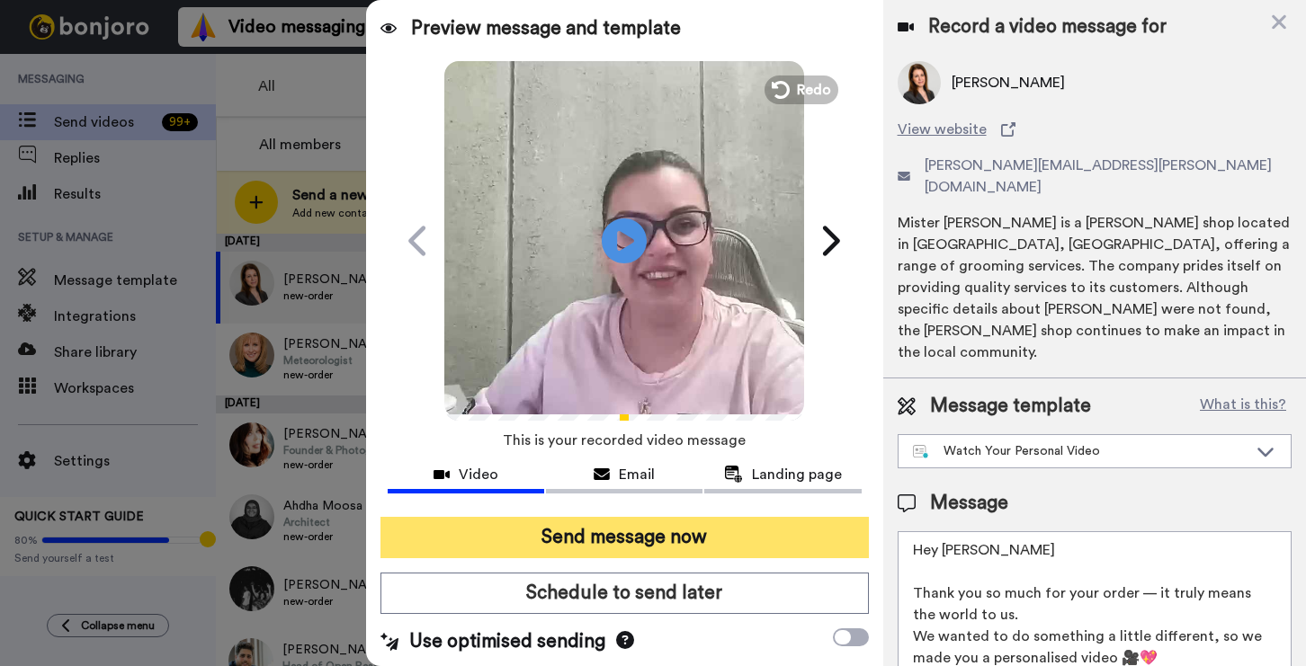
type textarea "Hey Robyn Thank you so much for your order — it truly means the world to us. We…"
click at [608, 520] on button "Send message now" at bounding box center [624, 537] width 488 height 41
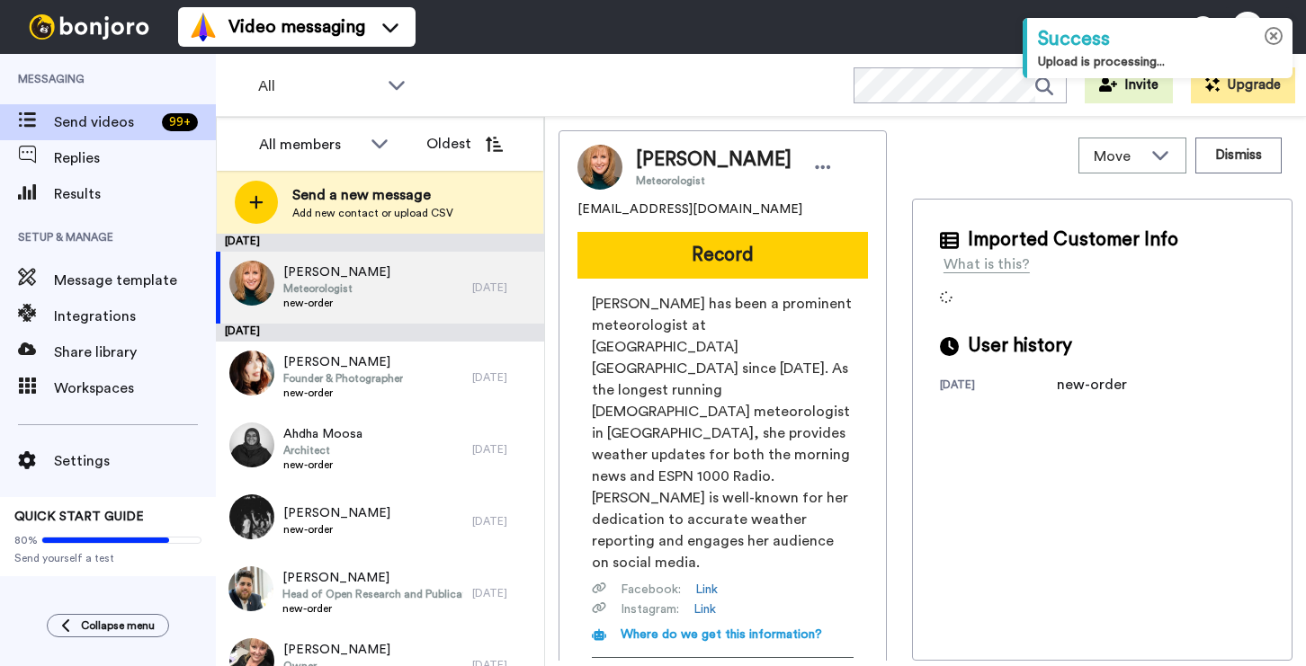
click at [1272, 28] on icon at bounding box center [1273, 36] width 19 height 19
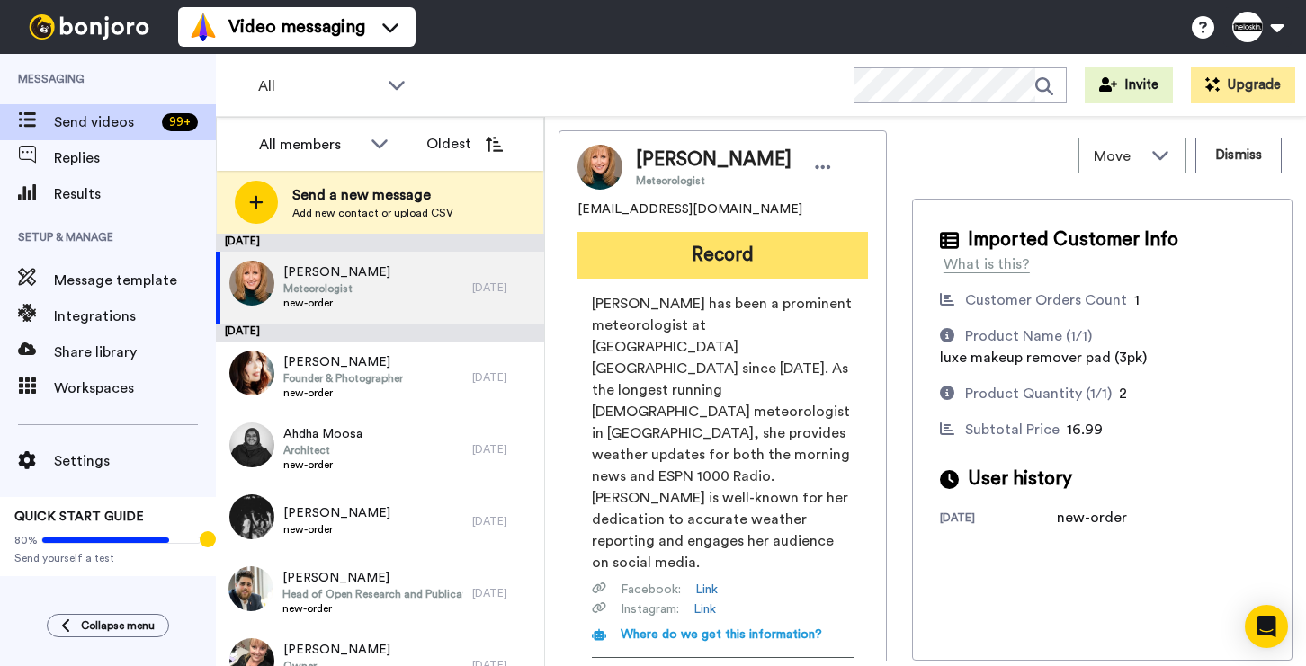
click at [687, 267] on button "Record" at bounding box center [722, 255] width 290 height 47
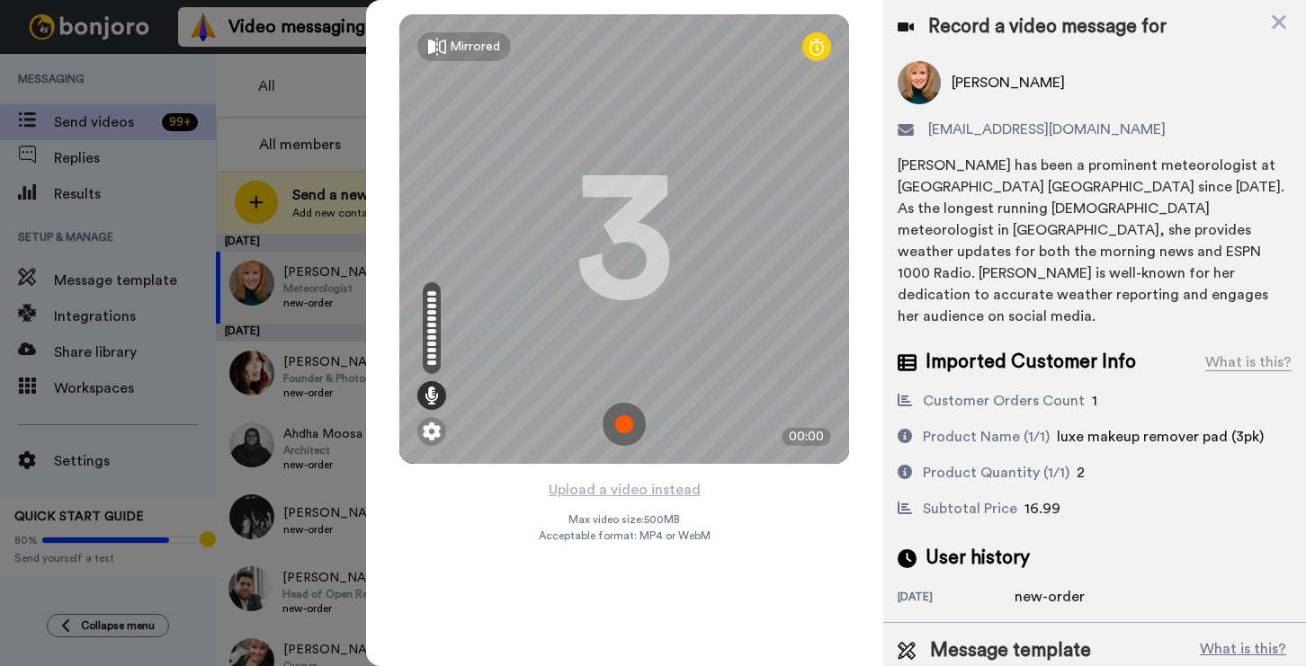
click at [633, 422] on img at bounding box center [623, 424] width 43 height 43
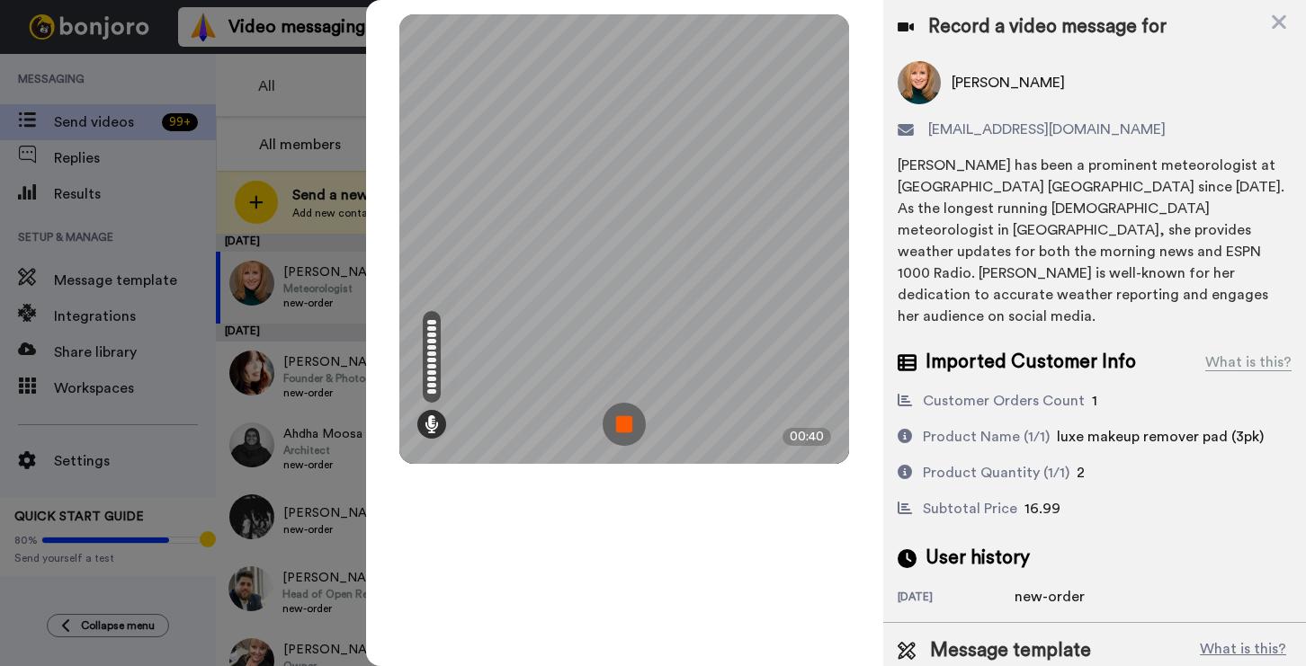
click at [625, 422] on img at bounding box center [623, 424] width 43 height 43
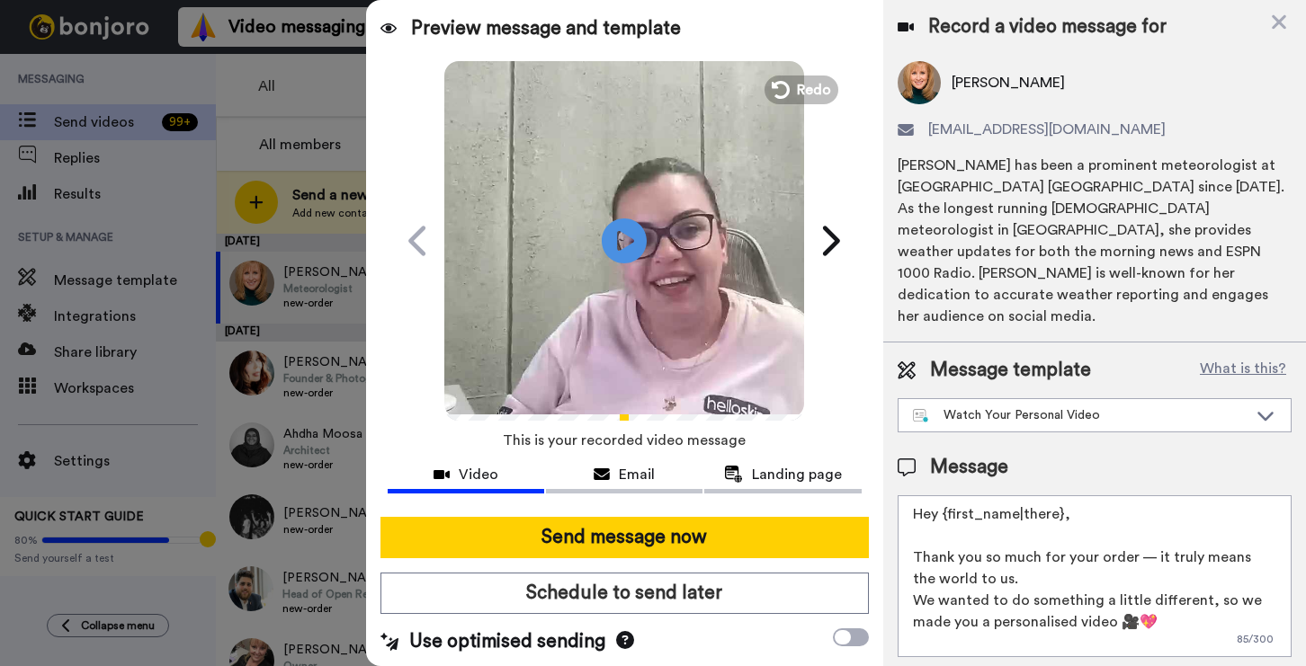
drag, startPoint x: 1074, startPoint y: 474, endPoint x: 950, endPoint y: 472, distance: 124.1
click at [950, 495] on textarea "Hey {first_name|there}, Thank you so much for your order — it truly means the w…" at bounding box center [1094, 576] width 394 height 162
click at [947, 495] on textarea "Hey {[PERSON_NAME] Thank you so much for your order — it truly means the world …" at bounding box center [1094, 576] width 394 height 162
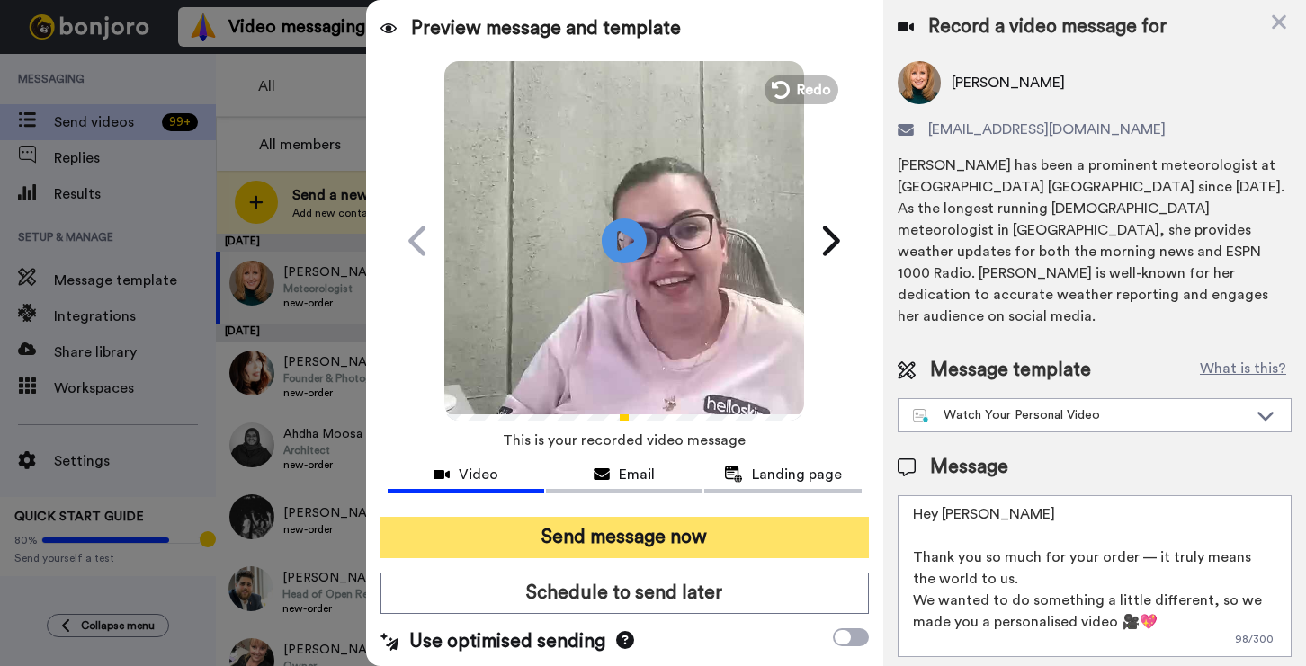
type textarea "Hey [PERSON_NAME] Thank you so much for your order — it truly means the world t…"
click at [584, 529] on button "Send message now" at bounding box center [624, 537] width 488 height 41
